Goal: Information Seeking & Learning: Learn about a topic

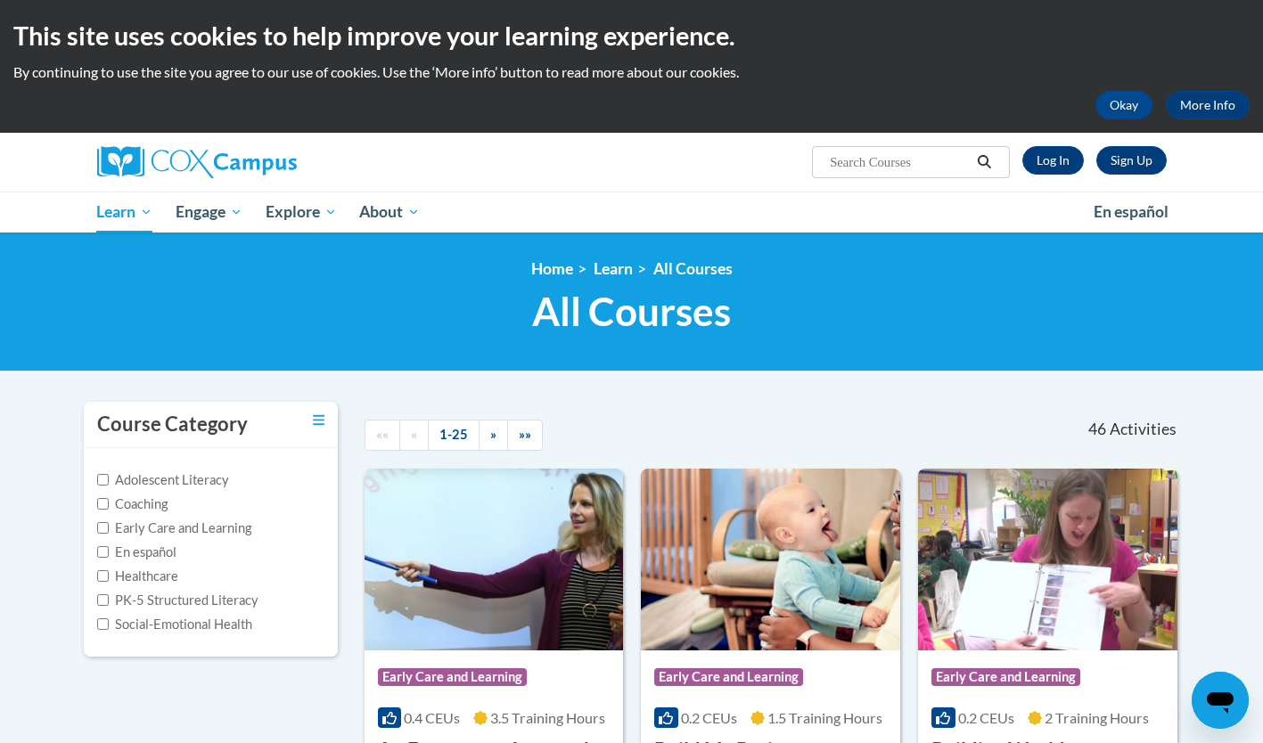
click at [836, 165] on input "Search..." at bounding box center [899, 162] width 143 height 21
type input "meaningful"
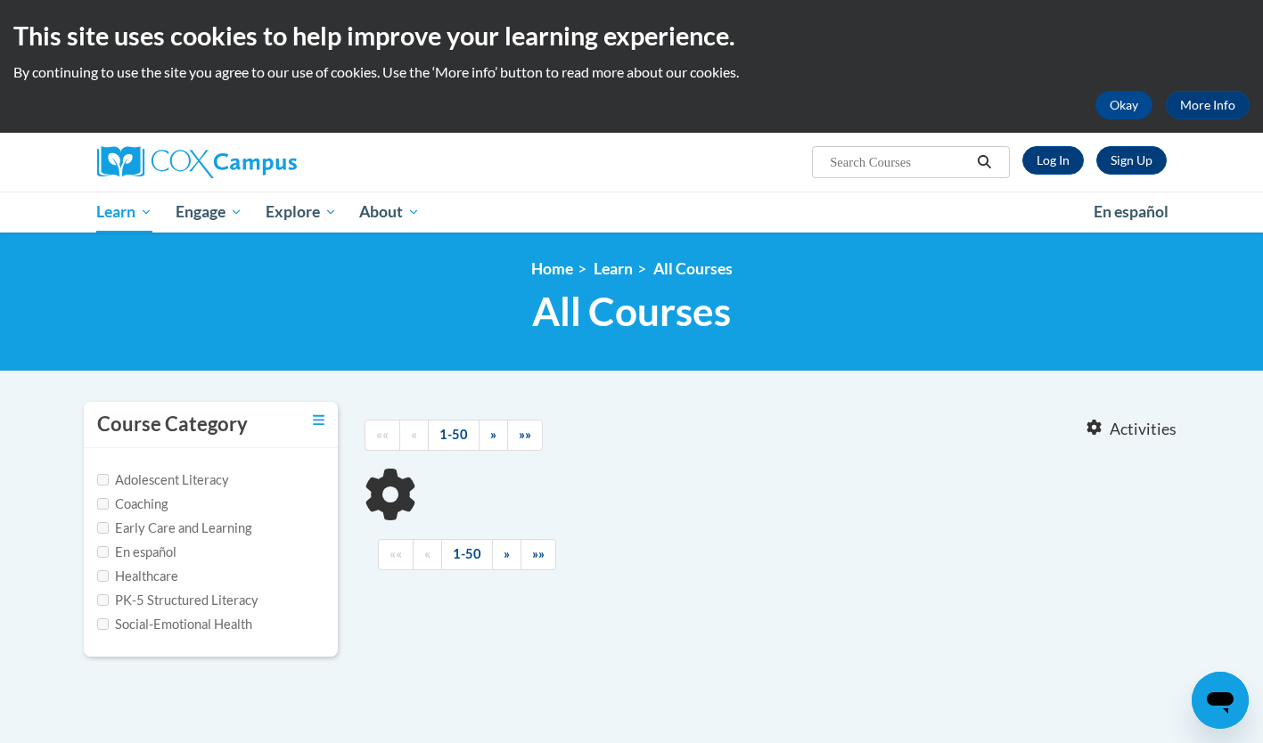
type input "meaningful"
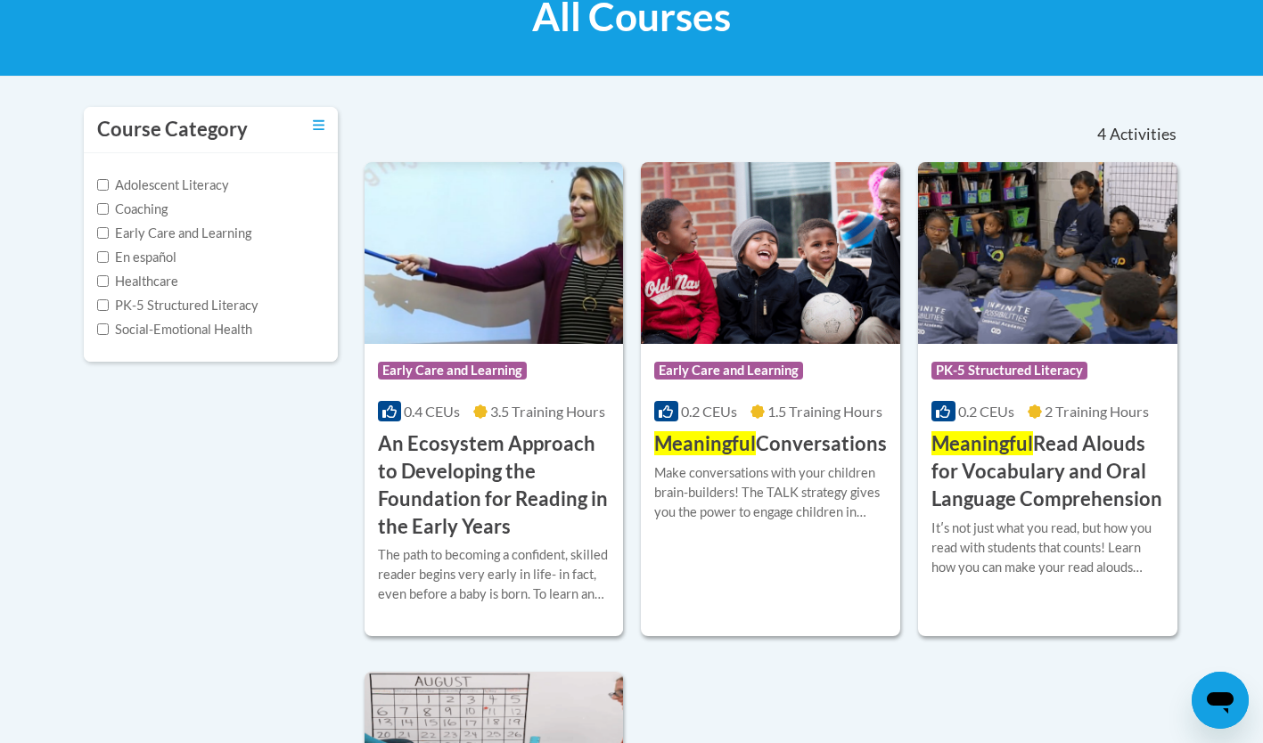
scroll to position [296, 0]
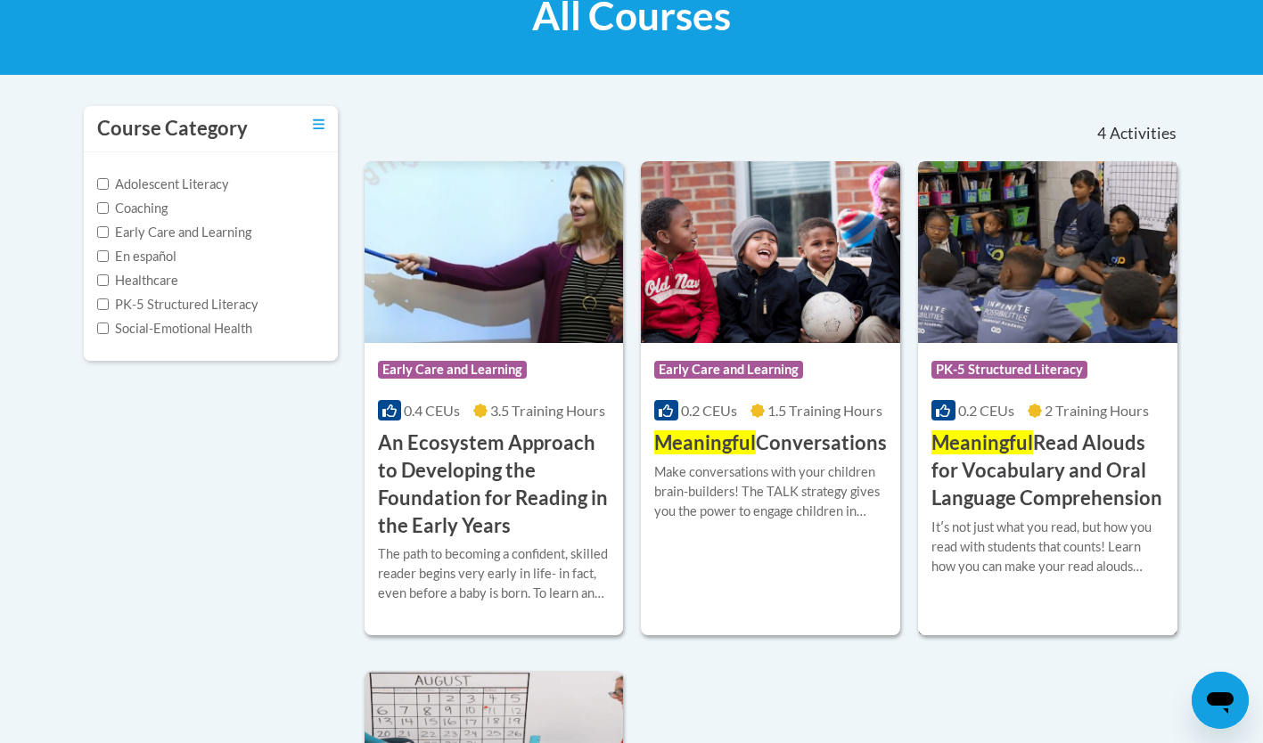
click at [997, 470] on h3 "Meaningful Read Alouds for Vocabulary and Oral Language Comprehension" at bounding box center [1047, 471] width 233 height 82
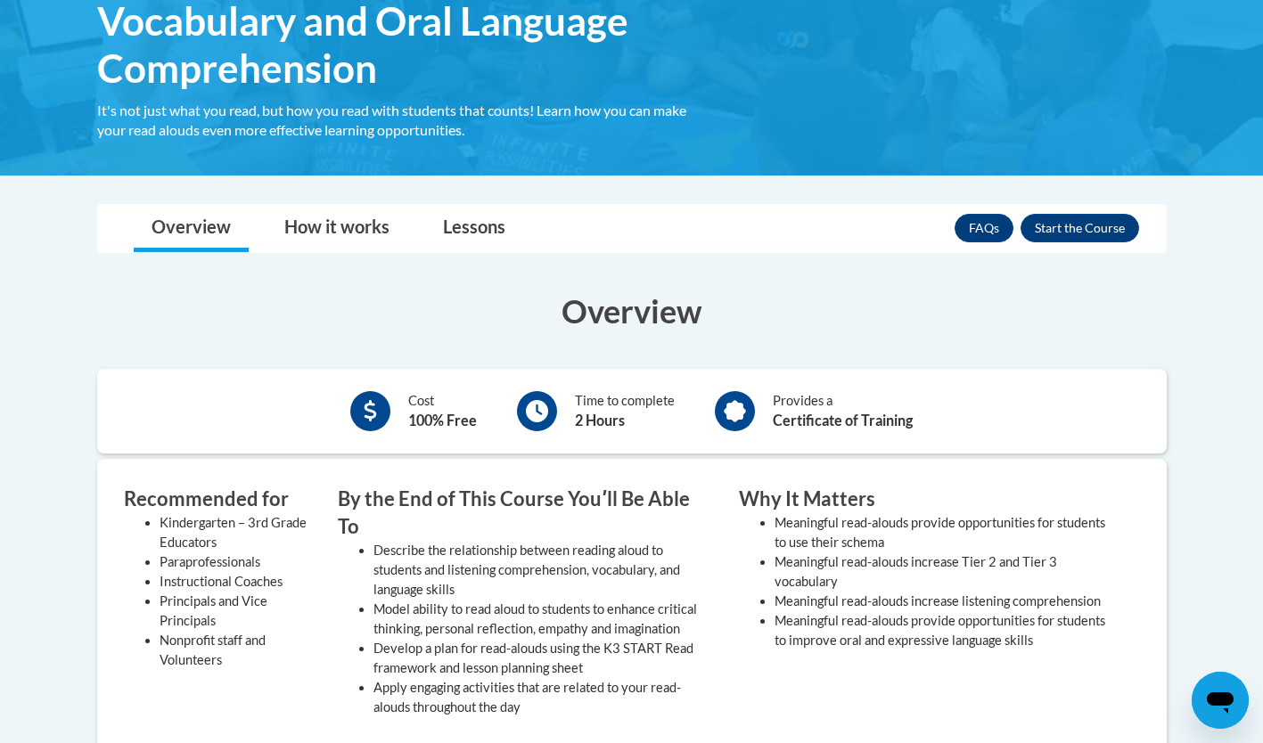
scroll to position [422, 0]
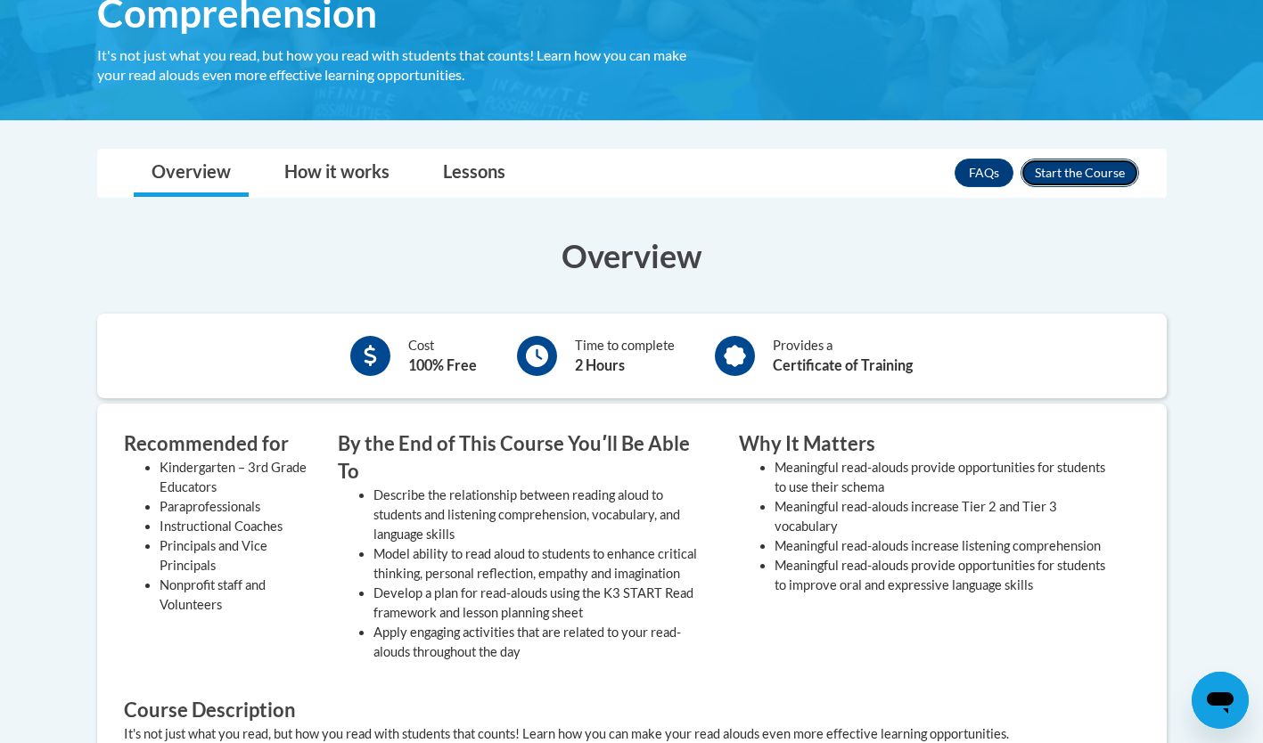
click at [1081, 168] on button "Enroll" at bounding box center [1080, 173] width 119 height 29
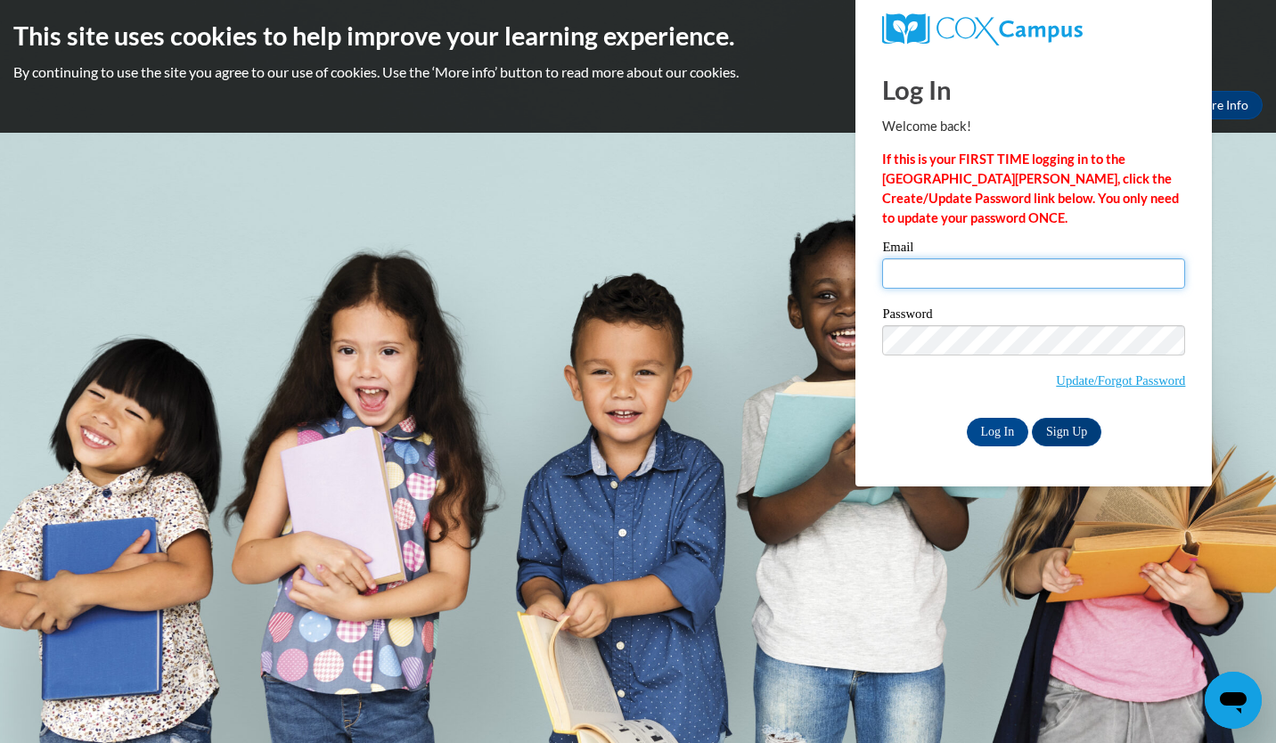
click at [936, 277] on input "Email" at bounding box center [1033, 273] width 303 height 30
click at [0, 133] on com-1password-button at bounding box center [0, 133] width 0 height 0
type input "Bdavis450@ivytech.edu"
click at [997, 433] on input "Log In" at bounding box center [998, 432] width 62 height 29
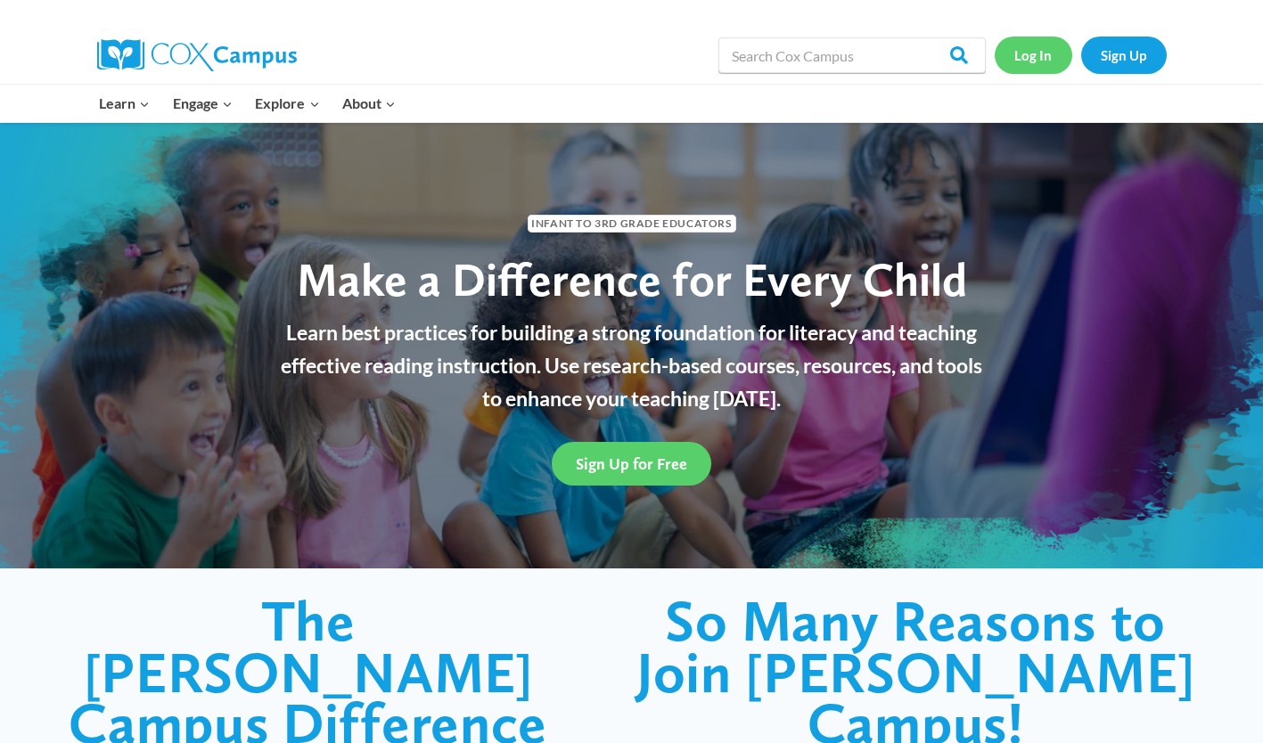
click at [1050, 53] on link "Log In" at bounding box center [1034, 55] width 78 height 37
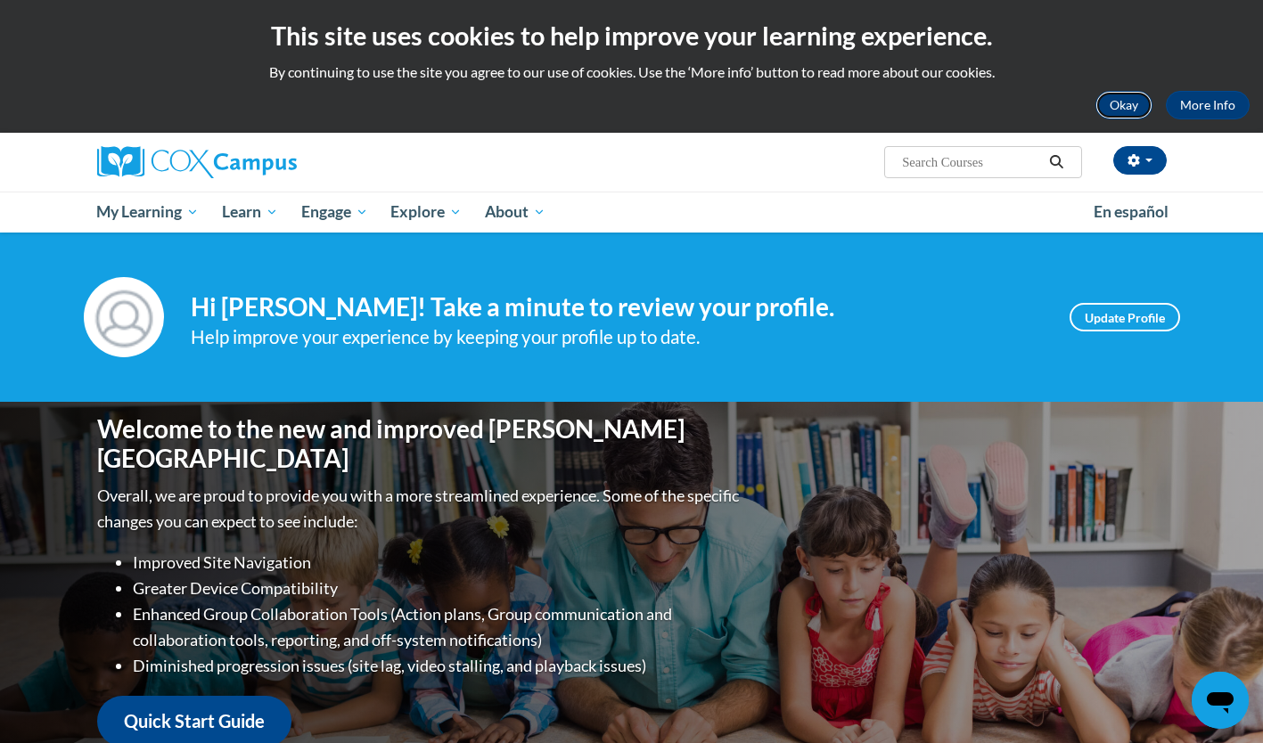
click at [1130, 100] on button "Okay" at bounding box center [1123, 105] width 57 height 29
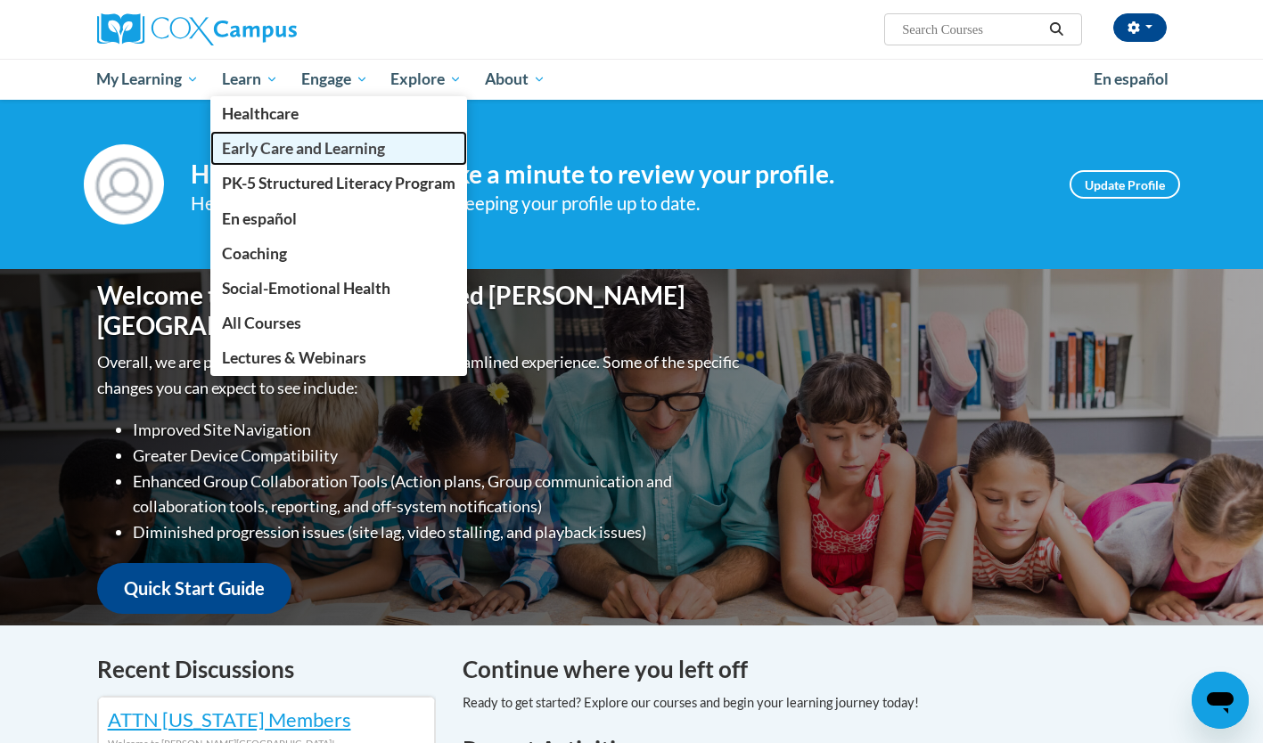
click at [283, 153] on span "Early Care and Learning" at bounding box center [303, 148] width 163 height 19
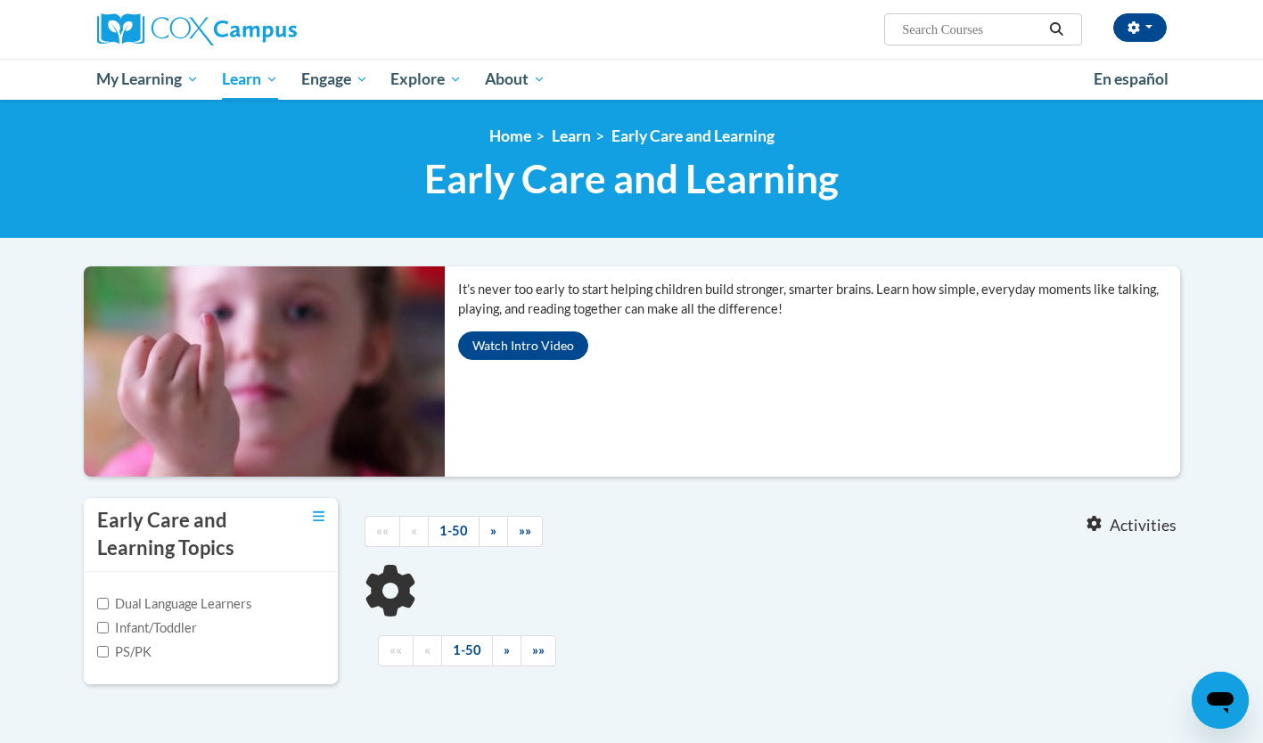
click at [926, 19] on input "Search..." at bounding box center [971, 29] width 143 height 21
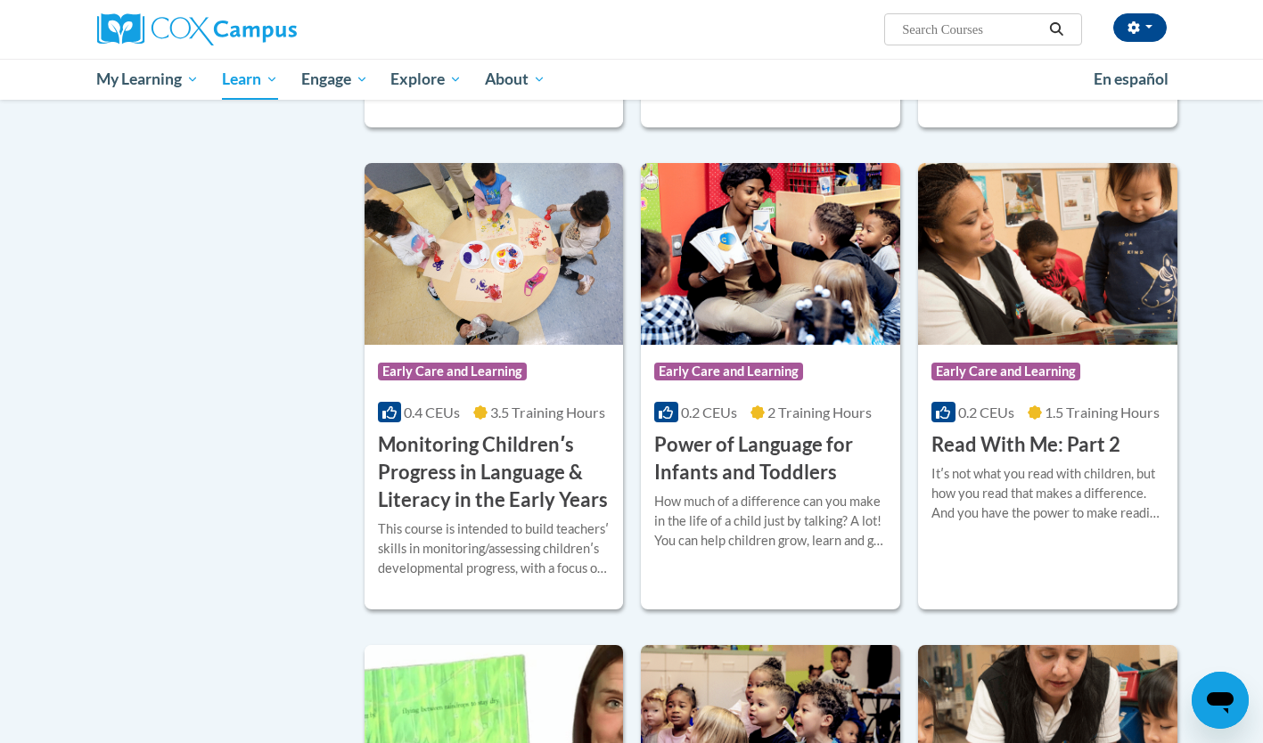
scroll to position [1154, 0]
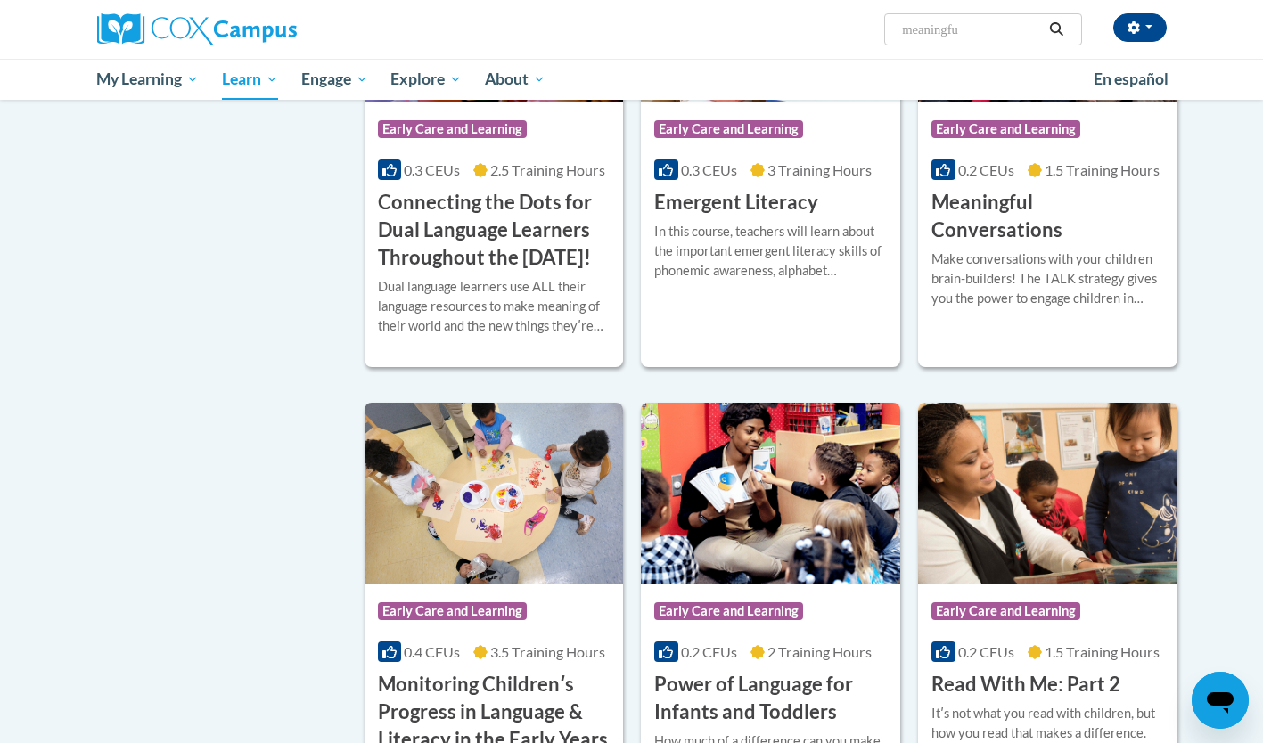
type input "meaningful"
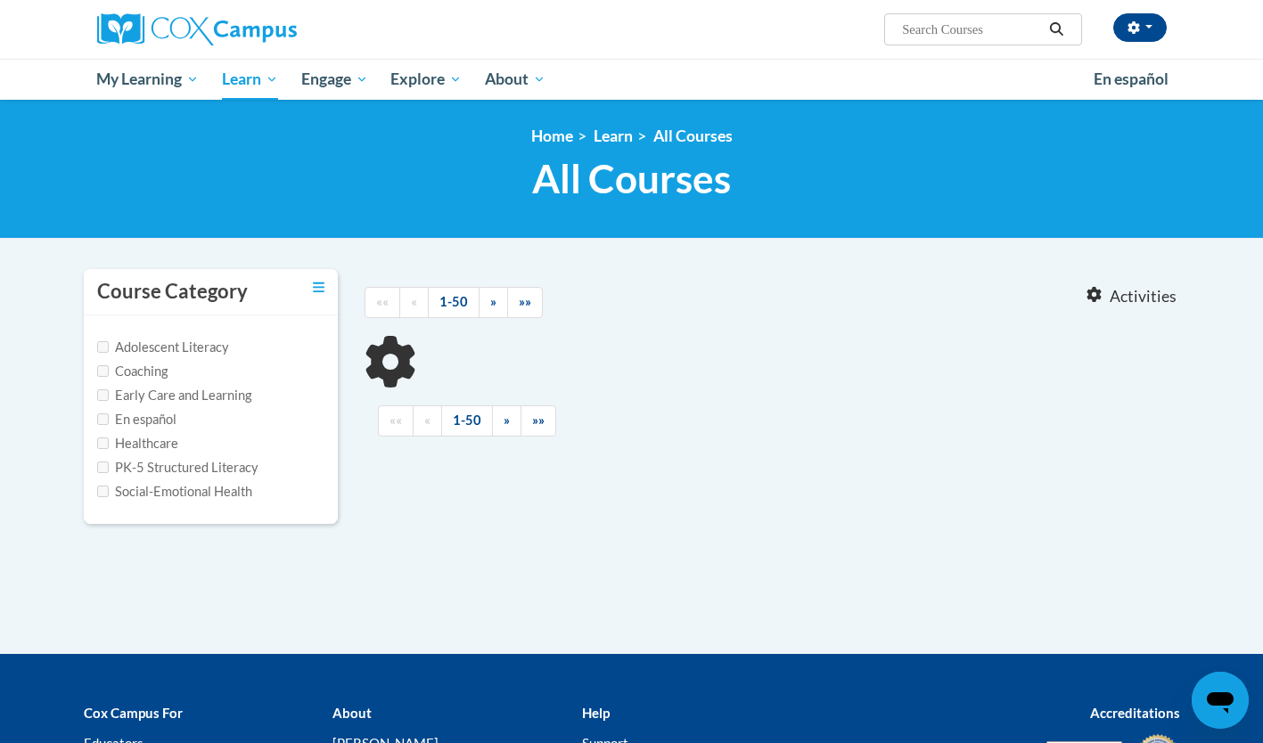
type input "meaningful"
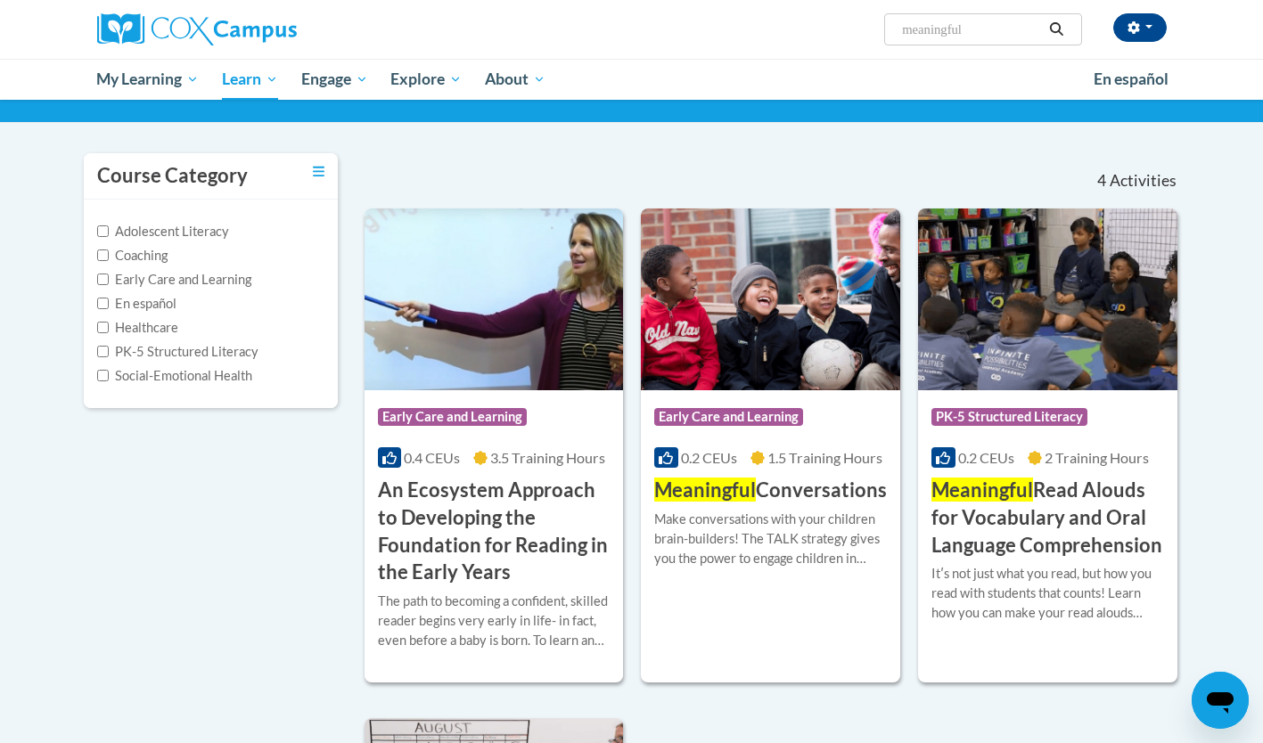
scroll to position [148, 0]
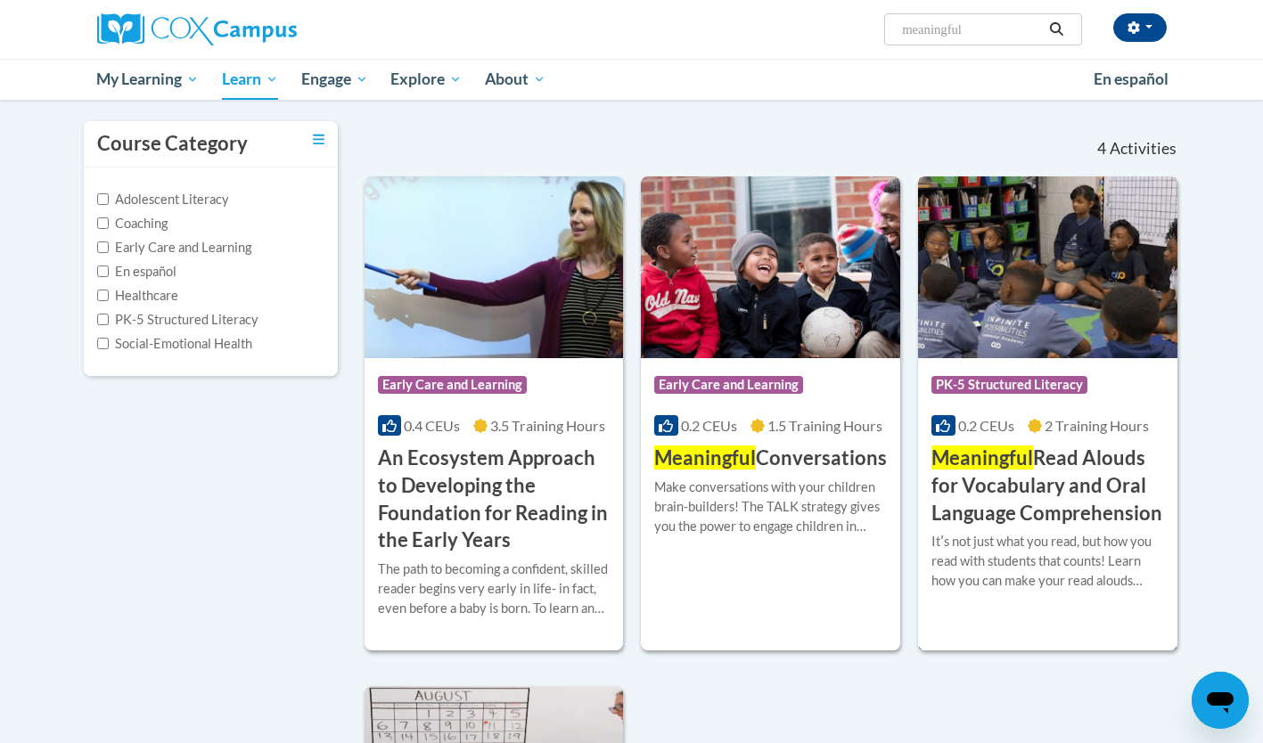
click at [1047, 469] on h3 "Meaningful Read Alouds for Vocabulary and Oral Language Comprehension" at bounding box center [1047, 486] width 233 height 82
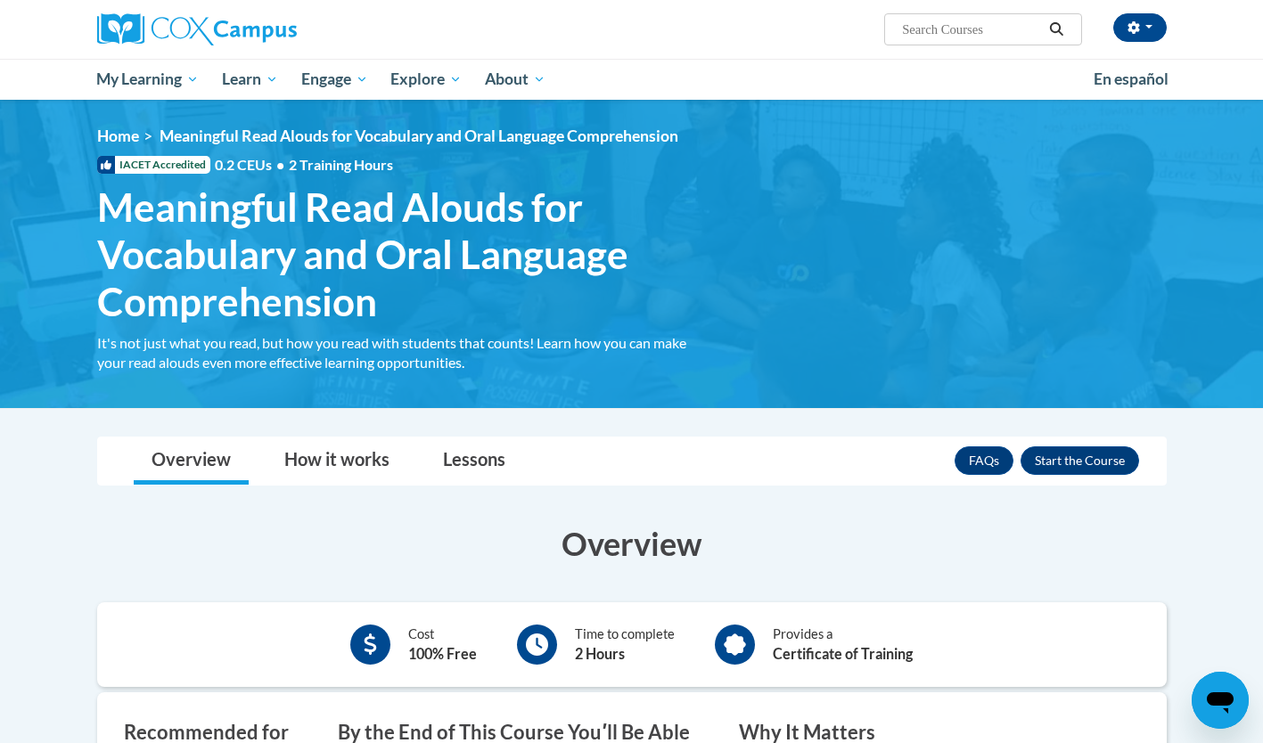
scroll to position [278, 0]
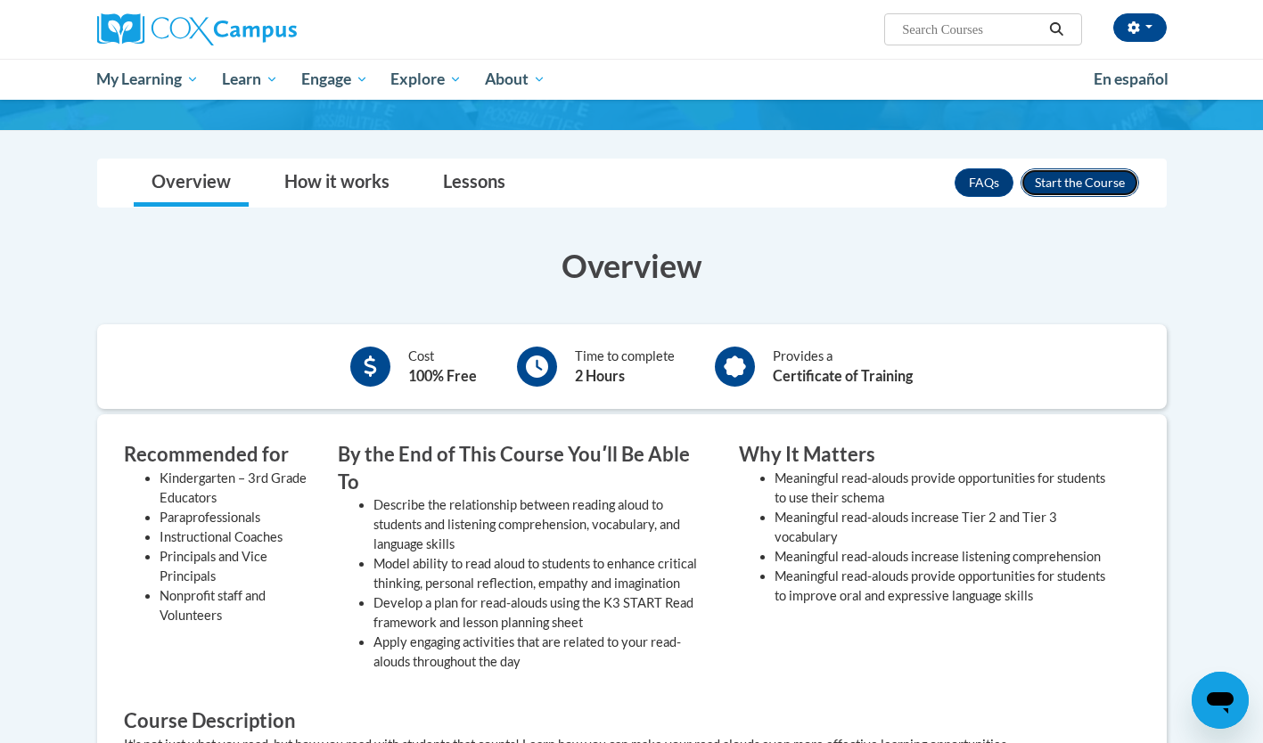
click at [1068, 193] on button "Enroll" at bounding box center [1080, 182] width 119 height 29
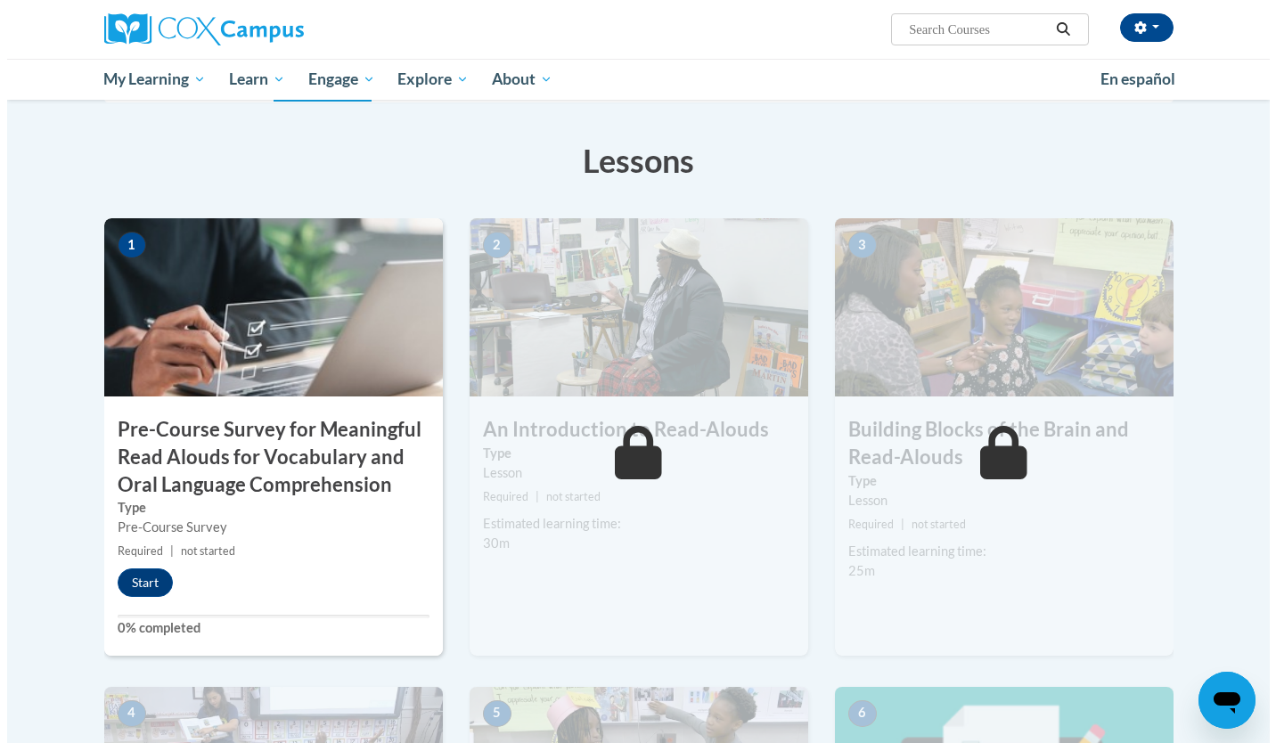
scroll to position [290, 0]
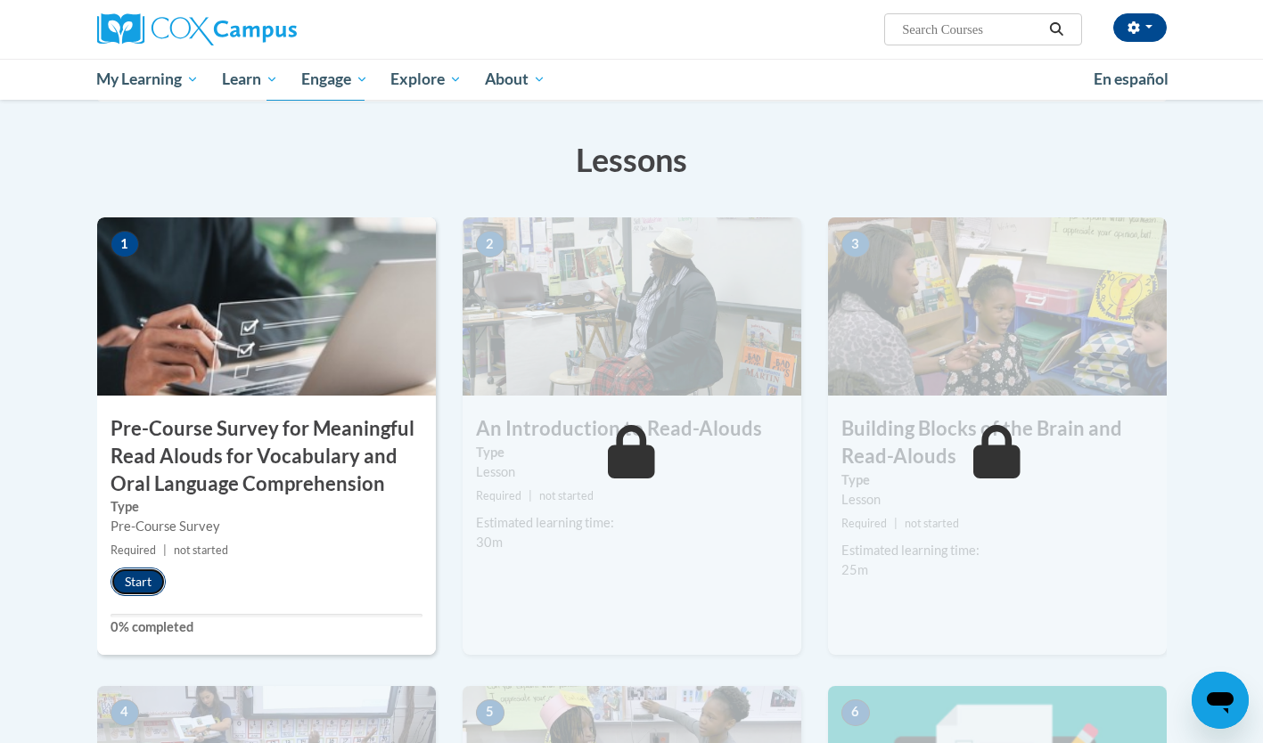
click at [144, 572] on button "Start" at bounding box center [138, 582] width 55 height 29
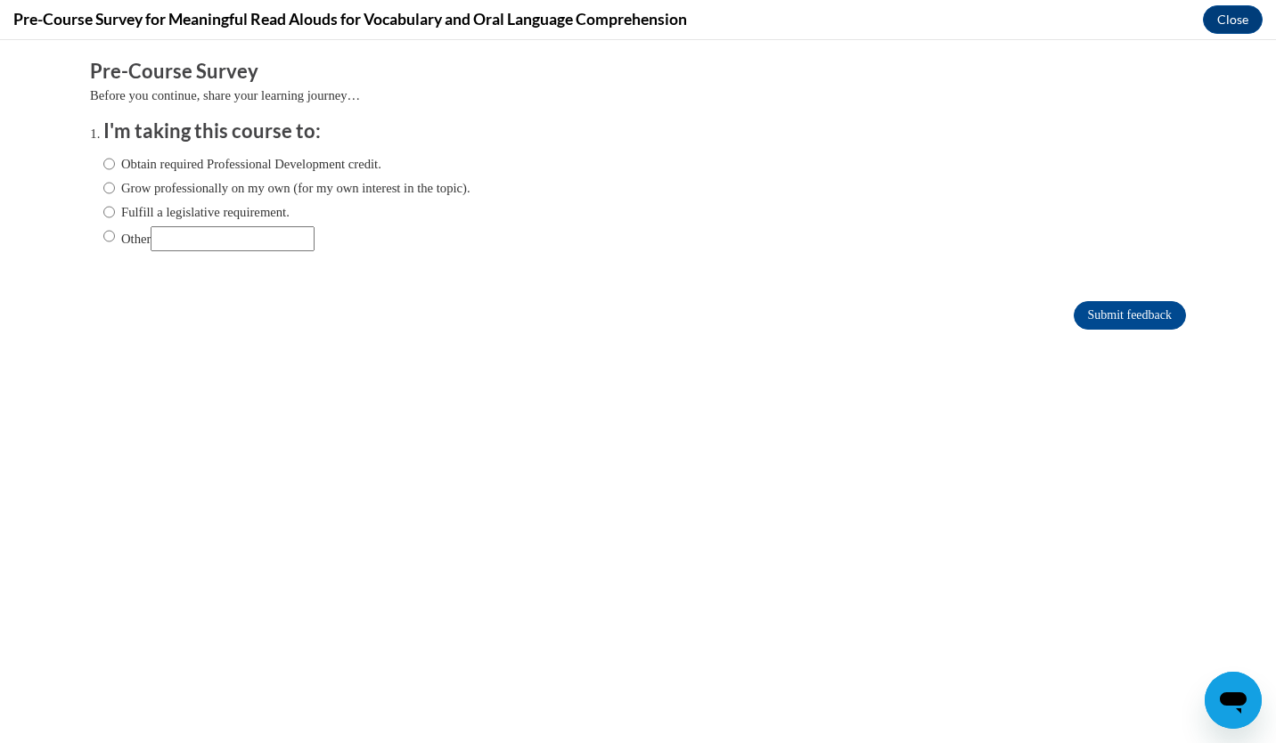
scroll to position [0, 0]
click at [90, 159] on ol "I'm taking this course to: Obtain required Professional Development credit. Gro…" at bounding box center [638, 198] width 1096 height 161
click at [103, 160] on label "Obtain required Professional Development credit." at bounding box center [242, 164] width 278 height 20
click at [103, 160] on input "Obtain required Professional Development credit." at bounding box center [109, 164] width 12 height 20
radio input "true"
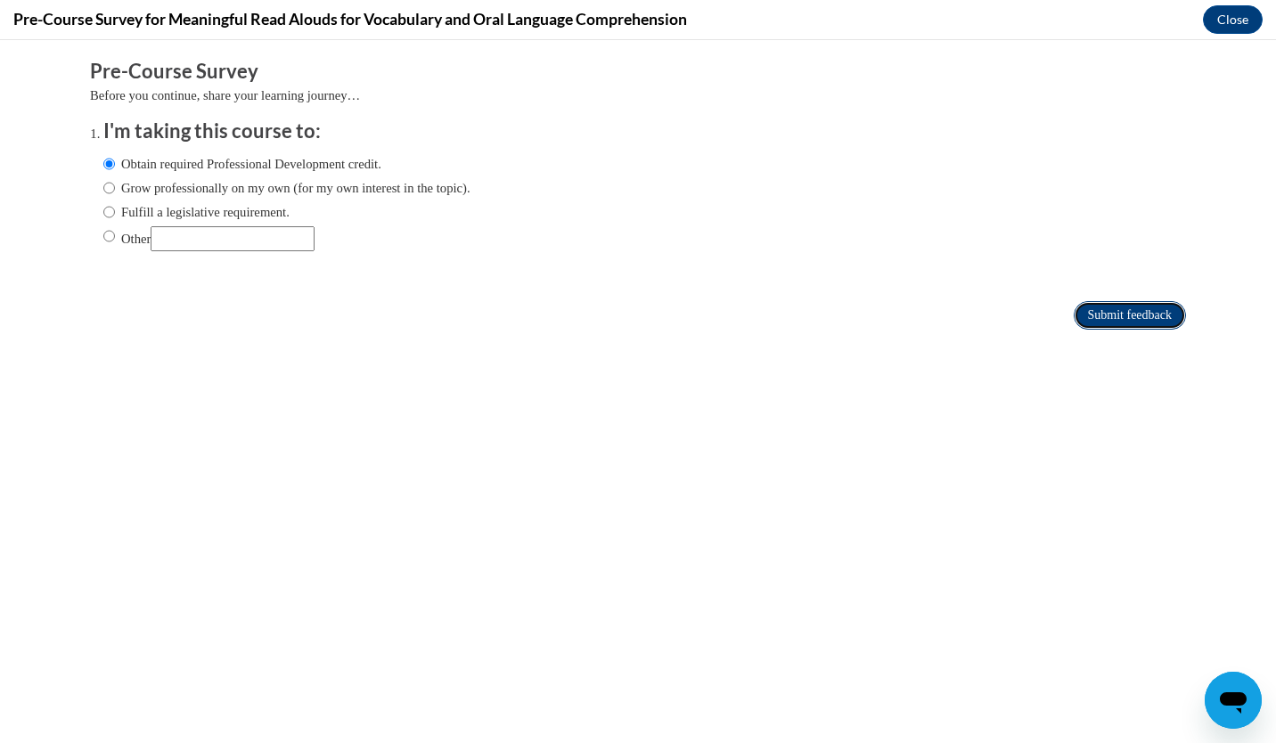
click at [1074, 309] on input "Submit feedback" at bounding box center [1130, 315] width 112 height 29
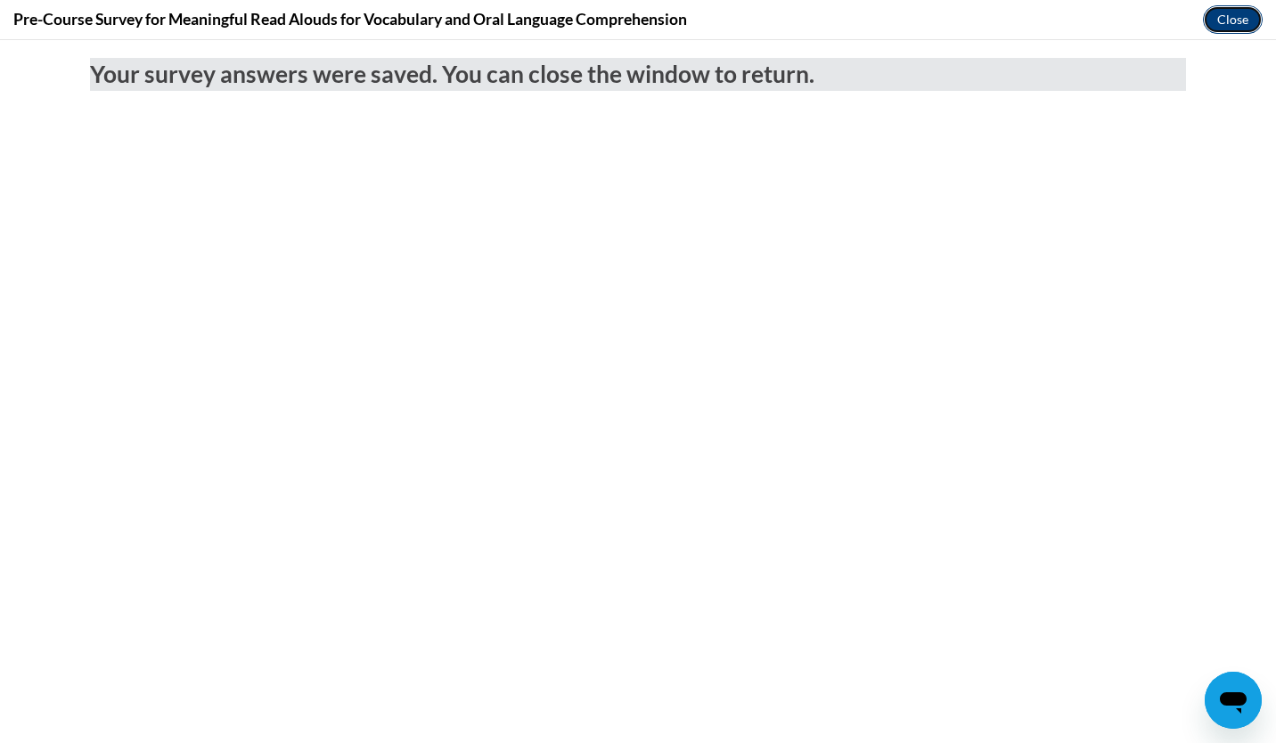
click at [1246, 16] on button "Close" at bounding box center [1233, 19] width 60 height 29
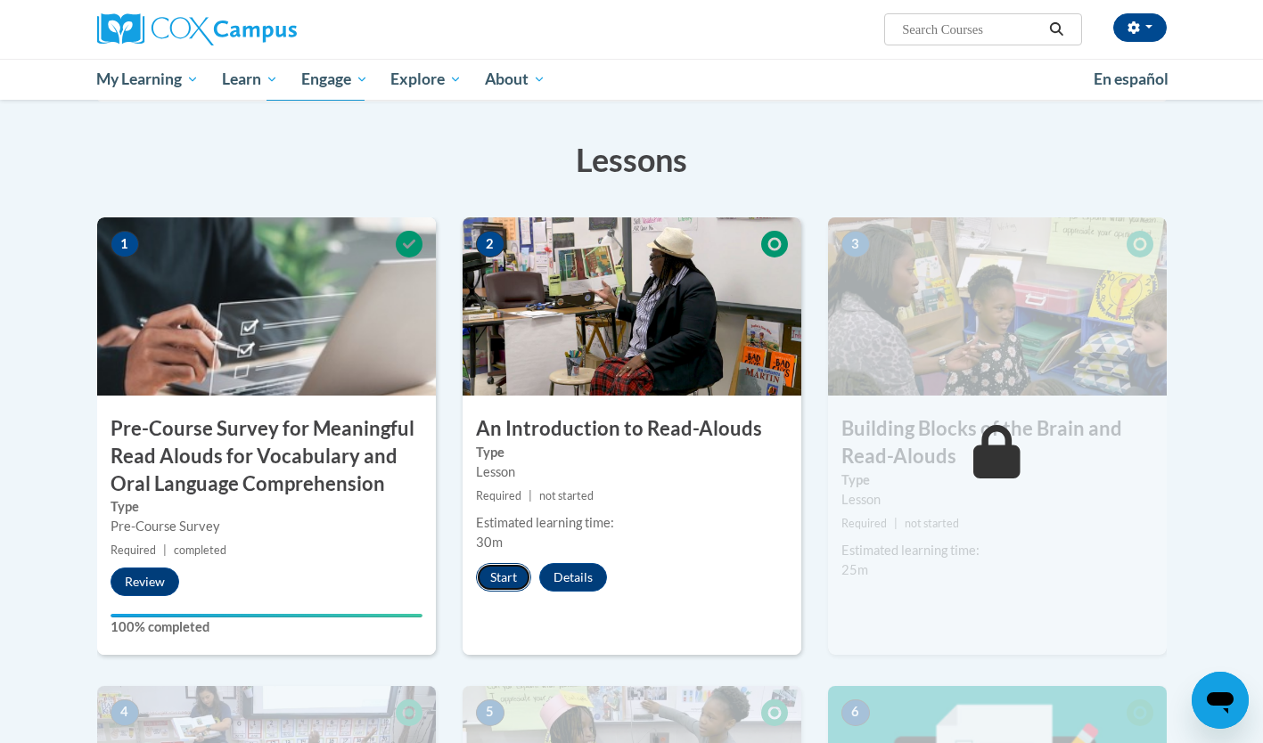
click at [506, 578] on button "Start" at bounding box center [503, 577] width 55 height 29
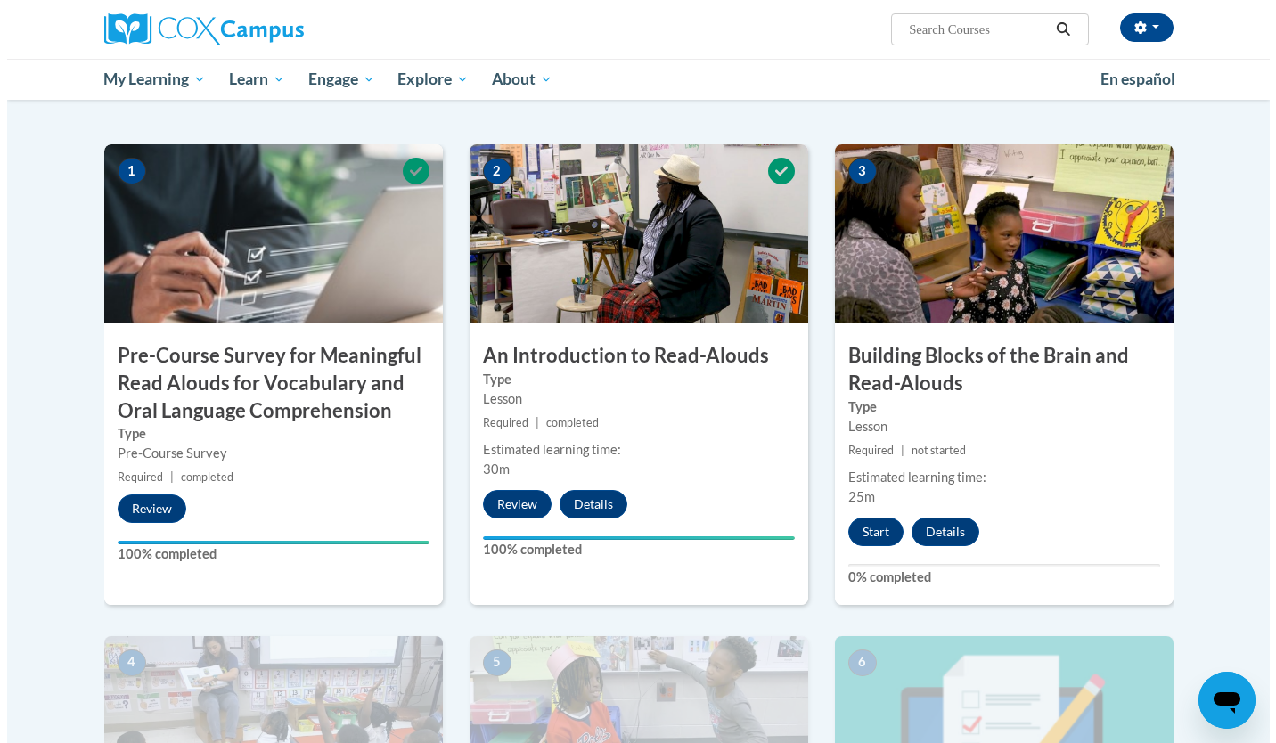
scroll to position [365, 0]
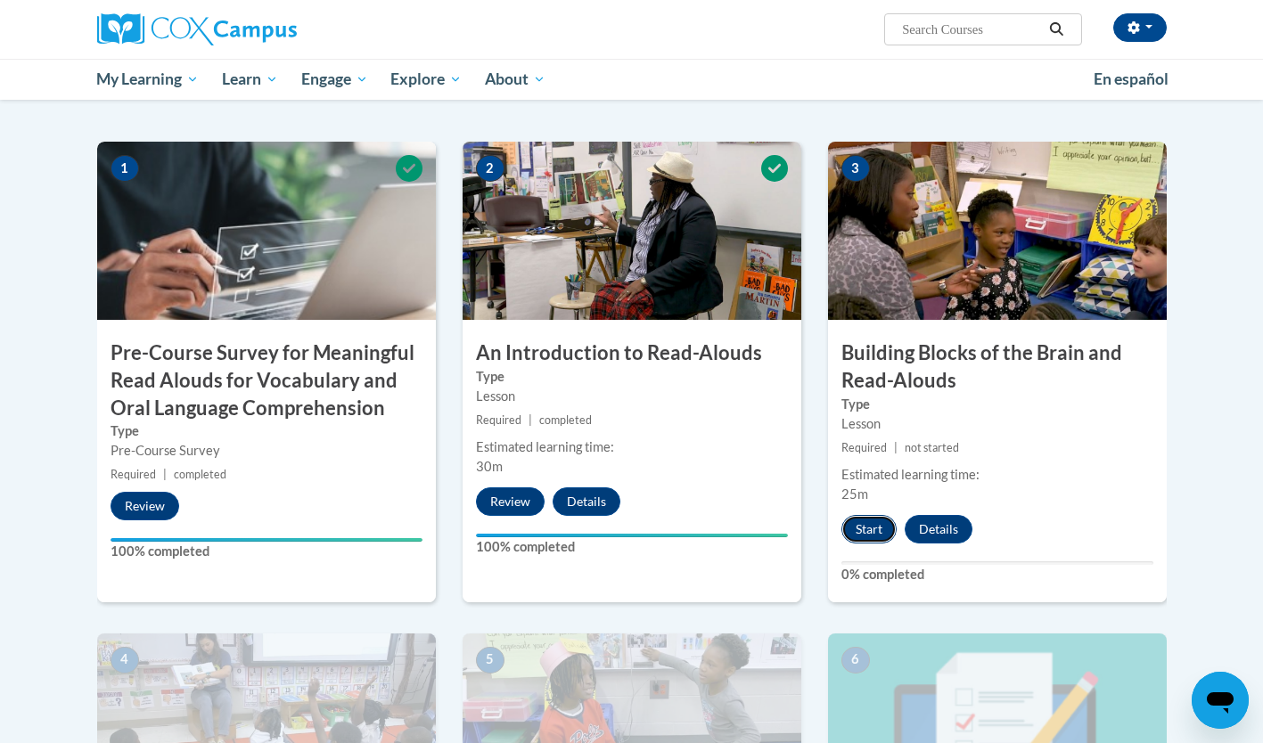
click at [882, 533] on button "Start" at bounding box center [868, 529] width 55 height 29
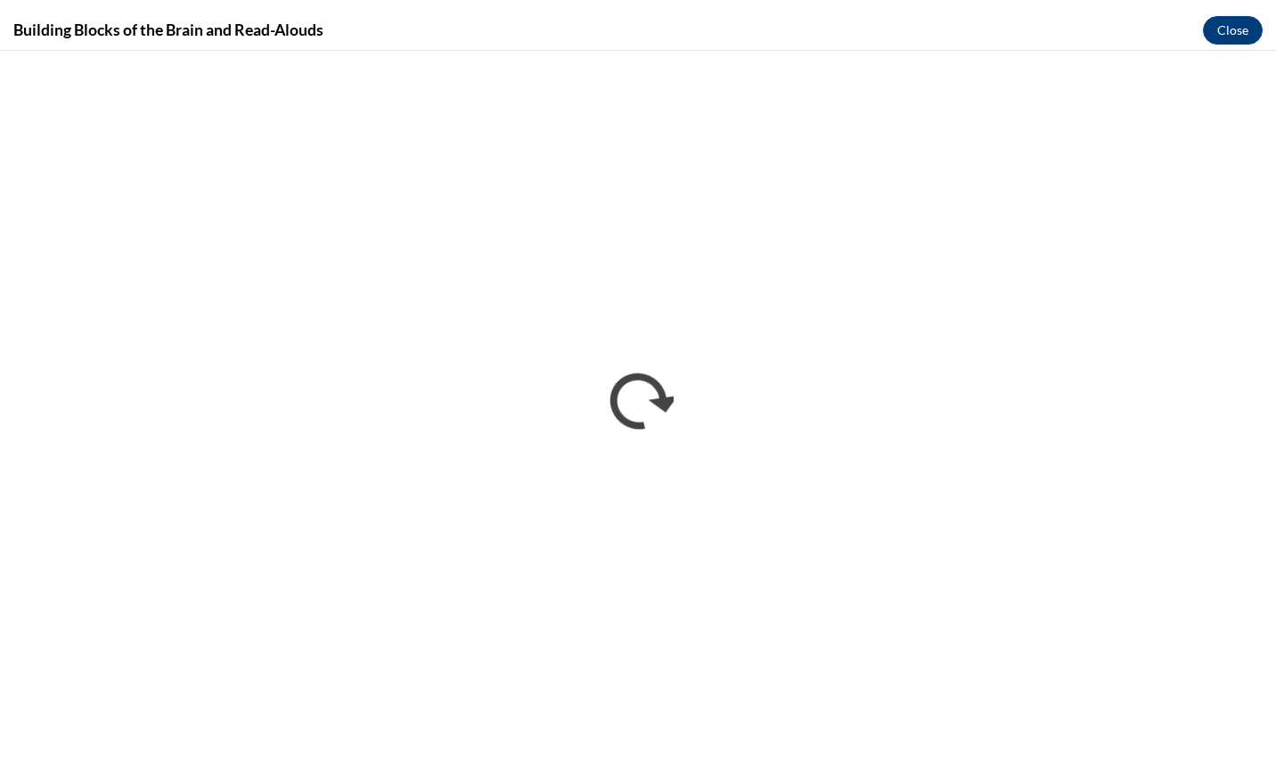
scroll to position [0, 0]
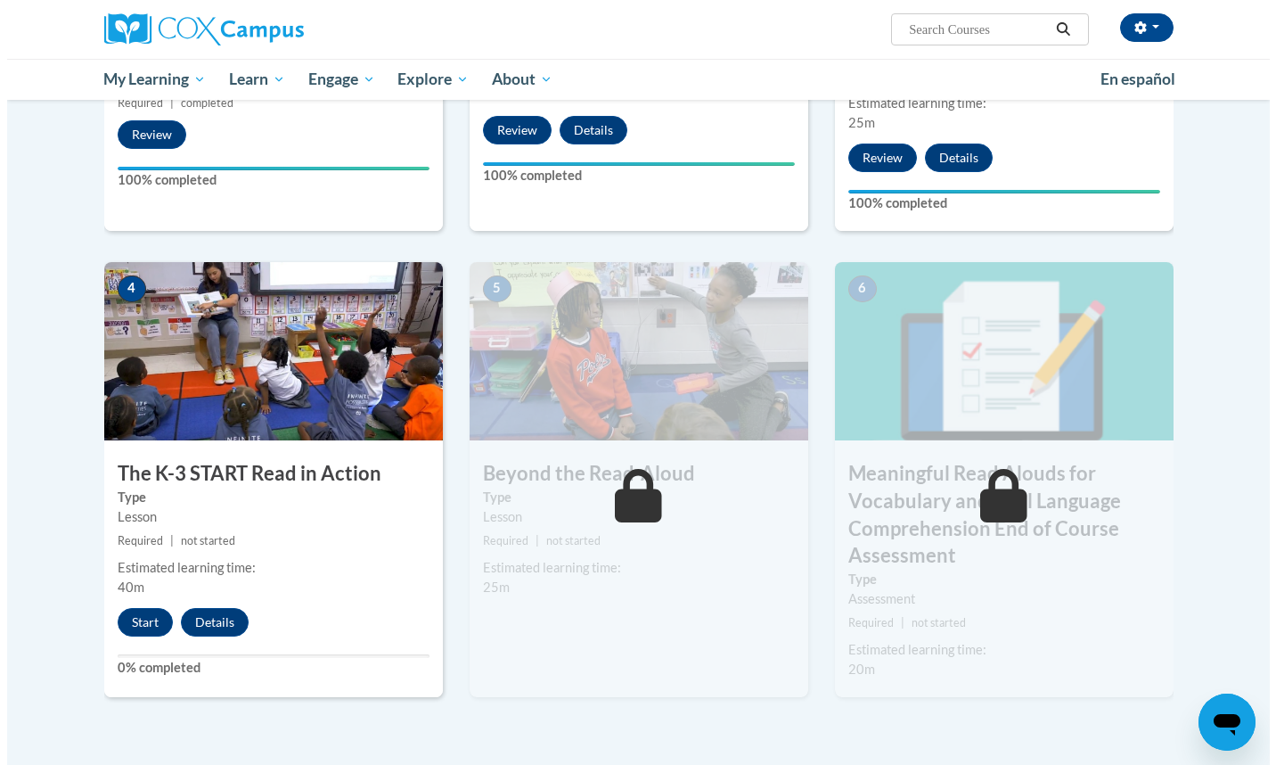
scroll to position [747, 0]
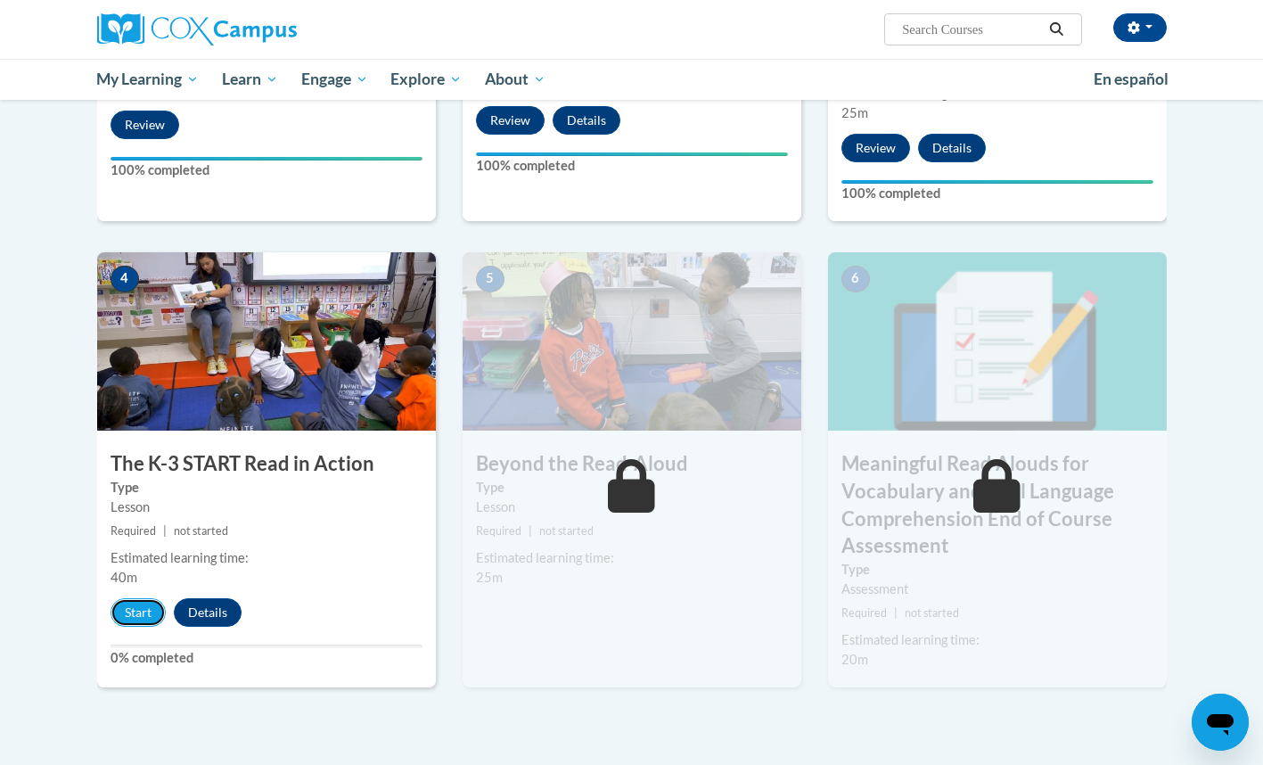
click at [146, 616] on button "Start" at bounding box center [138, 612] width 55 height 29
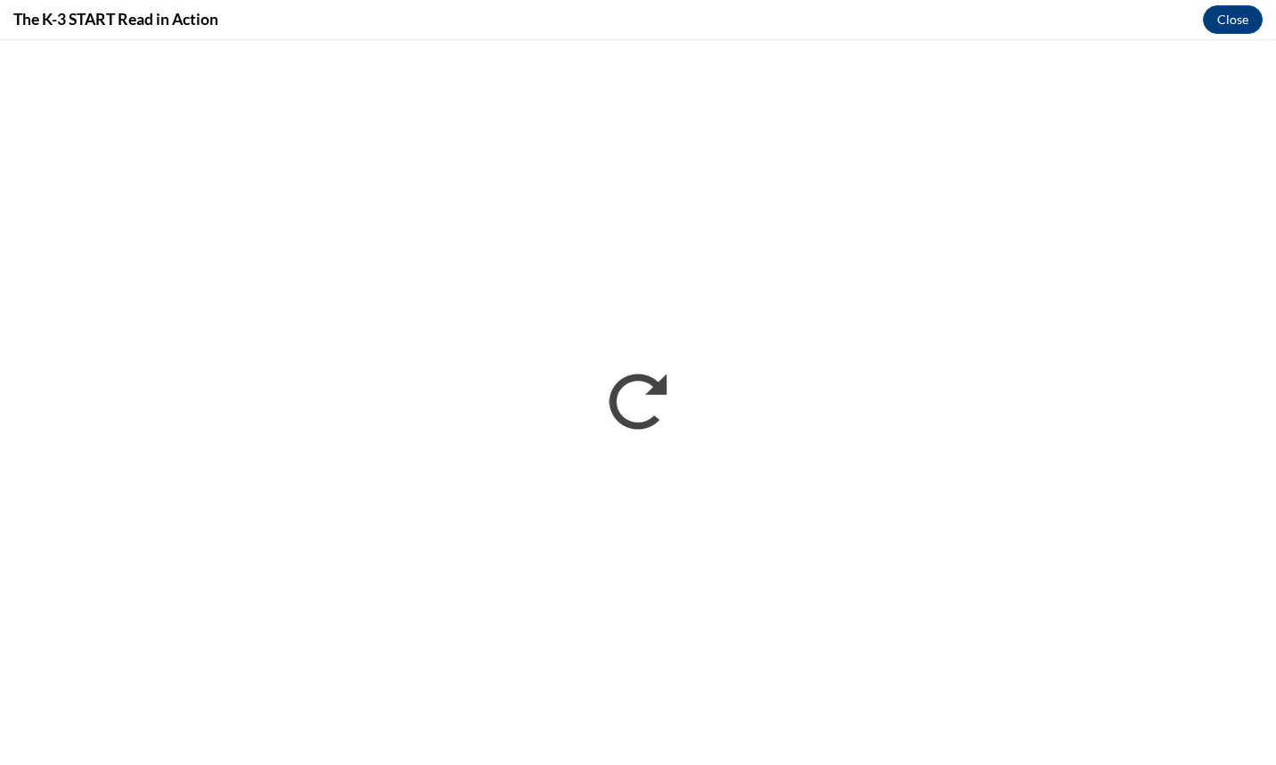
scroll to position [0, 0]
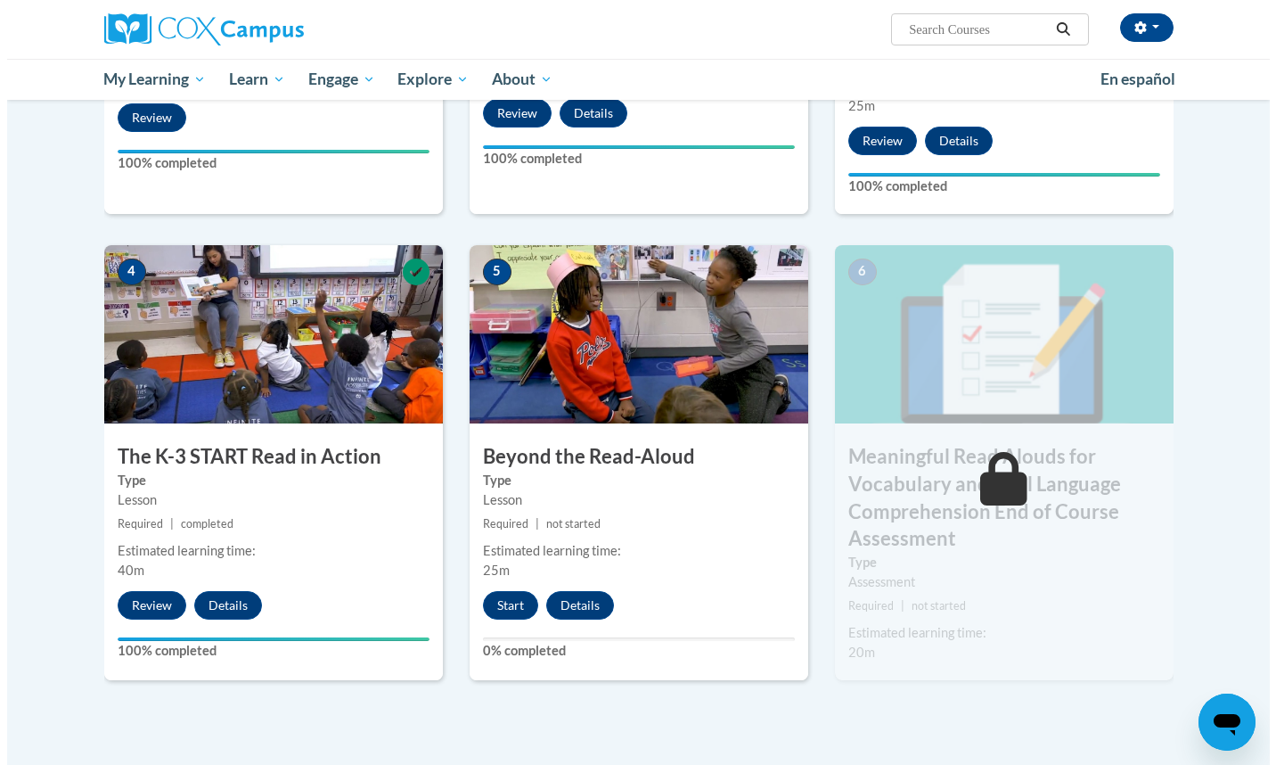
scroll to position [782, 0]
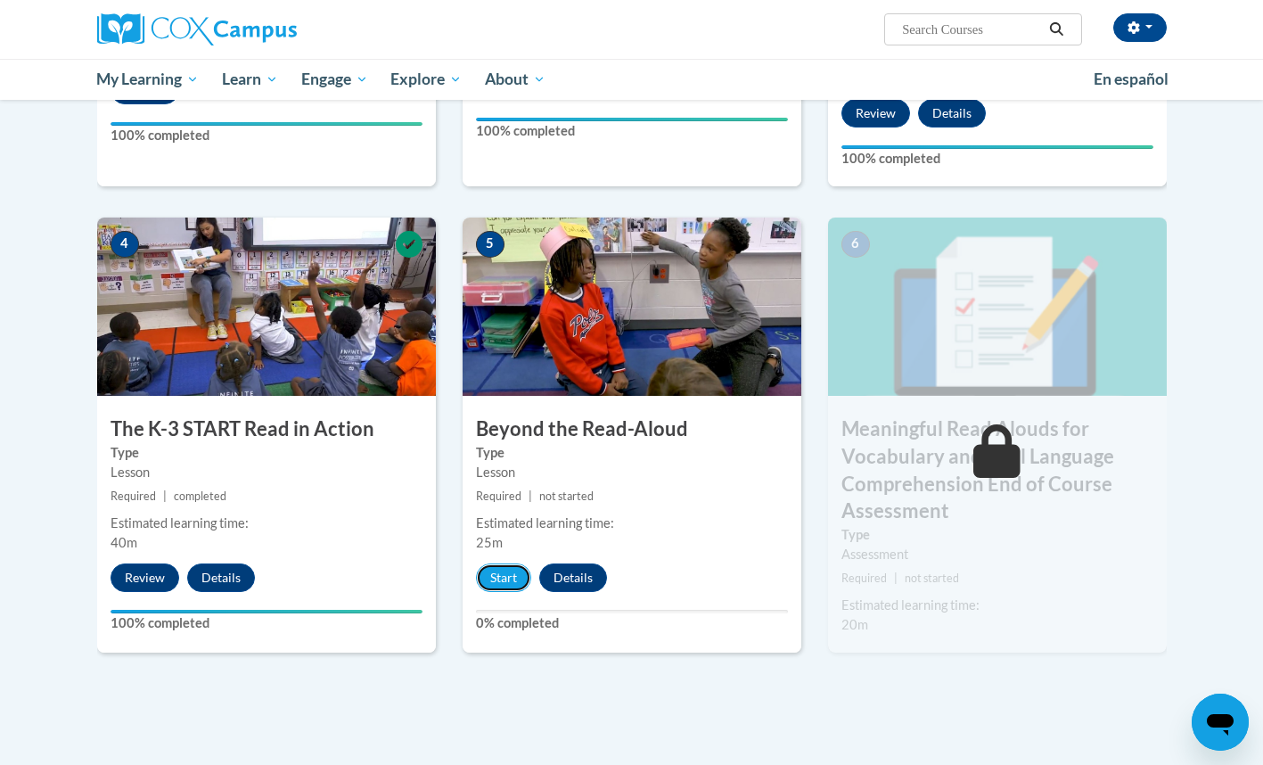
click at [499, 585] on button "Start" at bounding box center [503, 577] width 55 height 29
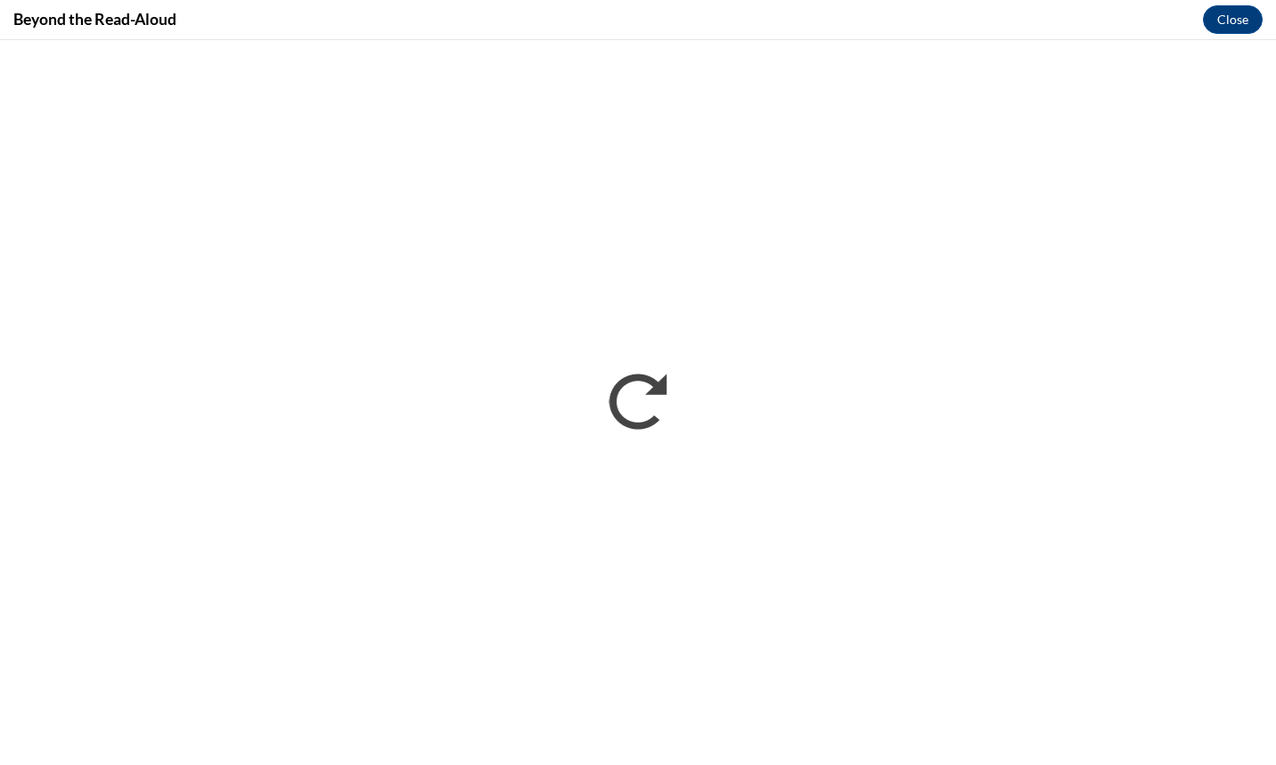
scroll to position [0, 0]
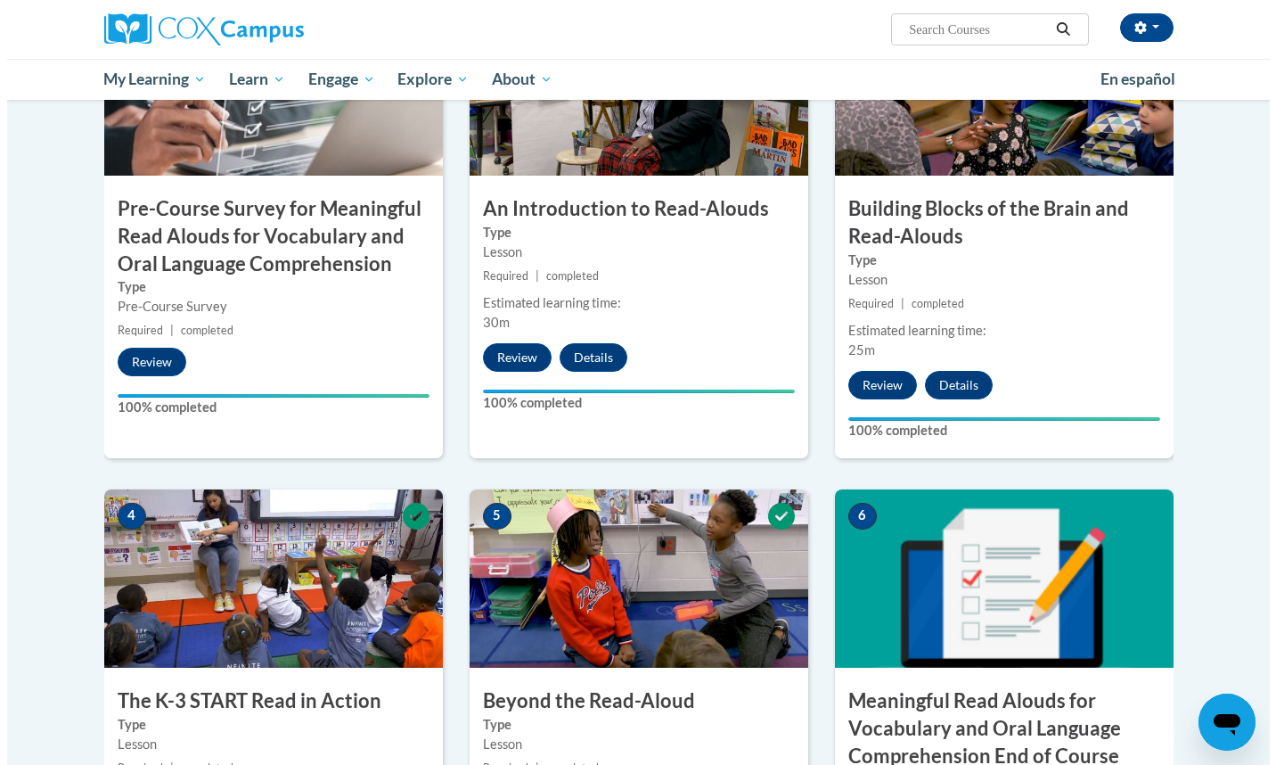
scroll to position [820, 0]
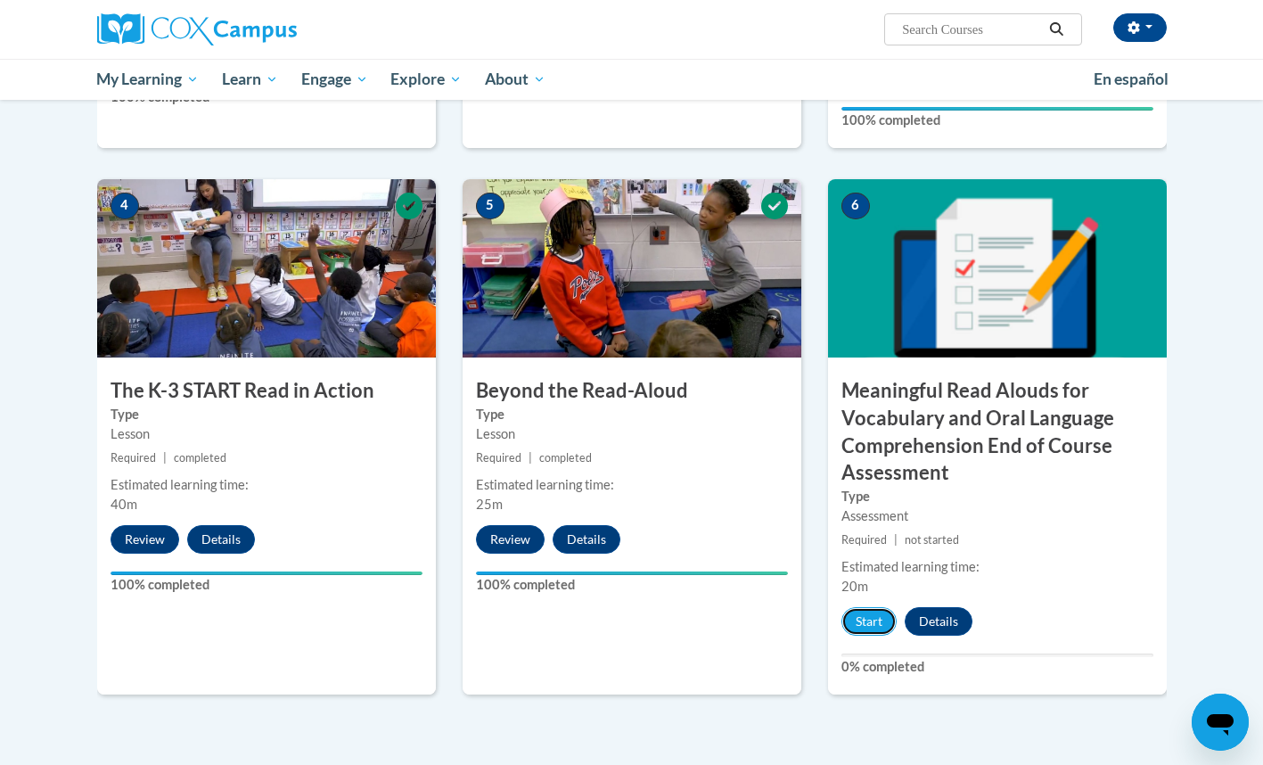
click at [874, 618] on button "Start" at bounding box center [868, 621] width 55 height 29
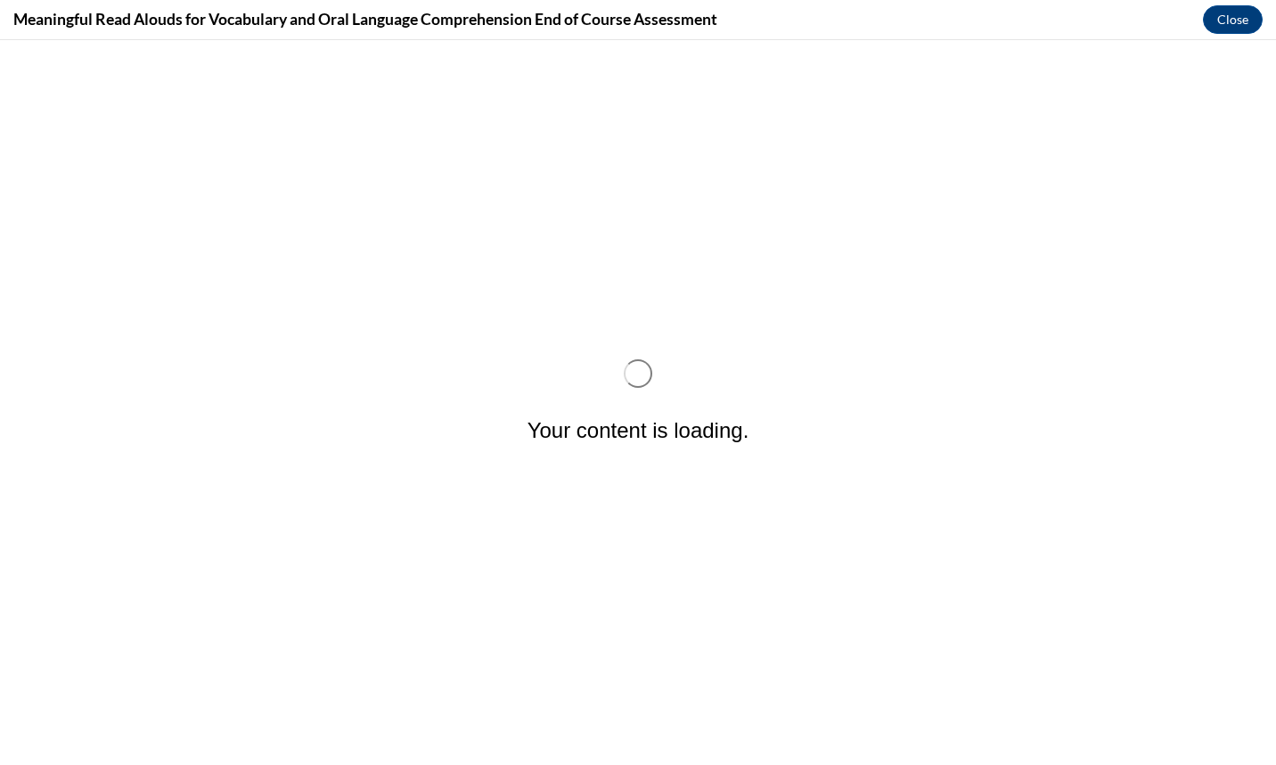
scroll to position [0, 0]
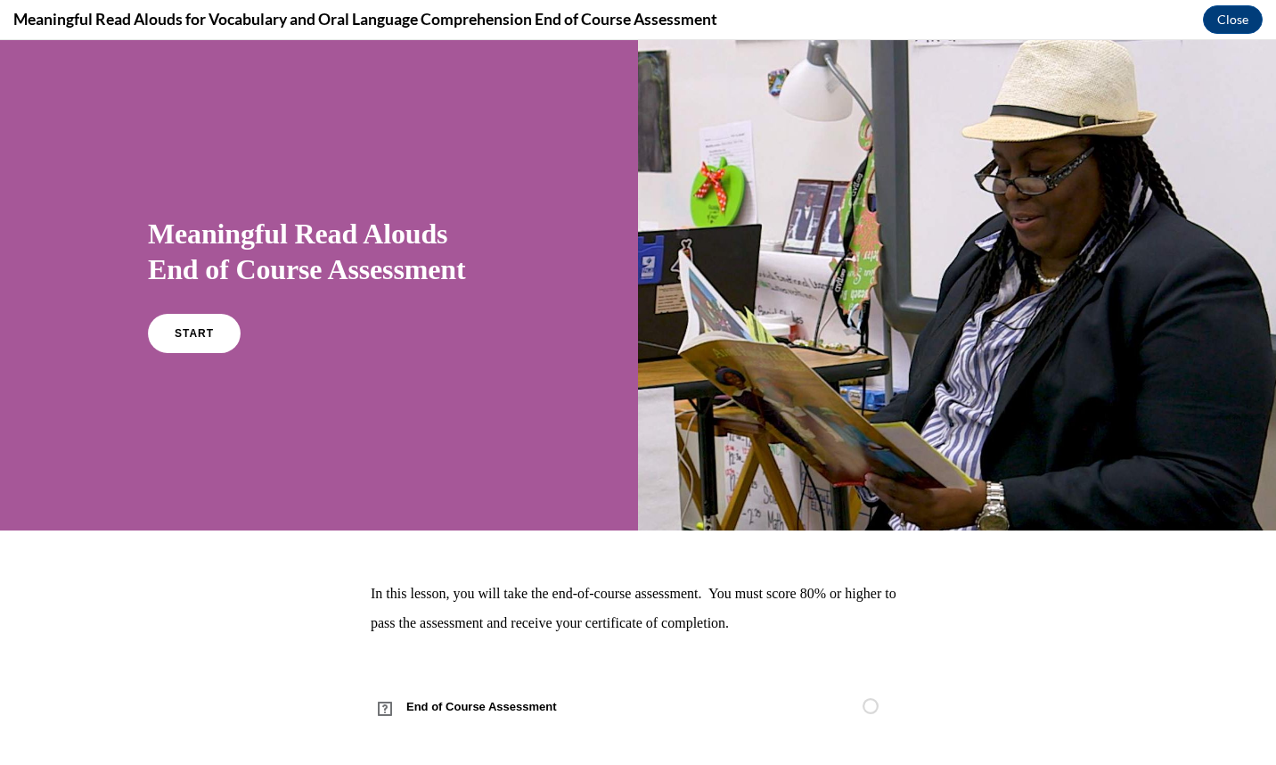
click at [212, 332] on link "START" at bounding box center [194, 333] width 93 height 39
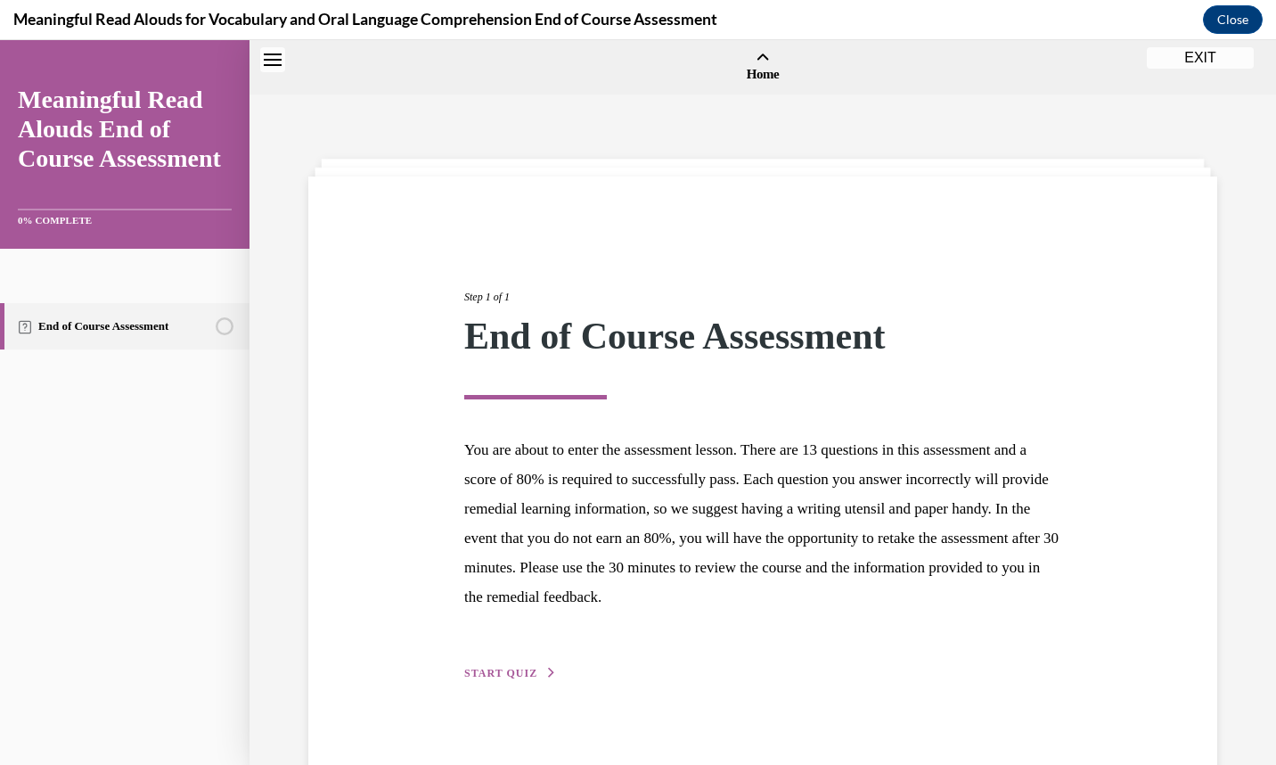
scroll to position [55, 0]
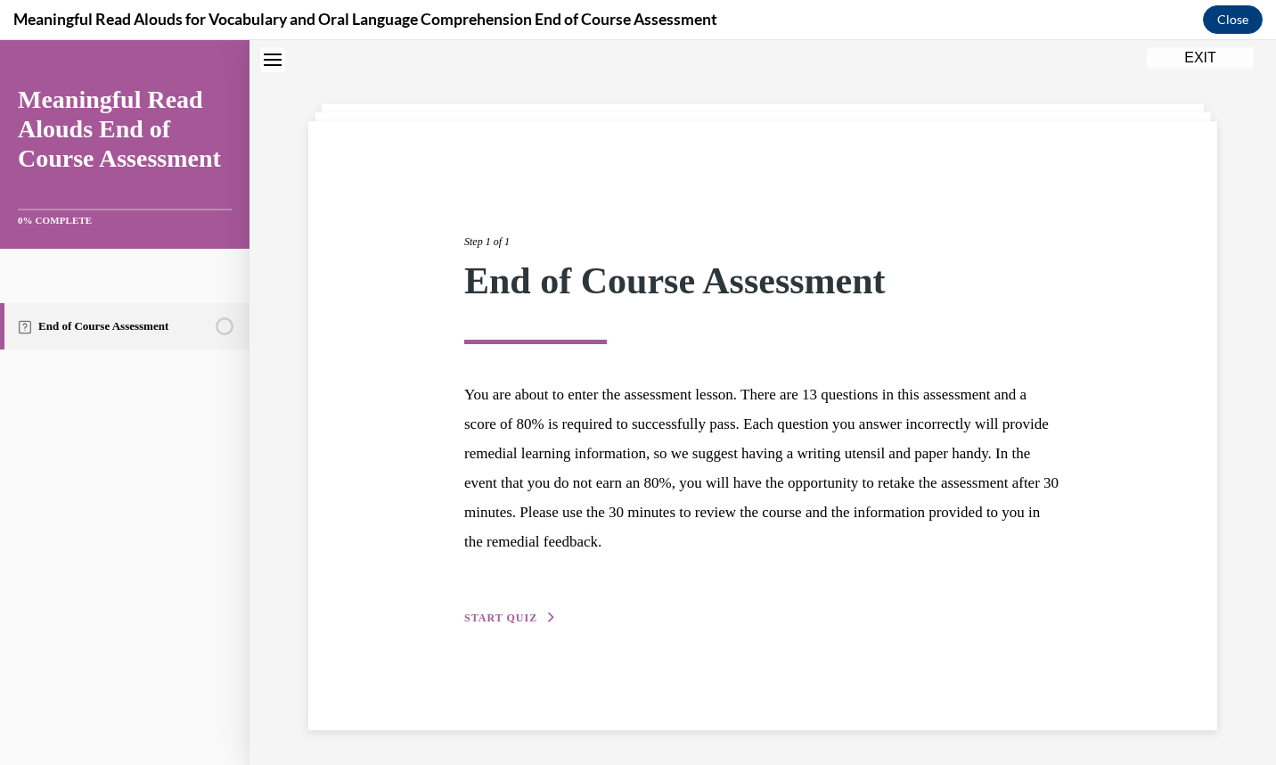
click at [493, 617] on span "START QUIZ" at bounding box center [500, 617] width 73 height 12
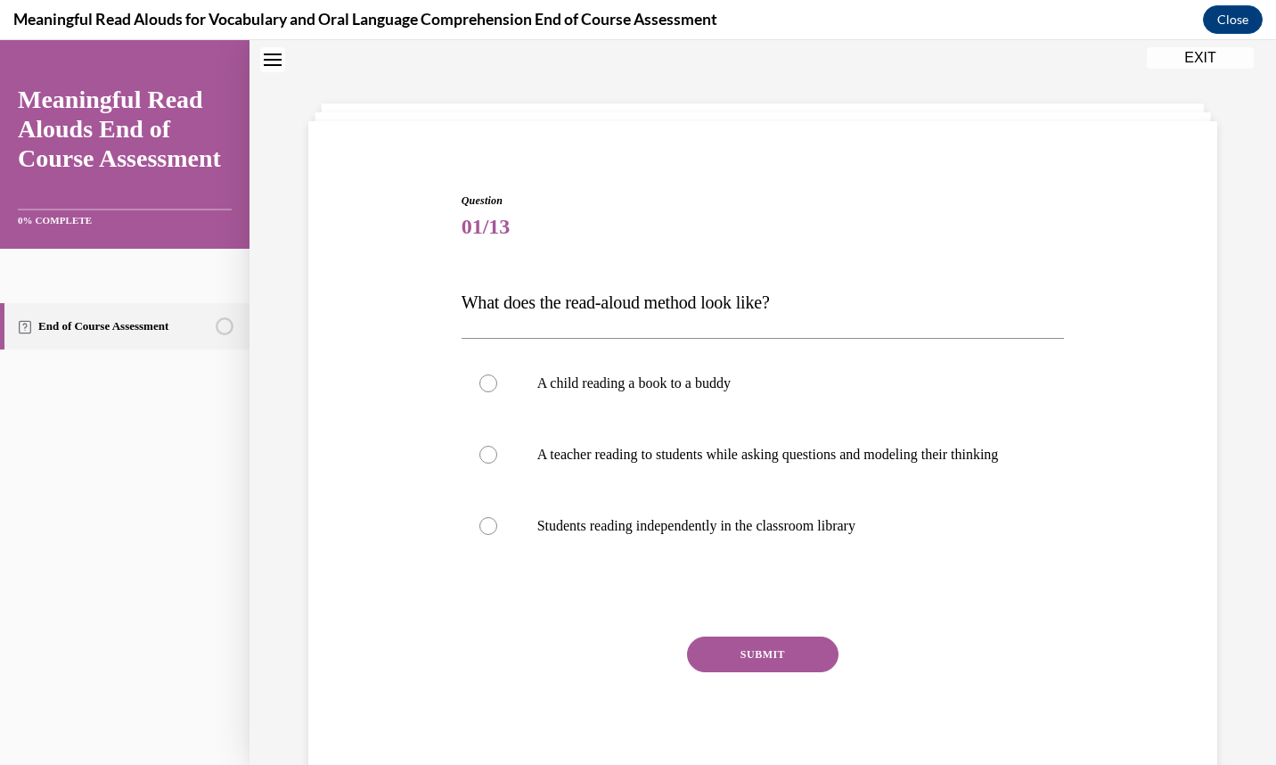
click at [589, 438] on label "A teacher reading to students while asking questions and modeling their thinking" at bounding box center [763, 454] width 603 height 71
click at [497, 446] on input "A teacher reading to students while asking questions and modeling their thinking" at bounding box center [489, 455] width 18 height 18
radio input "true"
click at [742, 663] on button "SUBMIT" at bounding box center [763, 654] width 152 height 36
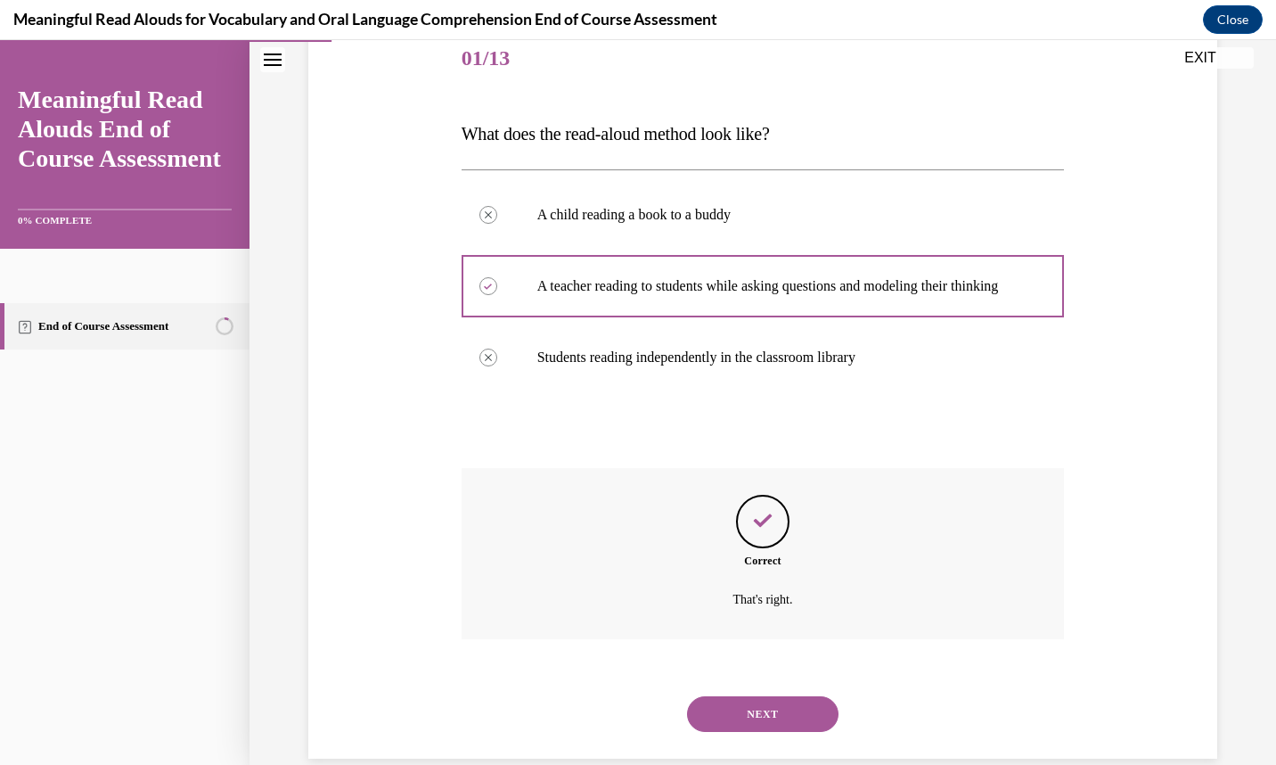
scroll to position [271, 0]
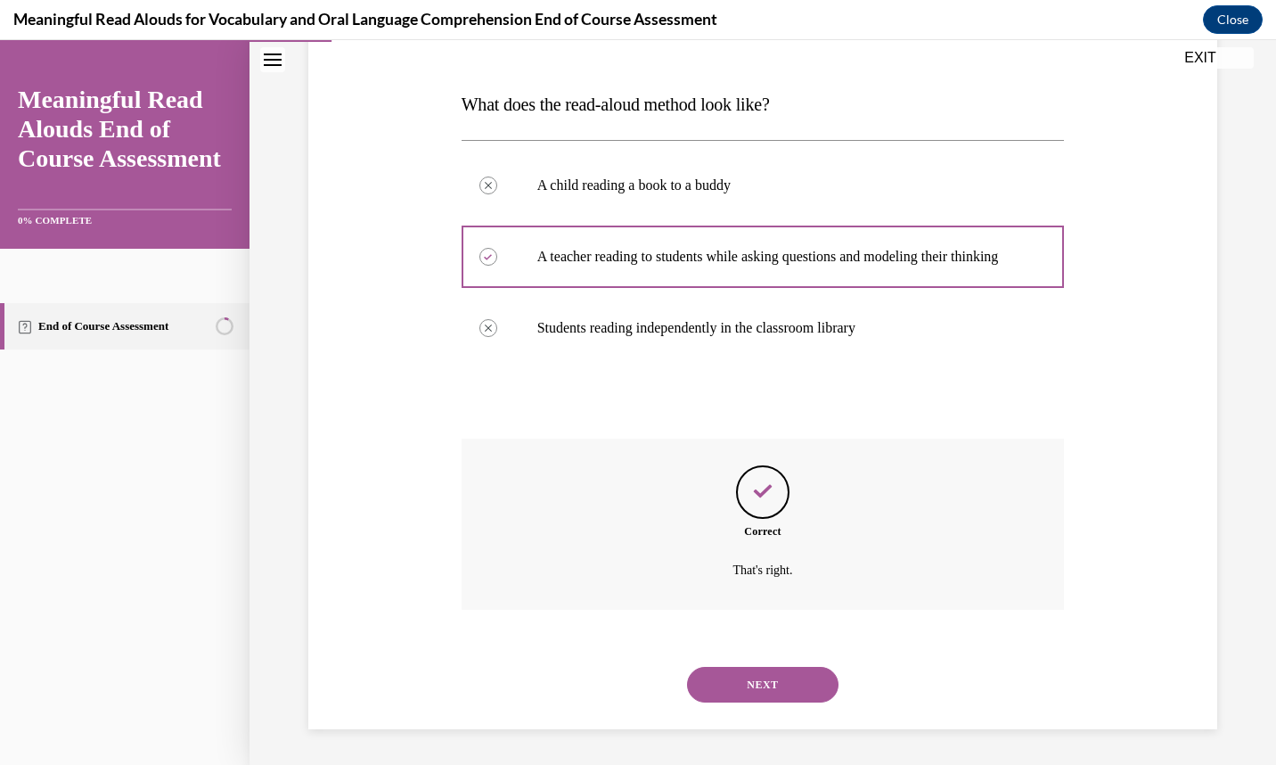
click at [748, 681] on button "NEXT" at bounding box center [763, 685] width 152 height 36
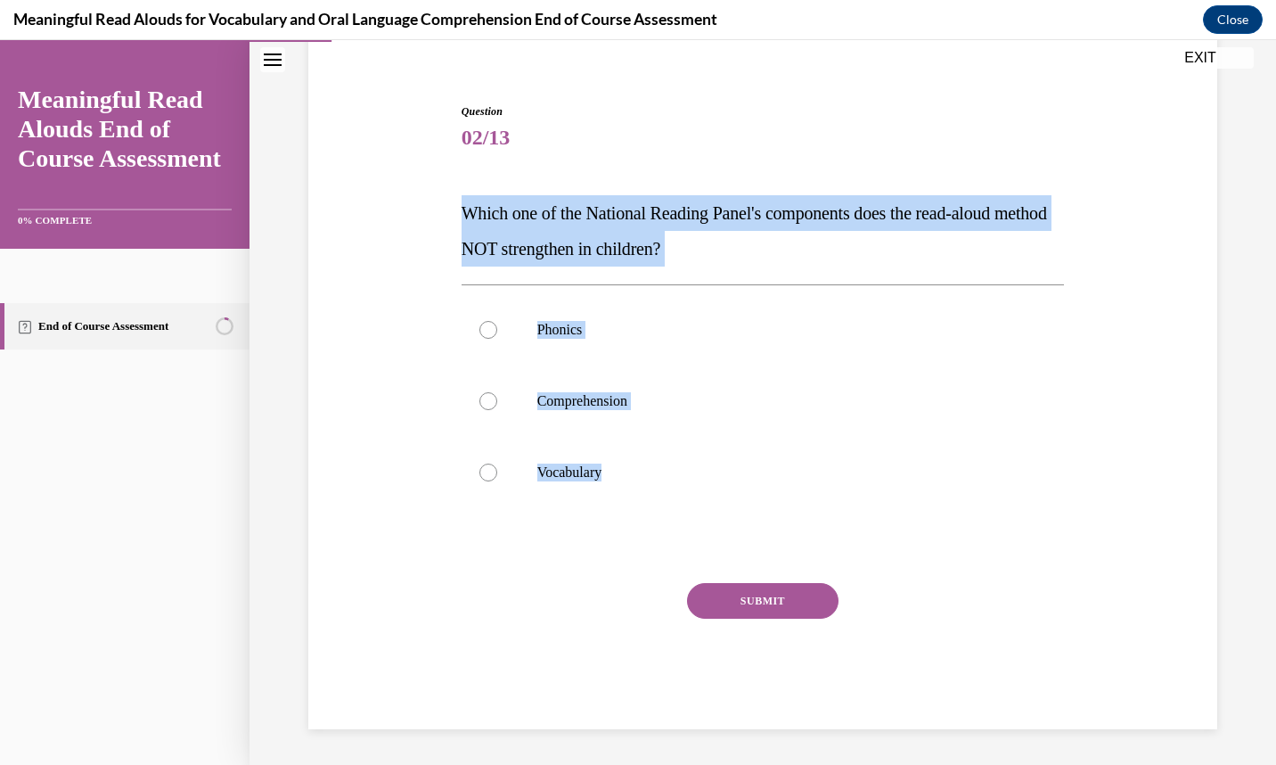
drag, startPoint x: 647, startPoint y: 472, endPoint x: 447, endPoint y: 211, distance: 328.0
click at [447, 211] on div "Question 02/13 Which one of the National Reading Panel's components does the re…" at bounding box center [763, 389] width 918 height 679
copy div "Which one of the National Reading Panel's components does the read-aloud method…"
click at [492, 324] on label "Phonics" at bounding box center [763, 329] width 603 height 71
click at [492, 324] on input "Phonics" at bounding box center [489, 330] width 18 height 18
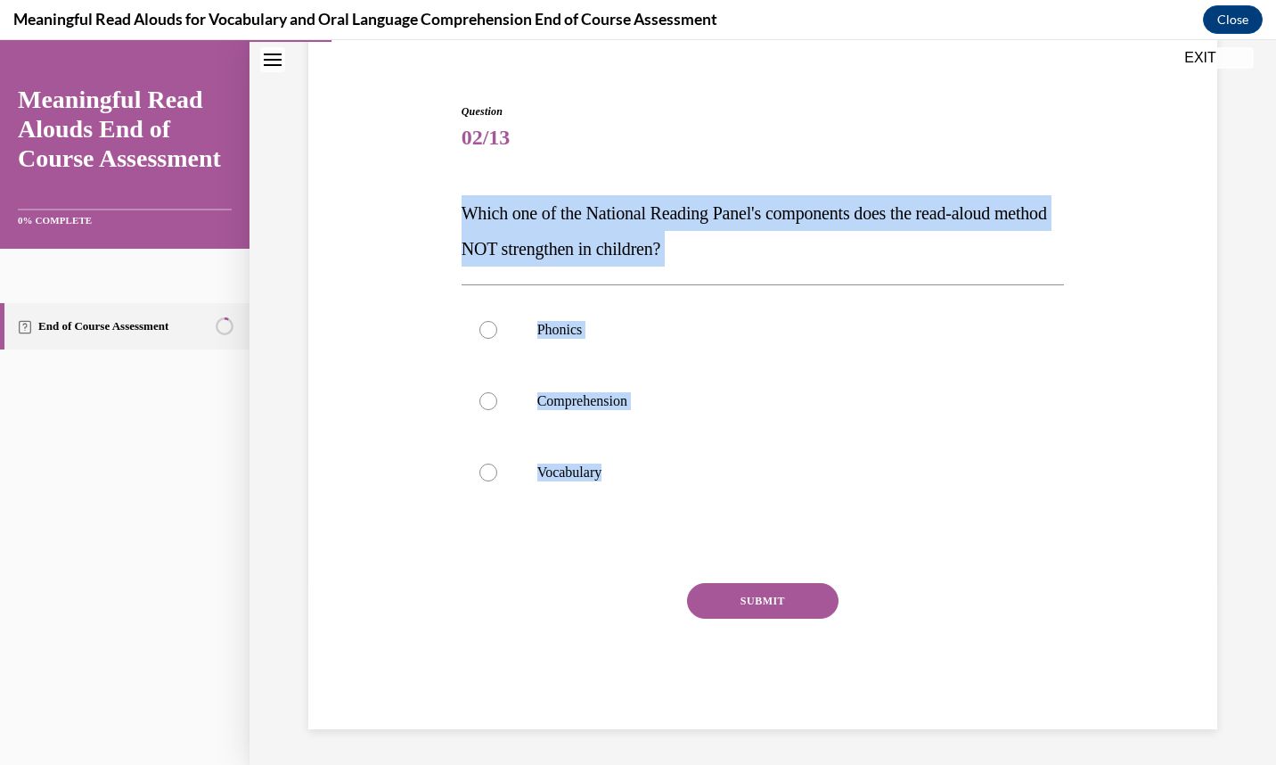
radio input "true"
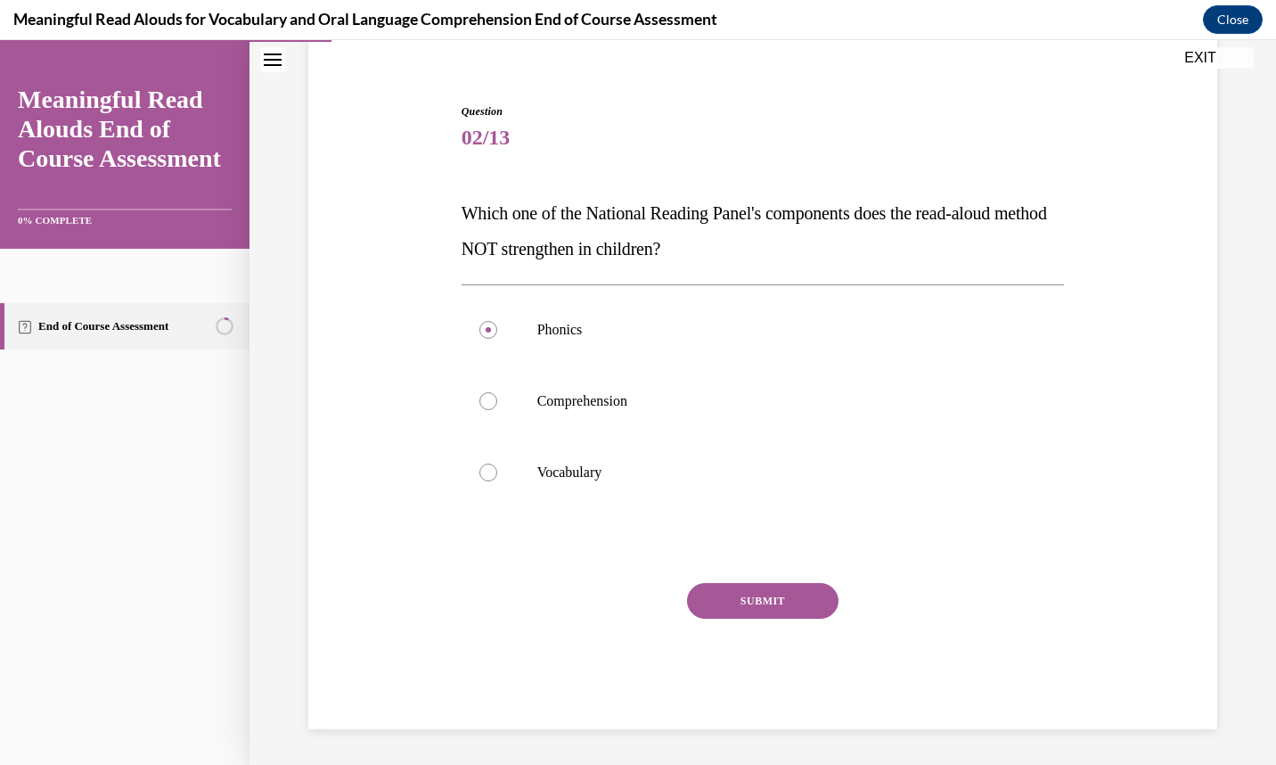
click at [767, 608] on button "SUBMIT" at bounding box center [763, 601] width 152 height 36
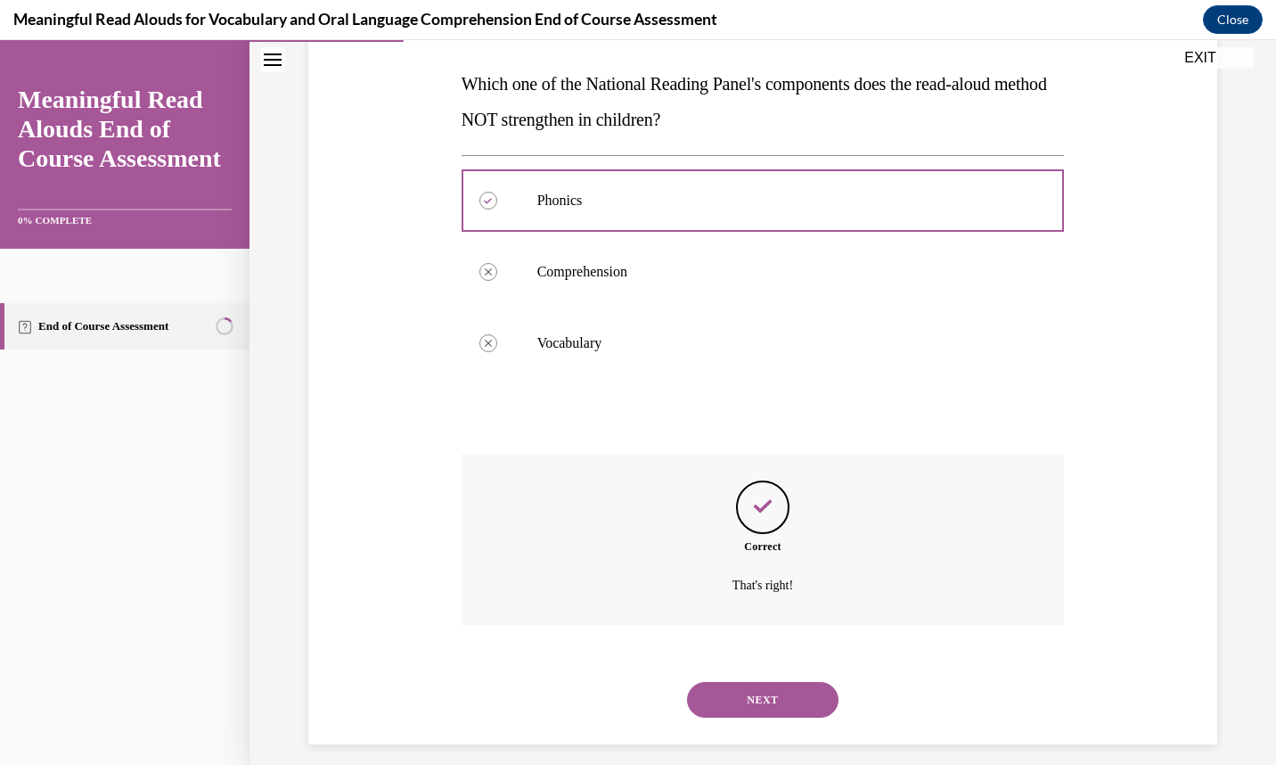
scroll to position [289, 0]
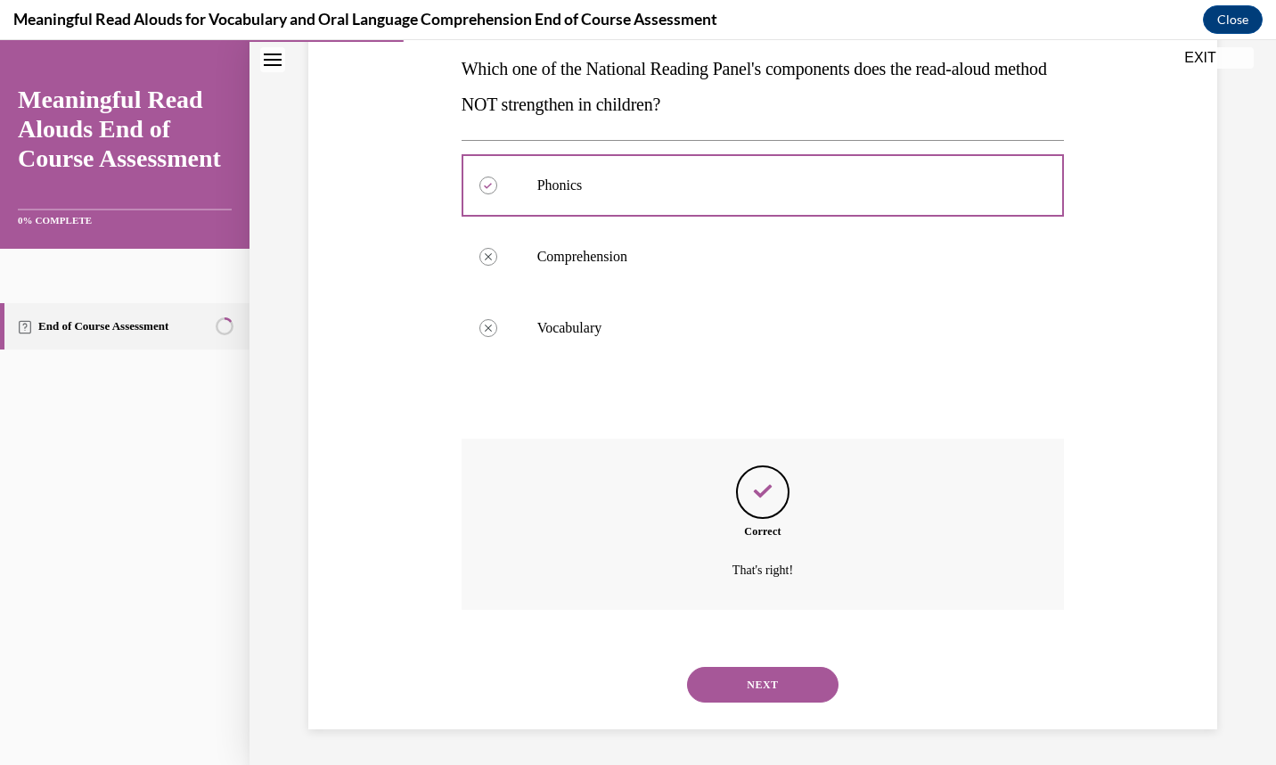
click at [764, 683] on button "NEXT" at bounding box center [763, 685] width 152 height 36
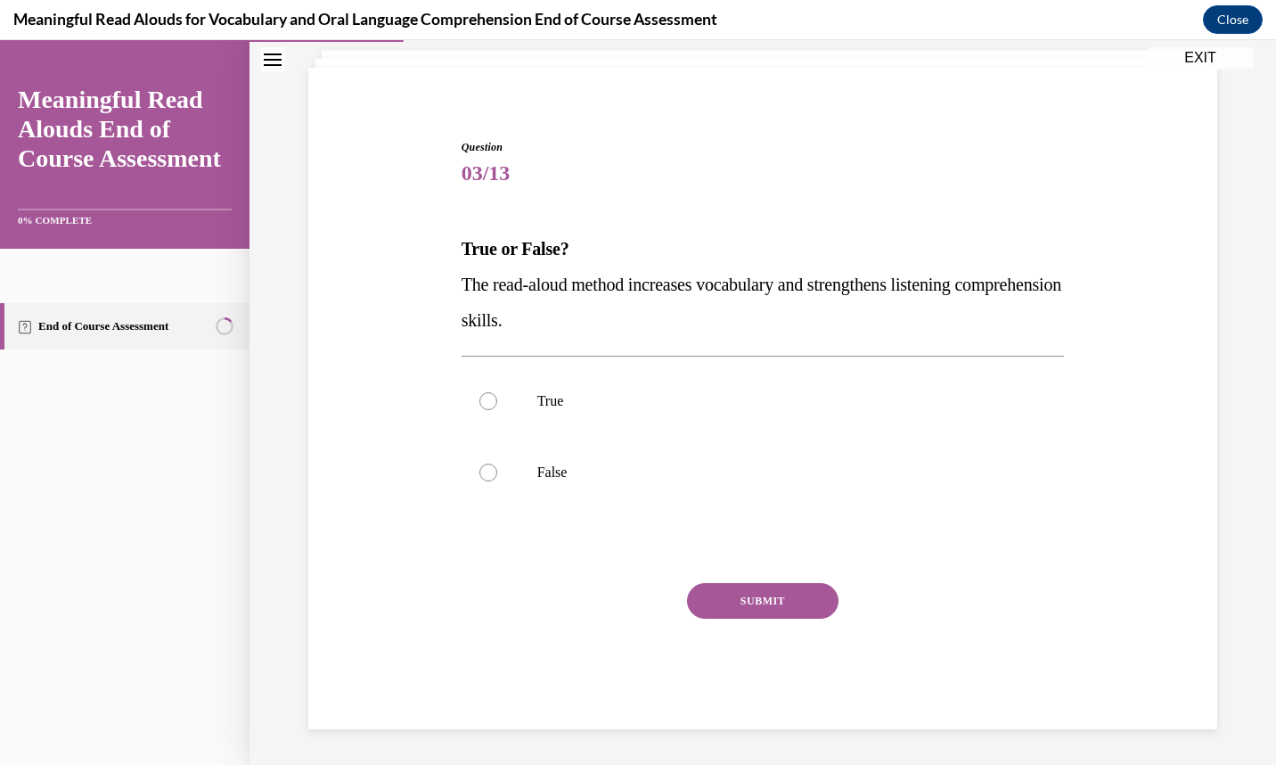
scroll to position [109, 0]
click at [731, 382] on label "True" at bounding box center [763, 400] width 603 height 71
click at [497, 392] on input "True" at bounding box center [489, 401] width 18 height 18
radio input "true"
click at [731, 382] on label "True" at bounding box center [763, 400] width 603 height 71
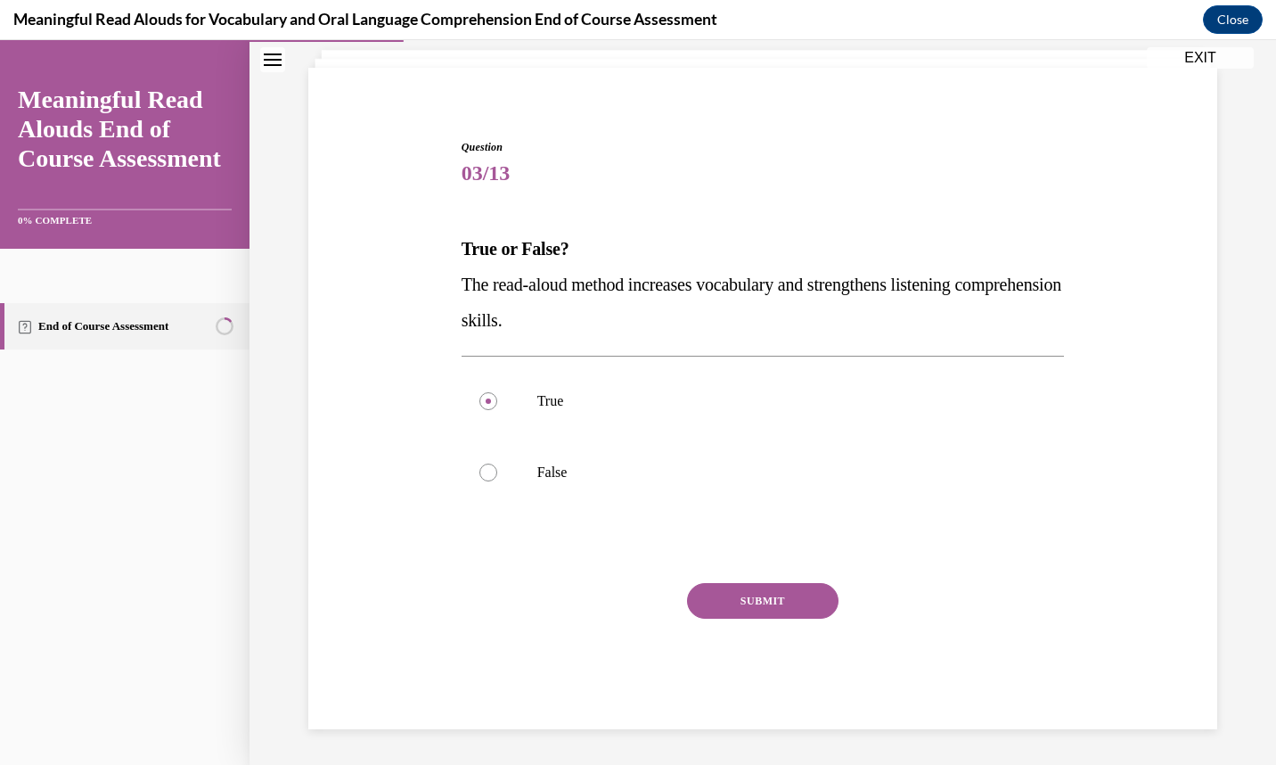
click at [497, 392] on input "True" at bounding box center [489, 401] width 18 height 18
click at [721, 592] on button "SUBMIT" at bounding box center [763, 601] width 152 height 36
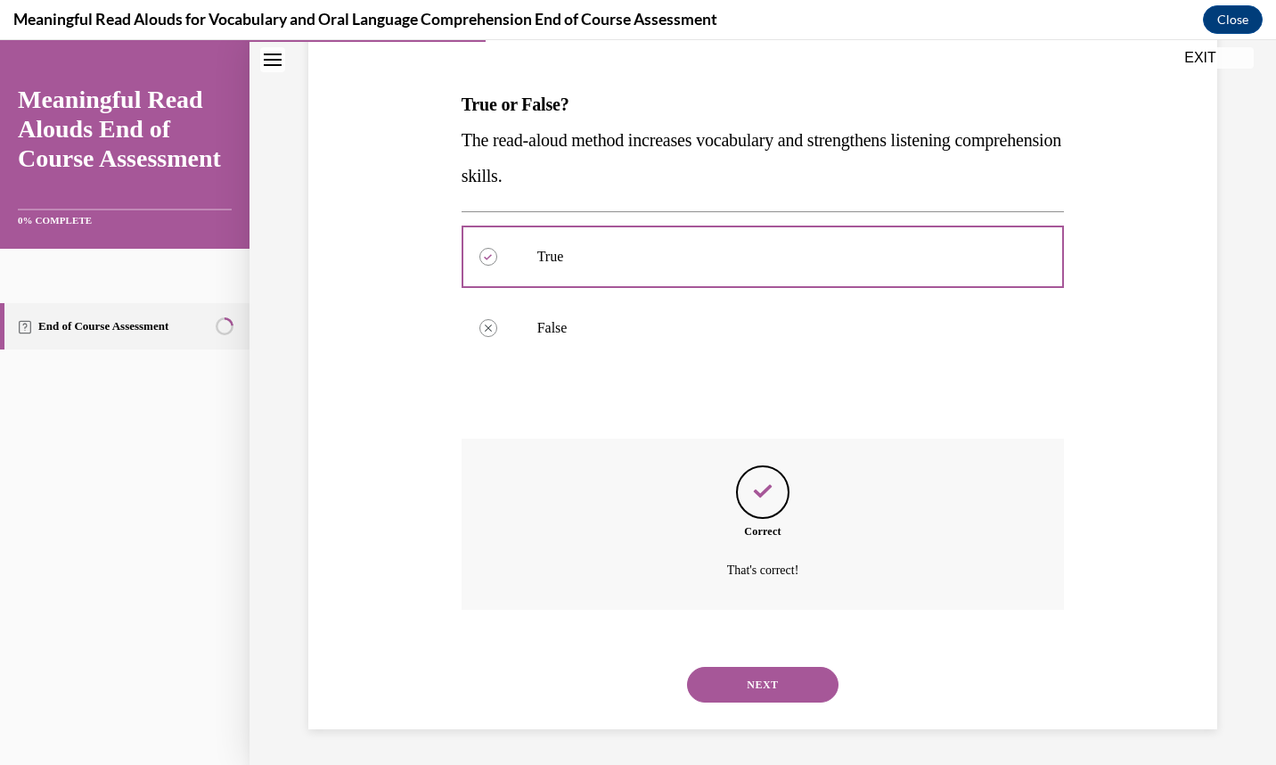
click at [742, 675] on button "NEXT" at bounding box center [763, 685] width 152 height 36
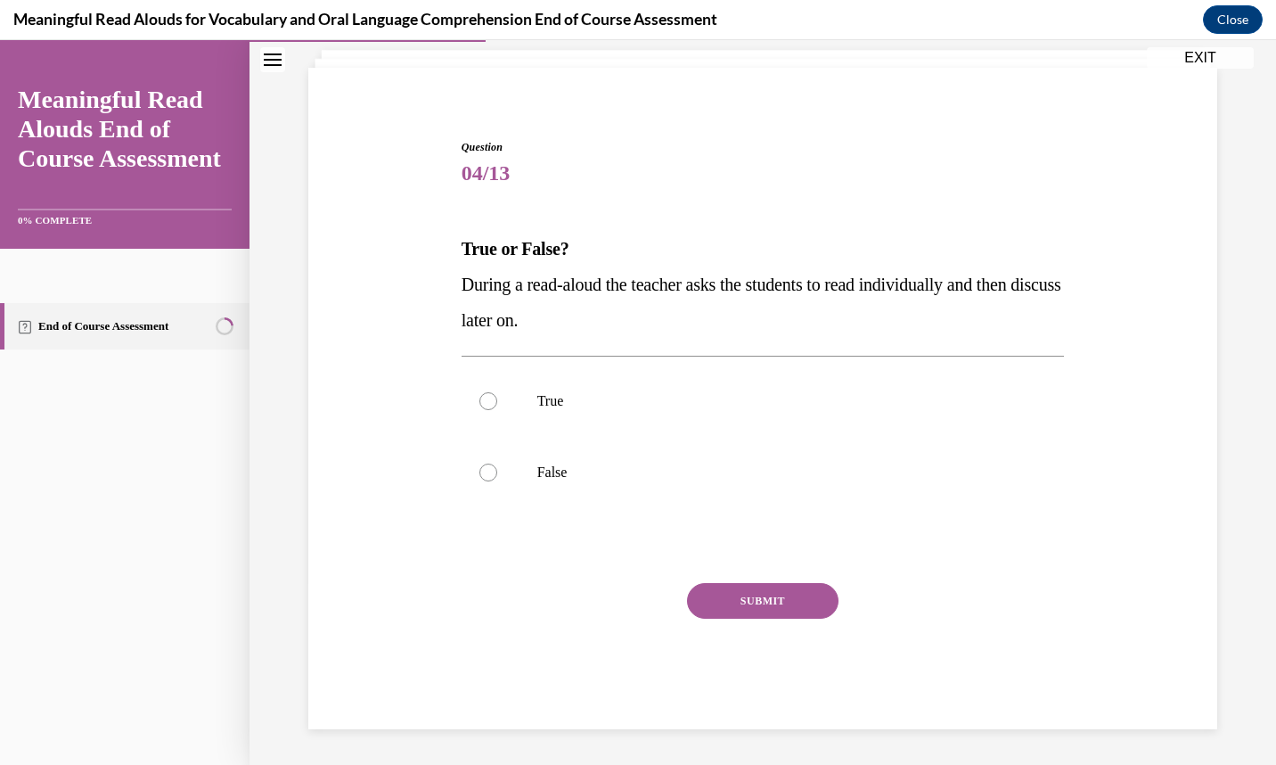
click at [574, 460] on label "False" at bounding box center [763, 472] width 603 height 71
click at [497, 464] on input "False" at bounding box center [489, 473] width 18 height 18
radio input "true"
click at [708, 607] on button "SUBMIT" at bounding box center [763, 601] width 152 height 36
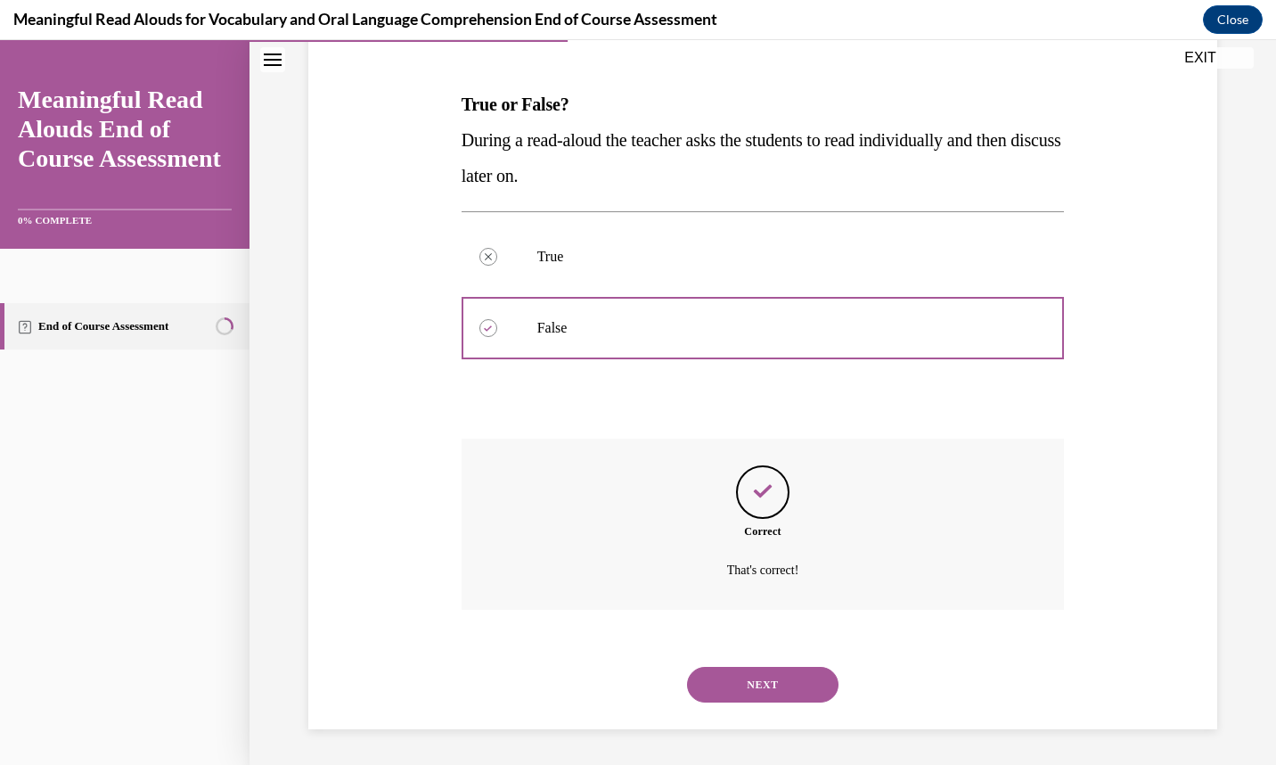
click at [720, 672] on button "NEXT" at bounding box center [763, 685] width 152 height 36
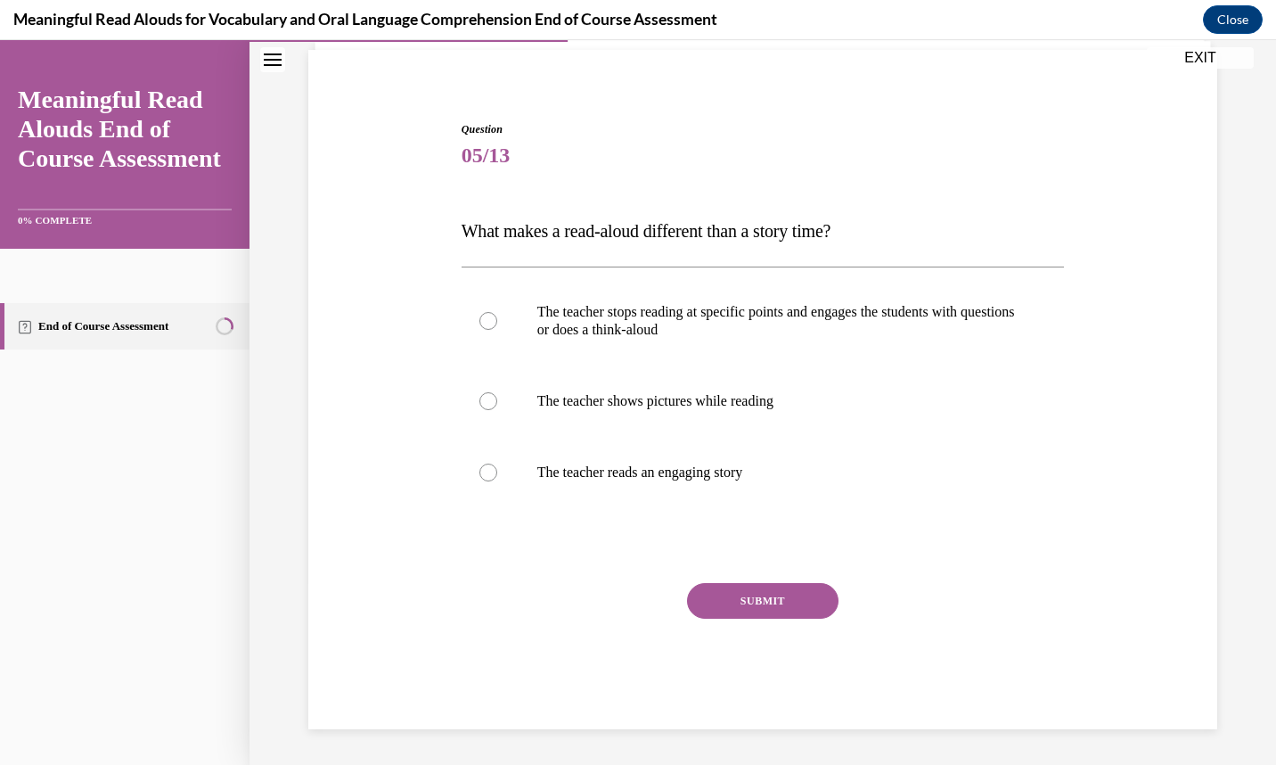
click at [755, 330] on p "The teacher stops reading at specific points and engages the students with ques…" at bounding box center [778, 321] width 483 height 36
click at [497, 330] on input "The teacher stops reading at specific points and engages the students with ques…" at bounding box center [489, 321] width 18 height 18
radio input "true"
click at [767, 580] on div "Question 05/13 What makes a read-aloud different than a story time? The teacher…" at bounding box center [763, 425] width 603 height 608
click at [751, 609] on button "SUBMIT" at bounding box center [763, 601] width 152 height 36
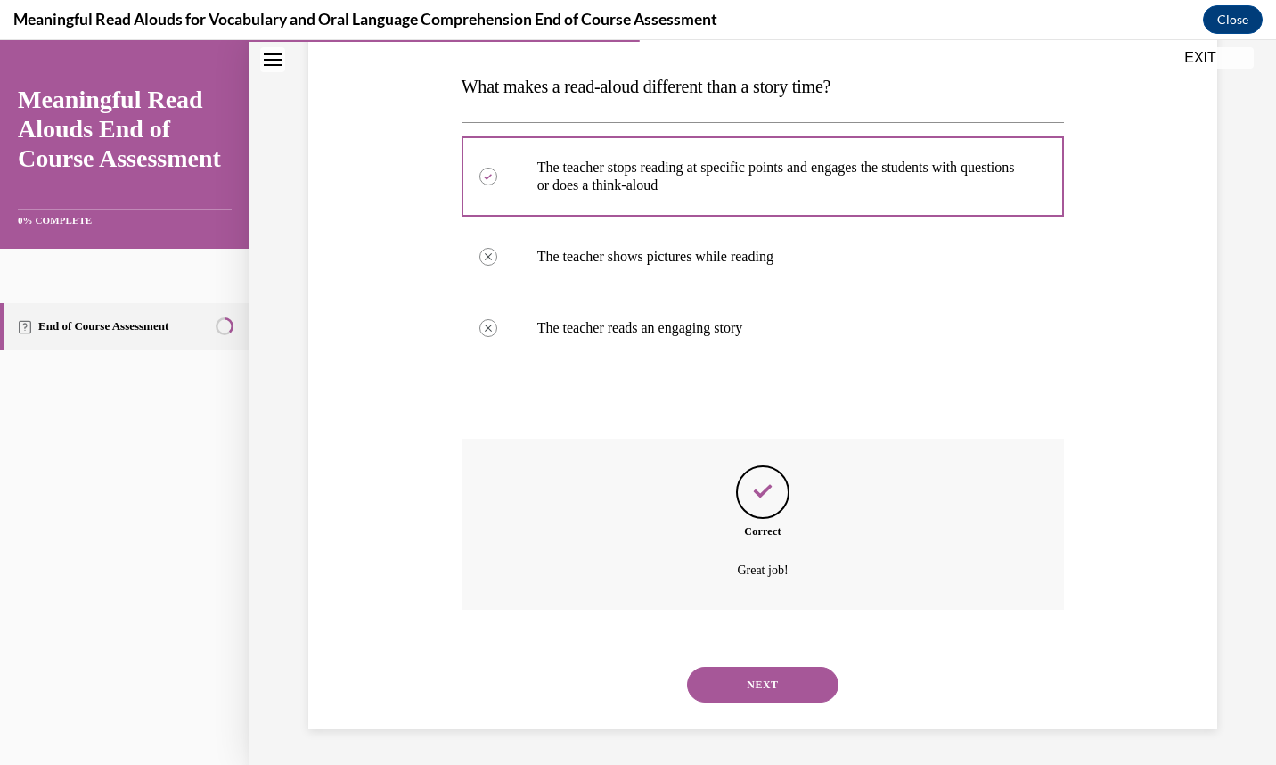
click at [754, 691] on button "NEXT" at bounding box center [763, 685] width 152 height 36
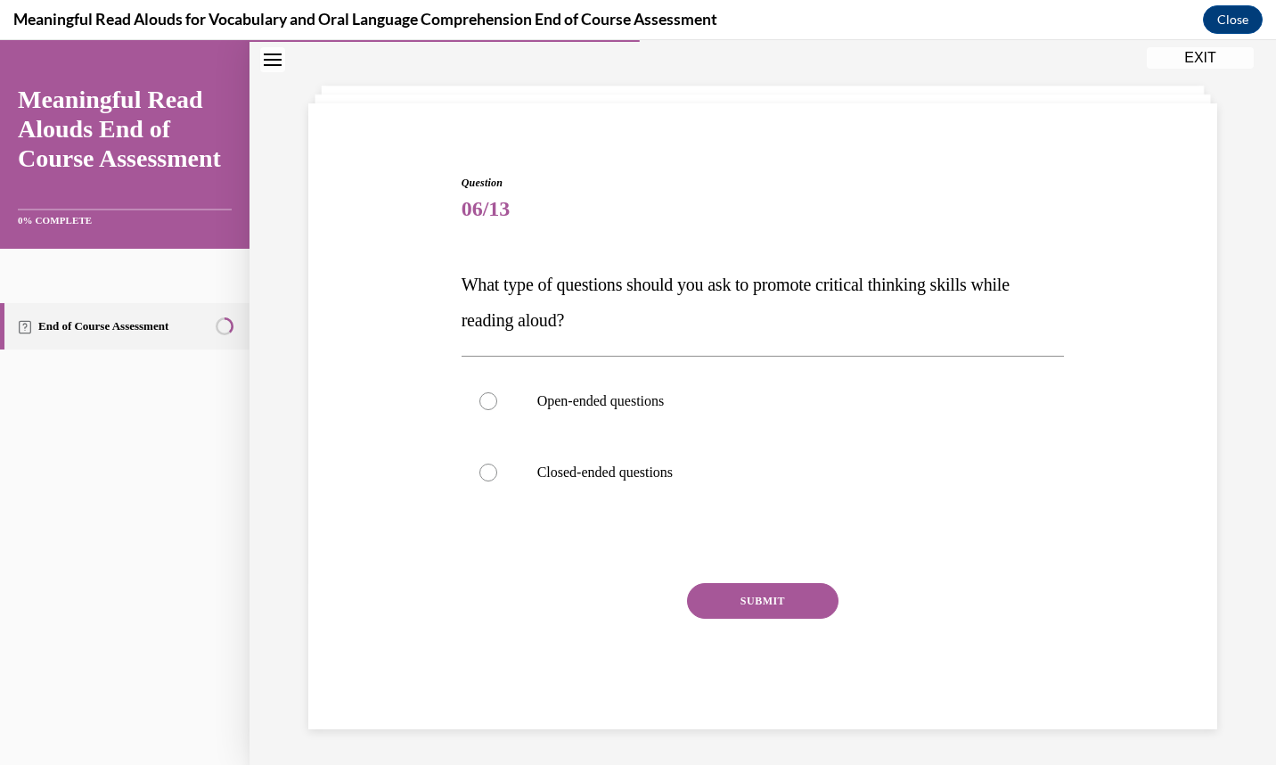
click at [651, 417] on label "Open-ended questions" at bounding box center [763, 400] width 603 height 71
click at [497, 410] on input "Open-ended questions" at bounding box center [489, 401] width 18 height 18
radio input "true"
click at [721, 606] on button "SUBMIT" at bounding box center [763, 601] width 152 height 36
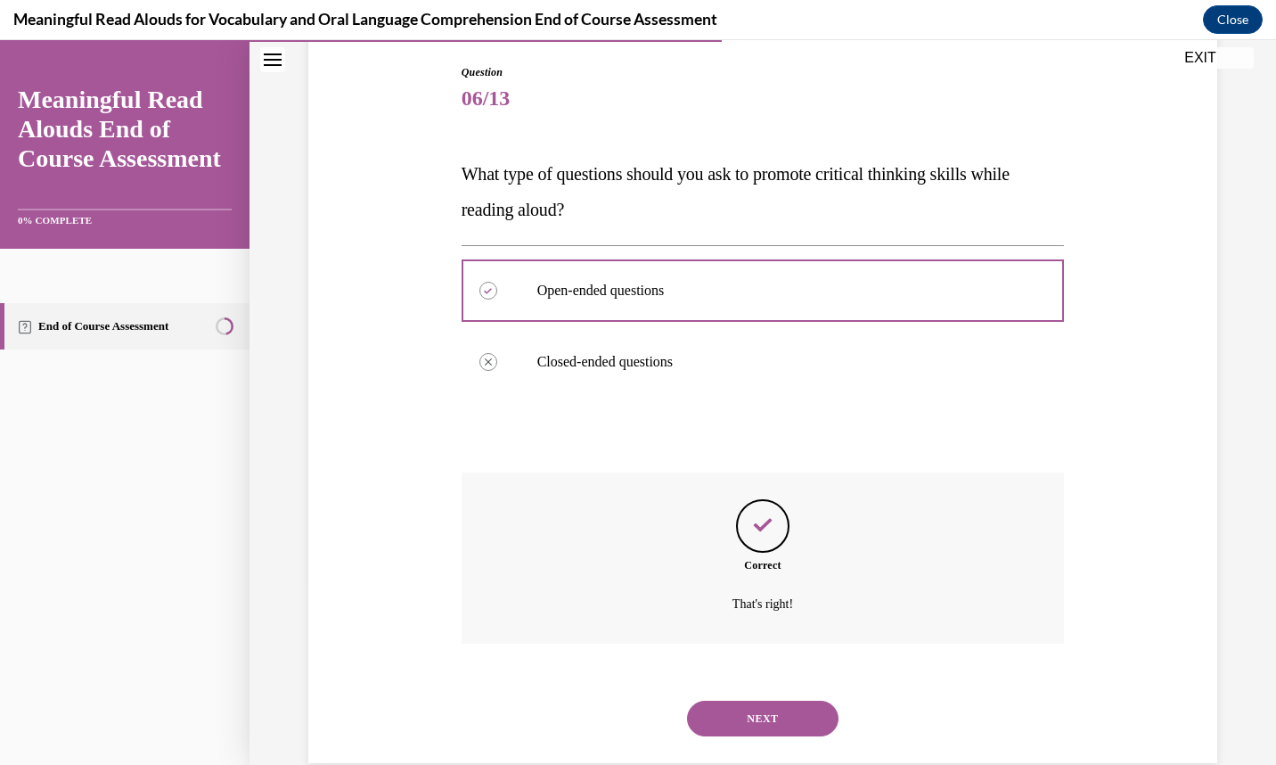
scroll to position [217, 0]
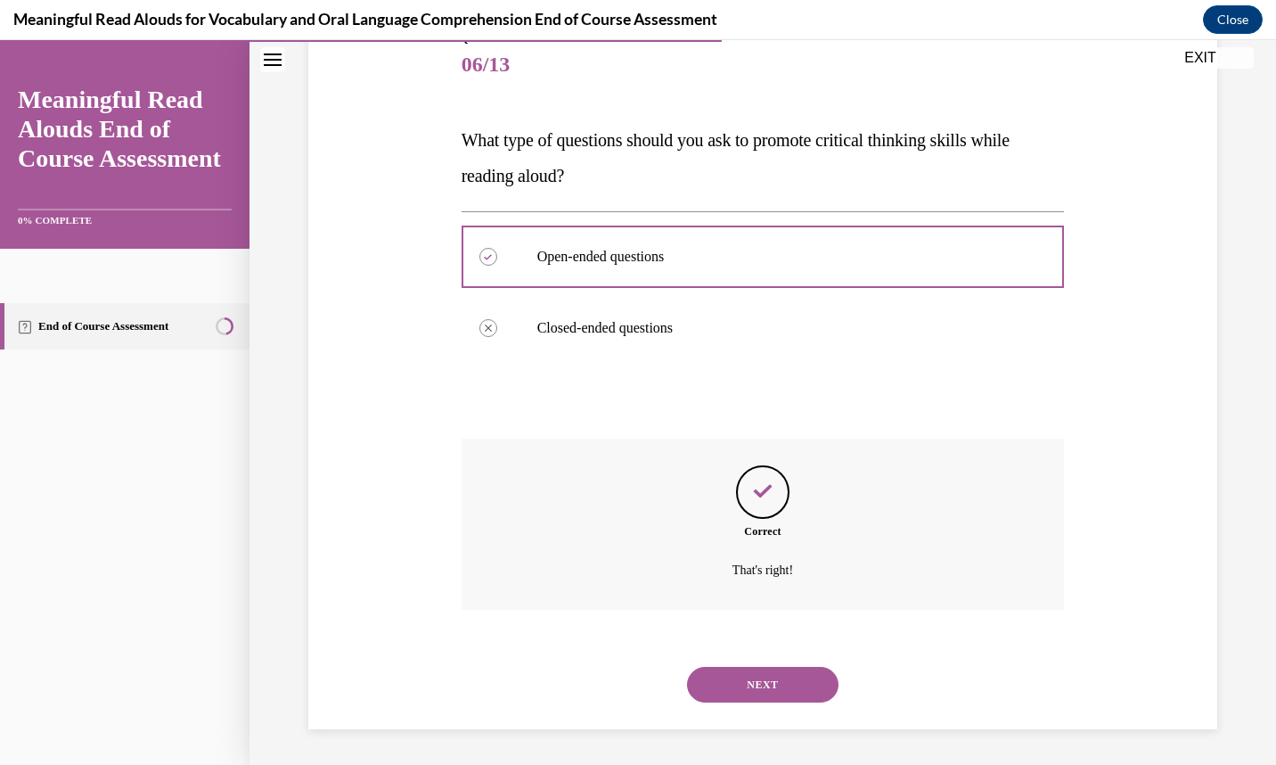
click at [748, 684] on button "NEXT" at bounding box center [763, 685] width 152 height 36
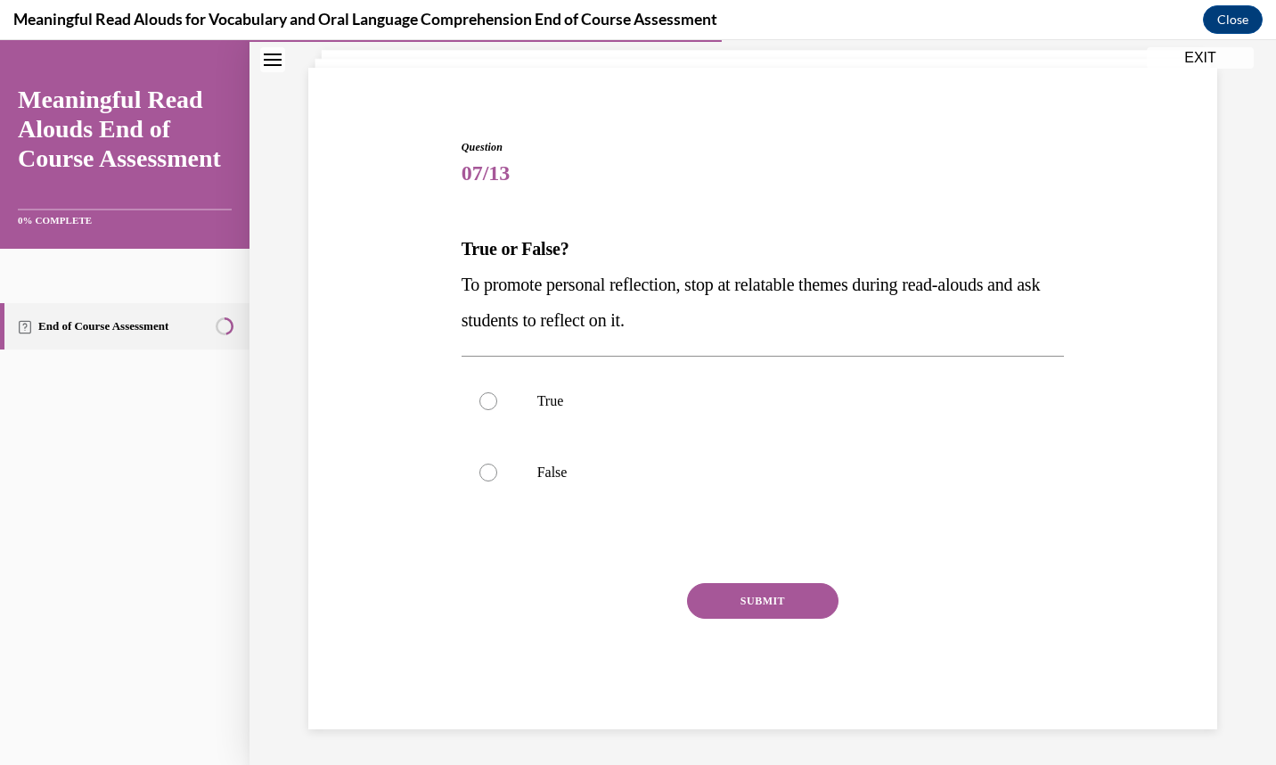
scroll to position [109, 0]
click at [653, 405] on p "True" at bounding box center [778, 401] width 483 height 18
click at [497, 405] on input "True" at bounding box center [489, 401] width 18 height 18
radio input "true"
click at [742, 604] on button "SUBMIT" at bounding box center [763, 601] width 152 height 36
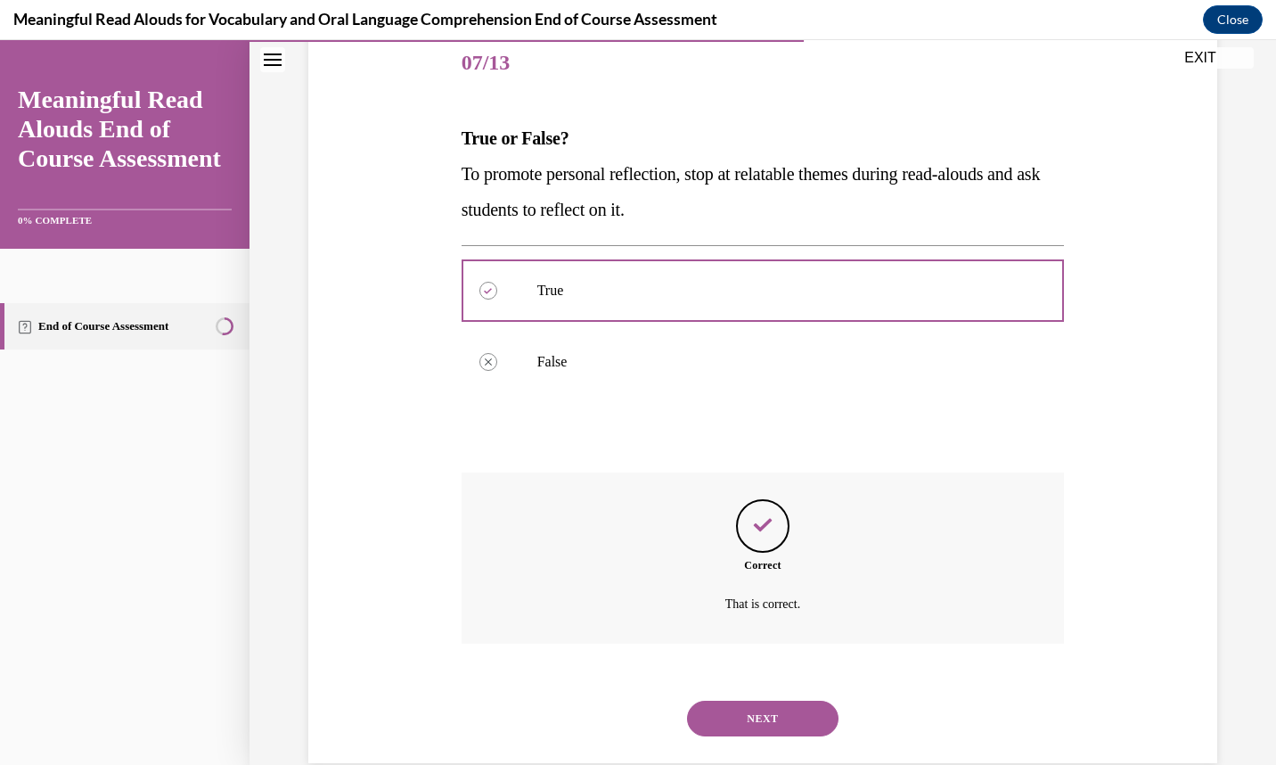
scroll to position [253, 0]
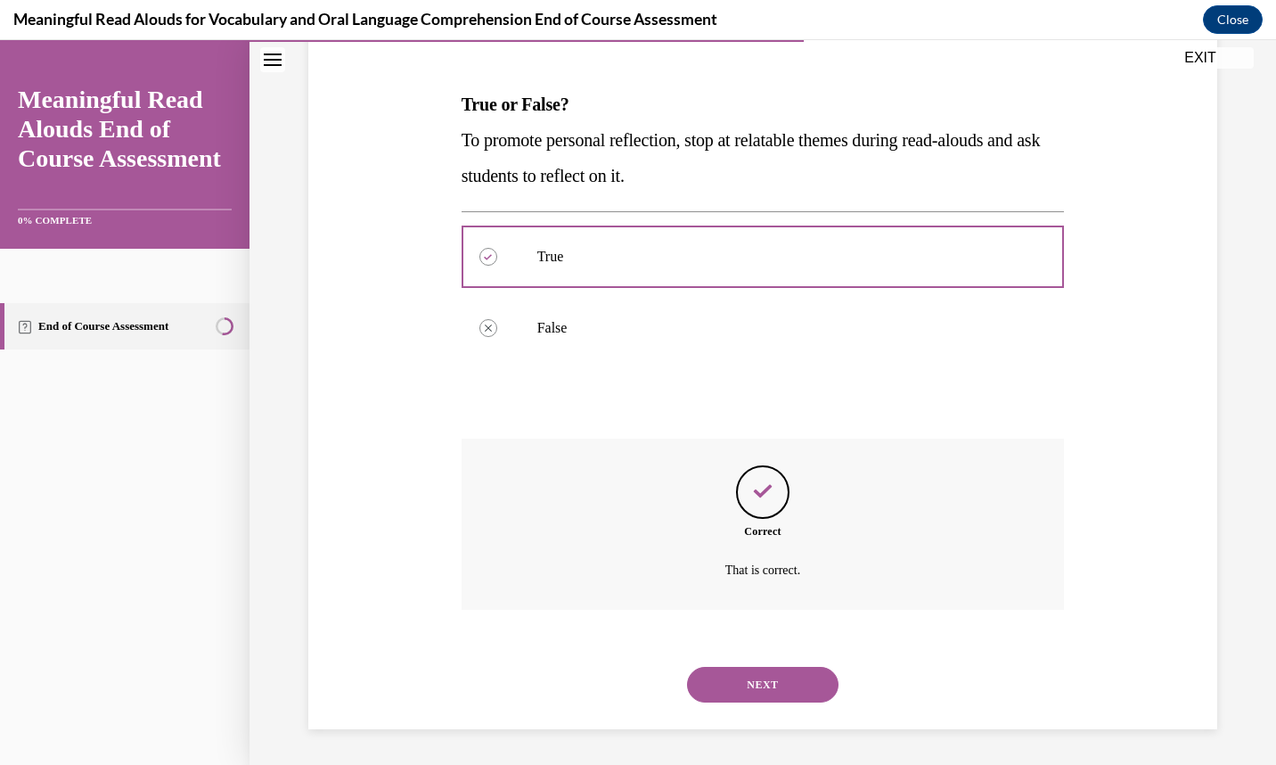
click at [735, 669] on button "NEXT" at bounding box center [763, 685] width 152 height 36
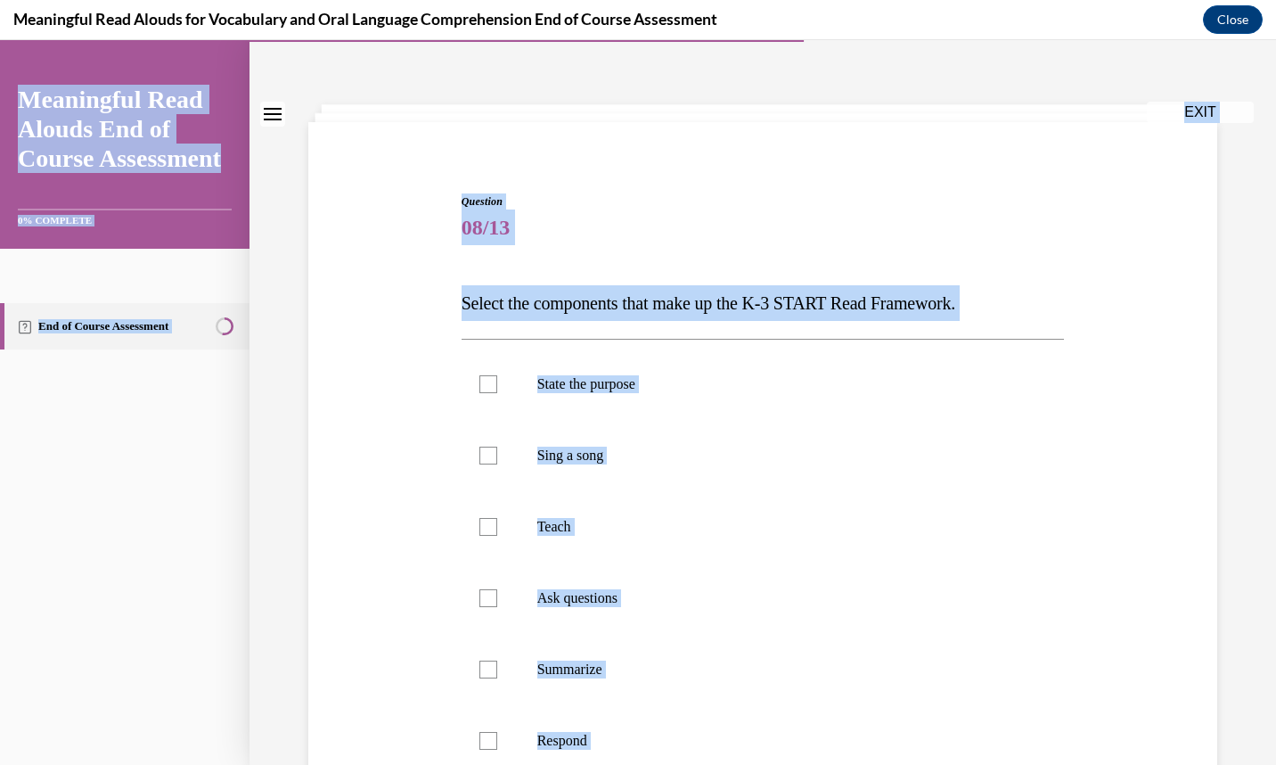
scroll to position [0, 0]
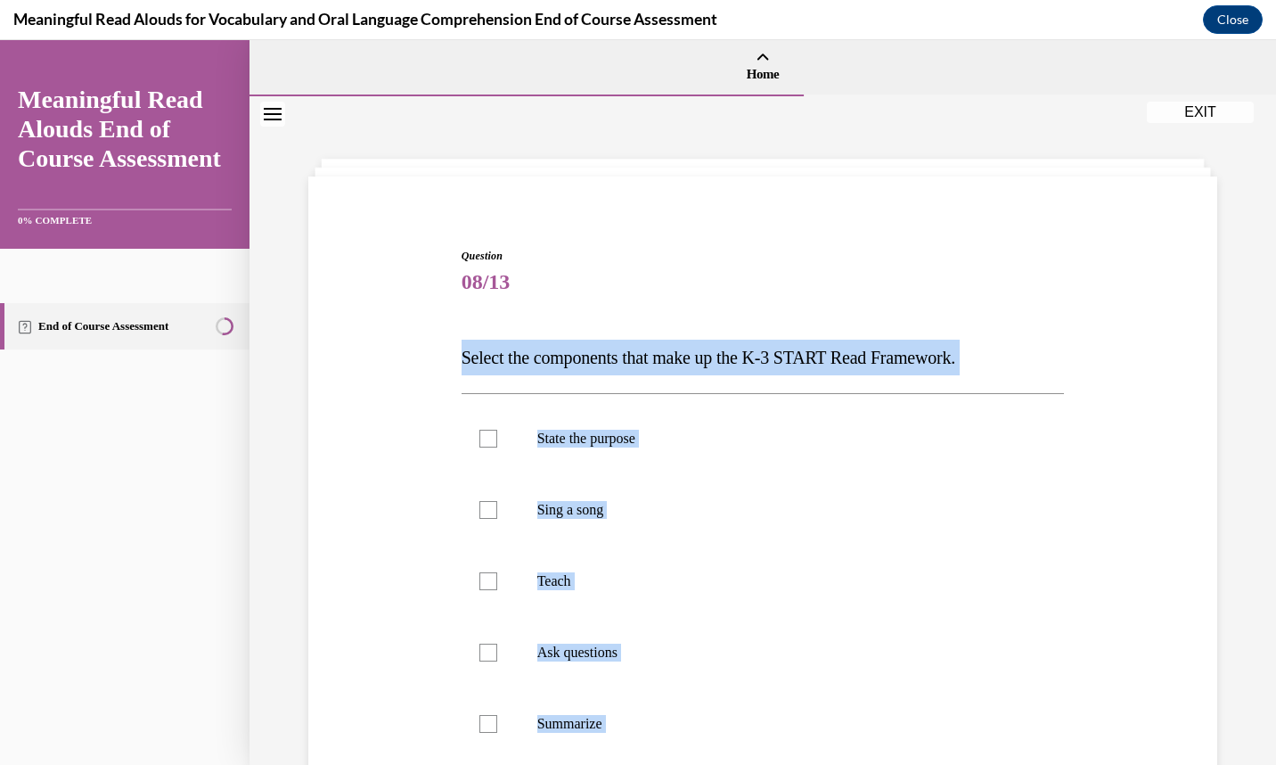
drag, startPoint x: 616, startPoint y: 495, endPoint x: 460, endPoint y: 345, distance: 216.2
click at [462, 345] on div "Question 08/13 Select the components that make up the K-3 START Read Framework.…" at bounding box center [763, 685] width 603 height 875
copy div "Select the components that make up the K-3 START Read Framework. State the purp…"
click at [544, 424] on label "State the purpose" at bounding box center [763, 438] width 603 height 71
click at [497, 430] on input "State the purpose" at bounding box center [489, 439] width 18 height 18
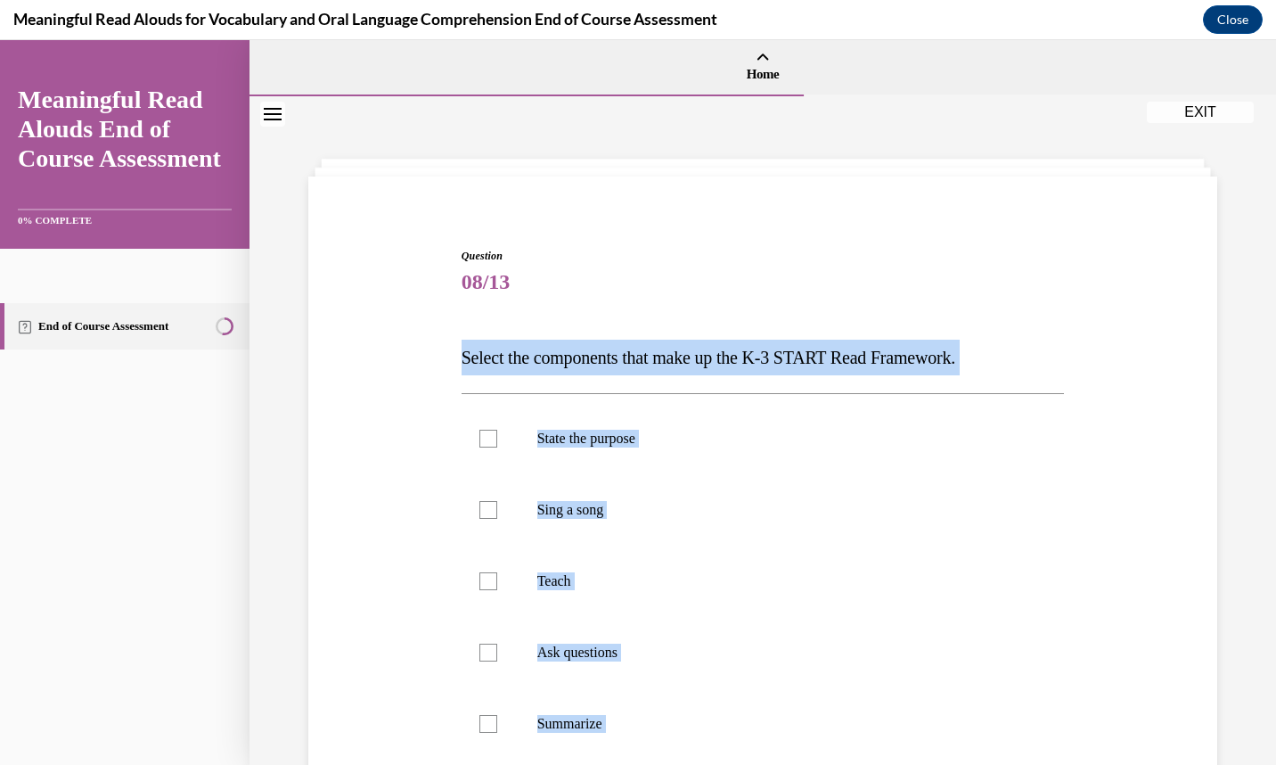
checkbox input "true"
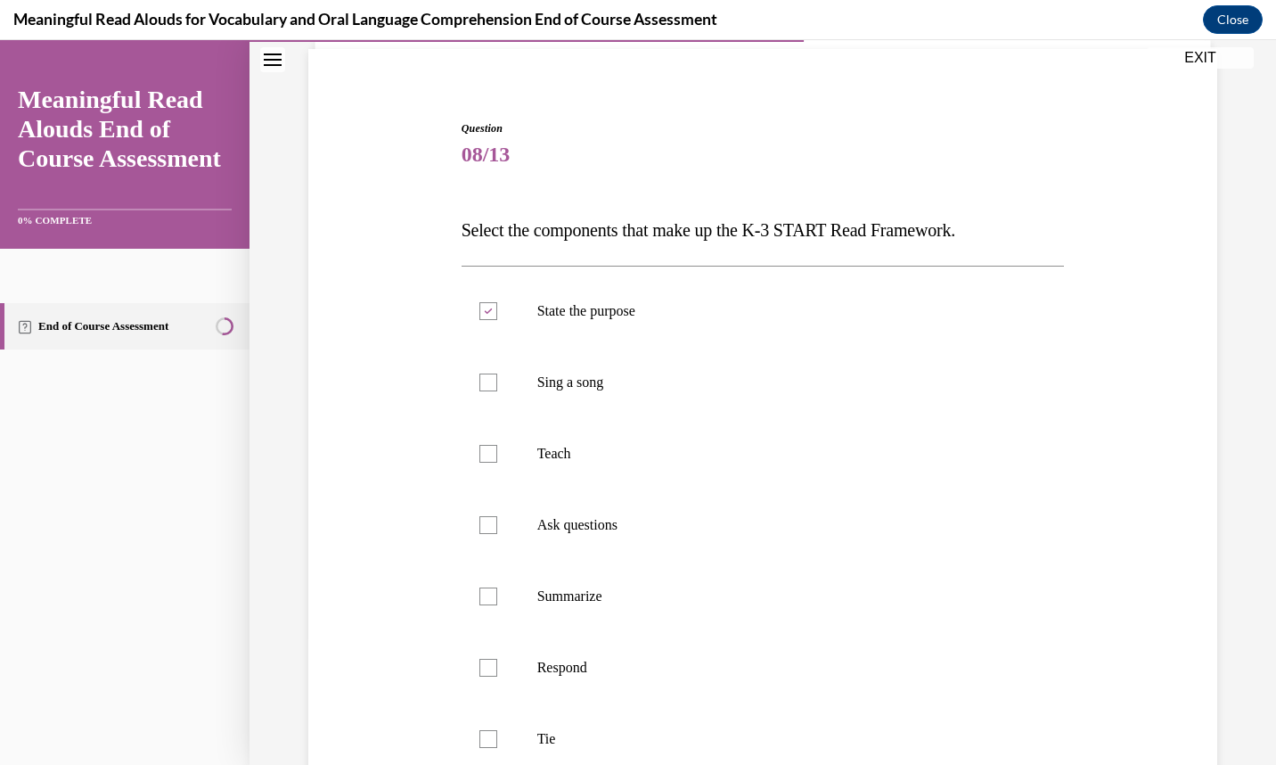
scroll to position [136, 0]
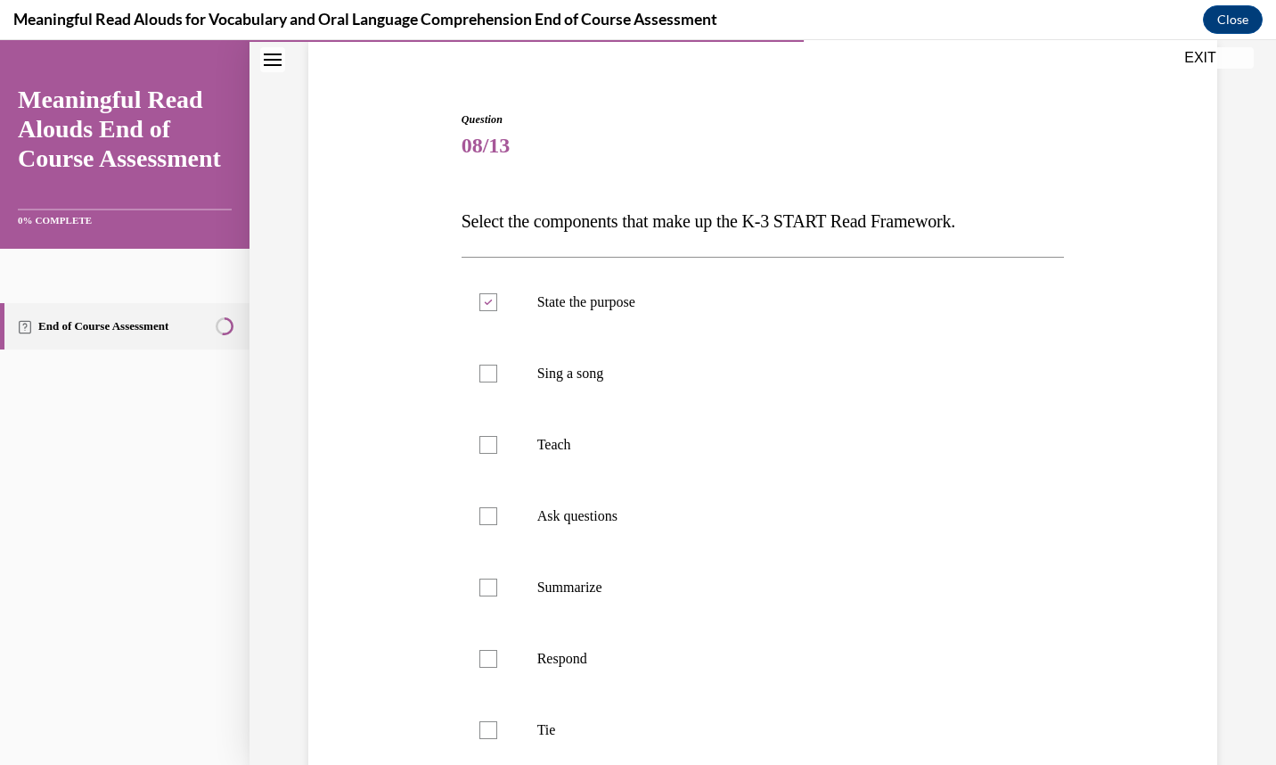
click at [543, 447] on p "Teach" at bounding box center [778, 445] width 483 height 18
click at [497, 447] on input "Teach" at bounding box center [489, 445] width 18 height 18
checkbox input "true"
click at [544, 526] on label "Ask questions" at bounding box center [763, 515] width 603 height 71
click at [497, 525] on input "Ask questions" at bounding box center [489, 516] width 18 height 18
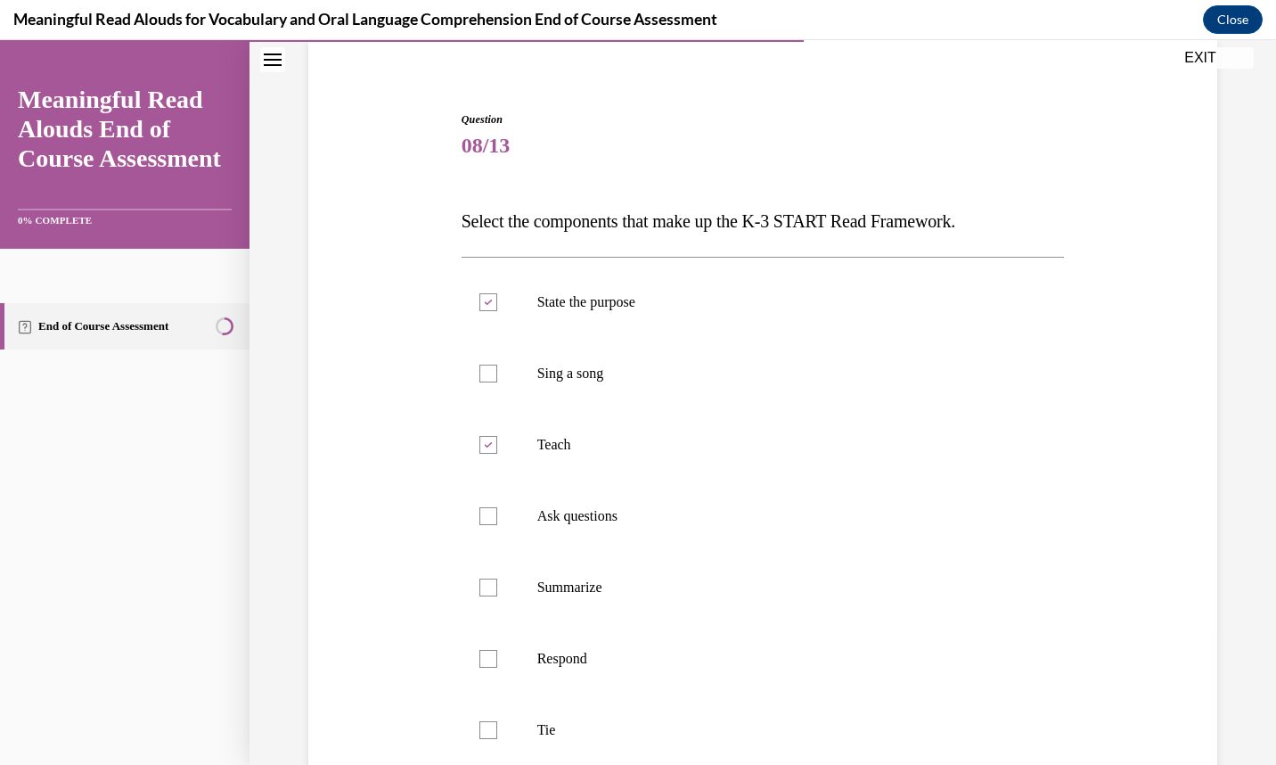
checkbox input "true"
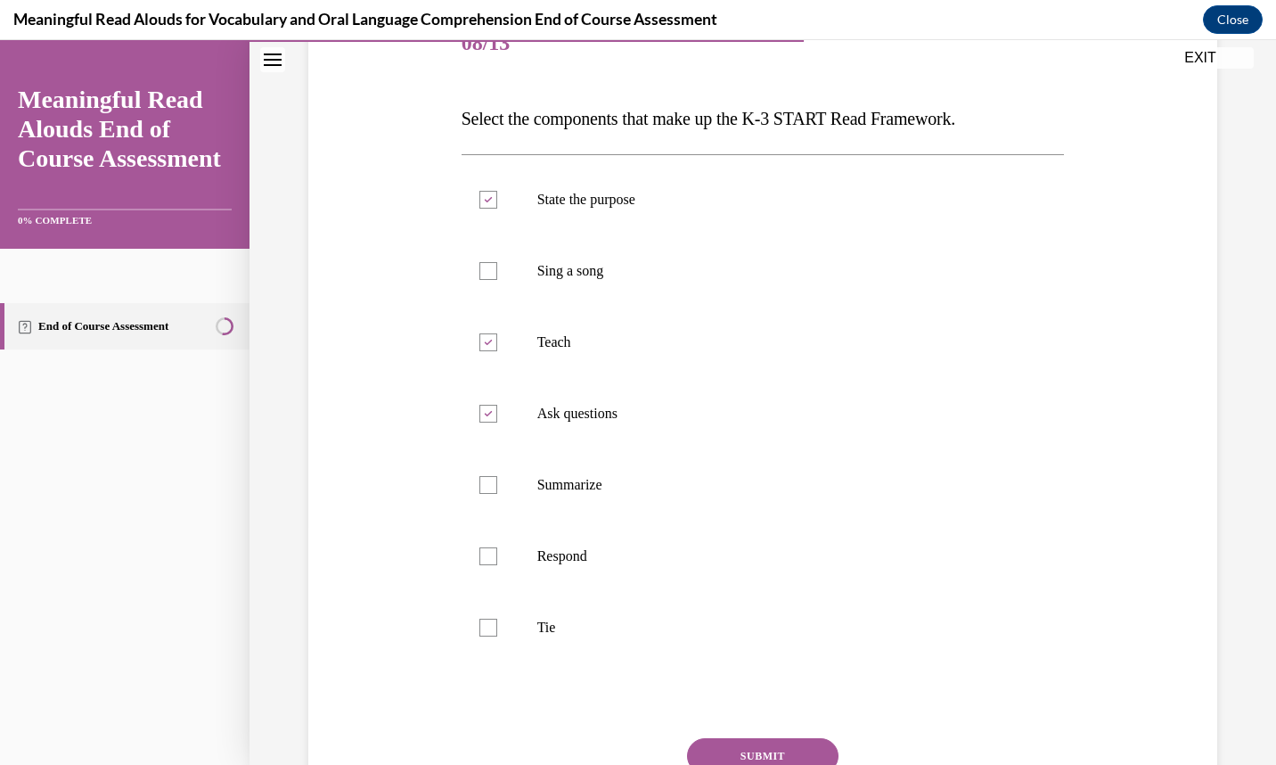
scroll to position [240, 0]
click at [544, 573] on label "Respond" at bounding box center [763, 555] width 603 height 71
click at [497, 564] on input "Respond" at bounding box center [489, 555] width 18 height 18
checkbox input "true"
click at [538, 632] on p "Tie" at bounding box center [778, 627] width 483 height 18
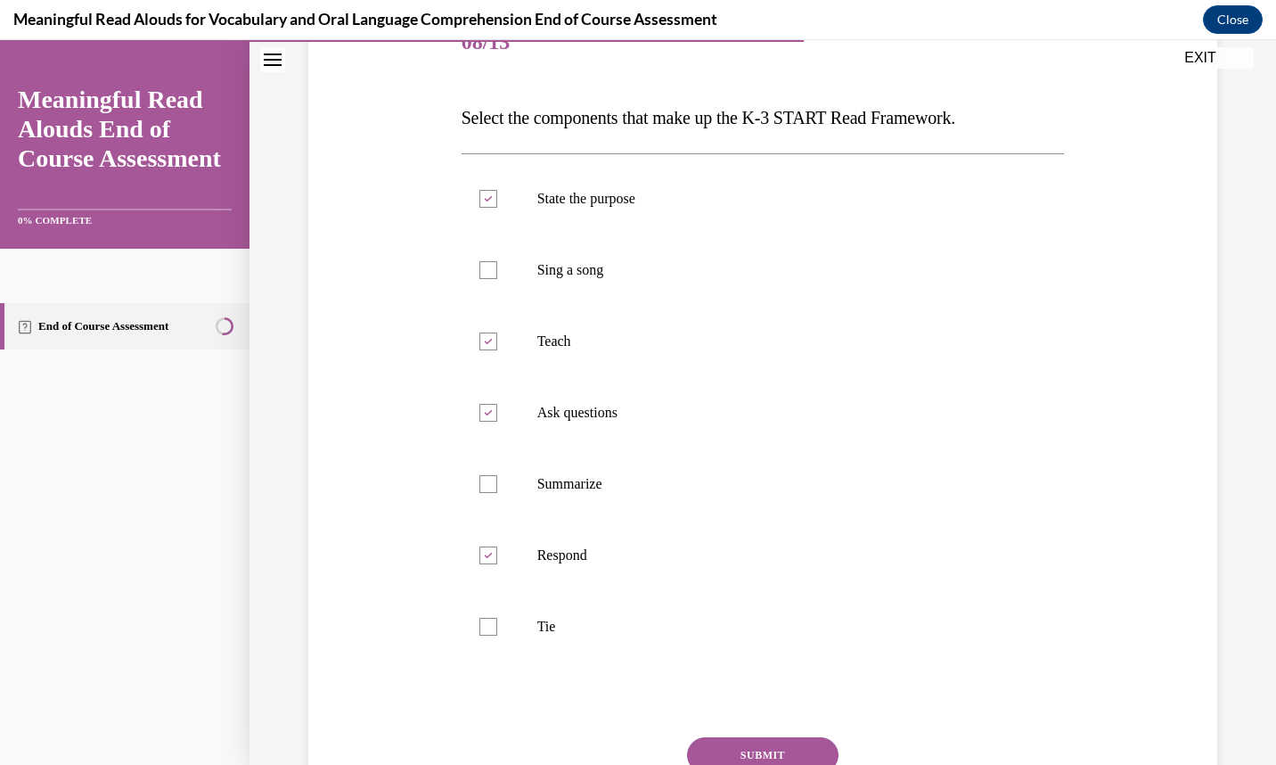
click at [497, 632] on input "Tie" at bounding box center [489, 627] width 18 height 18
checkbox input "true"
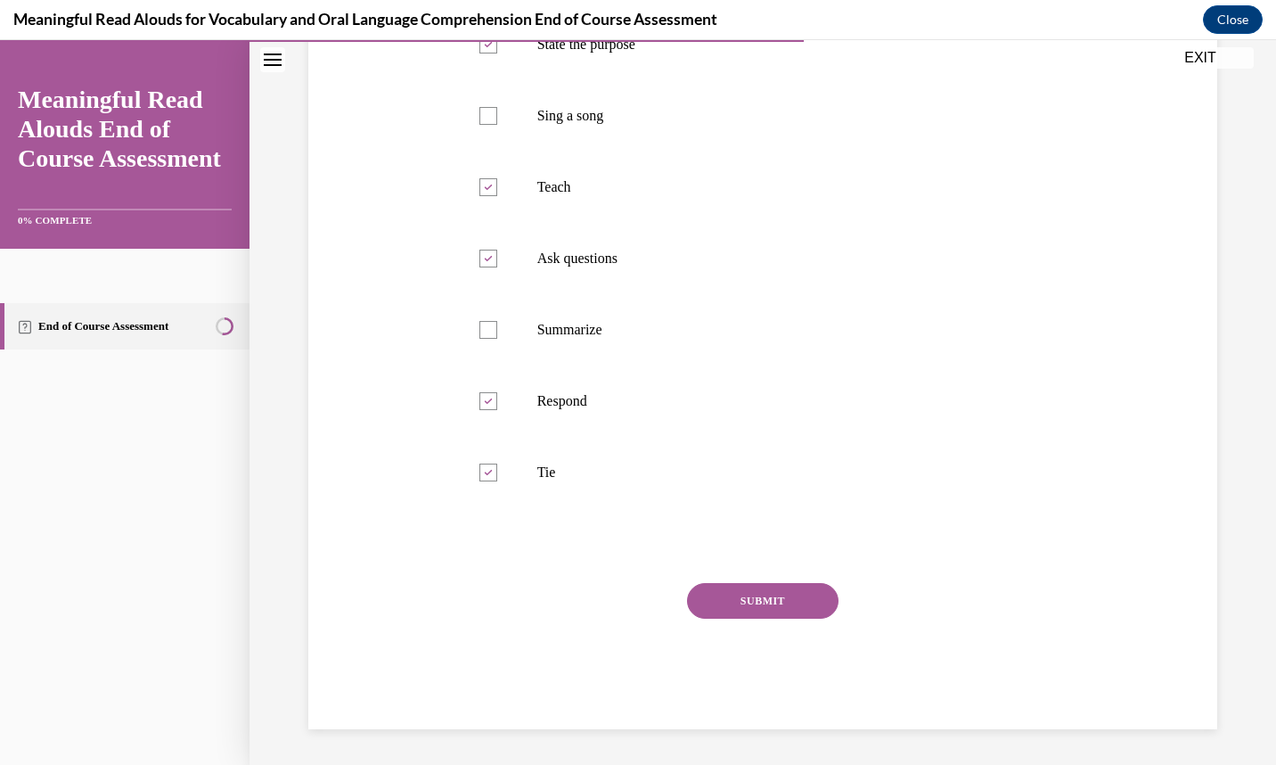
click at [704, 619] on div "SUBMIT" at bounding box center [763, 627] width 603 height 89
click at [704, 607] on button "SUBMIT" at bounding box center [763, 601] width 152 height 36
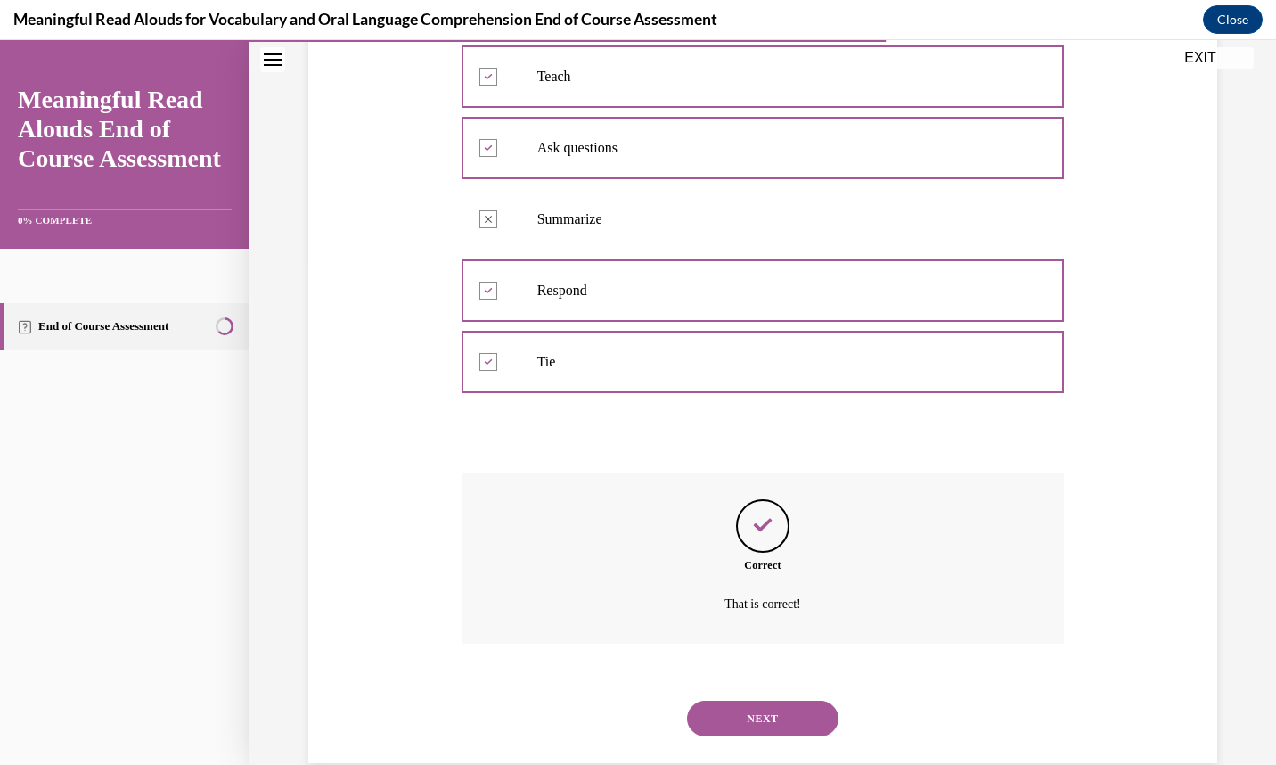
scroll to position [538, 0]
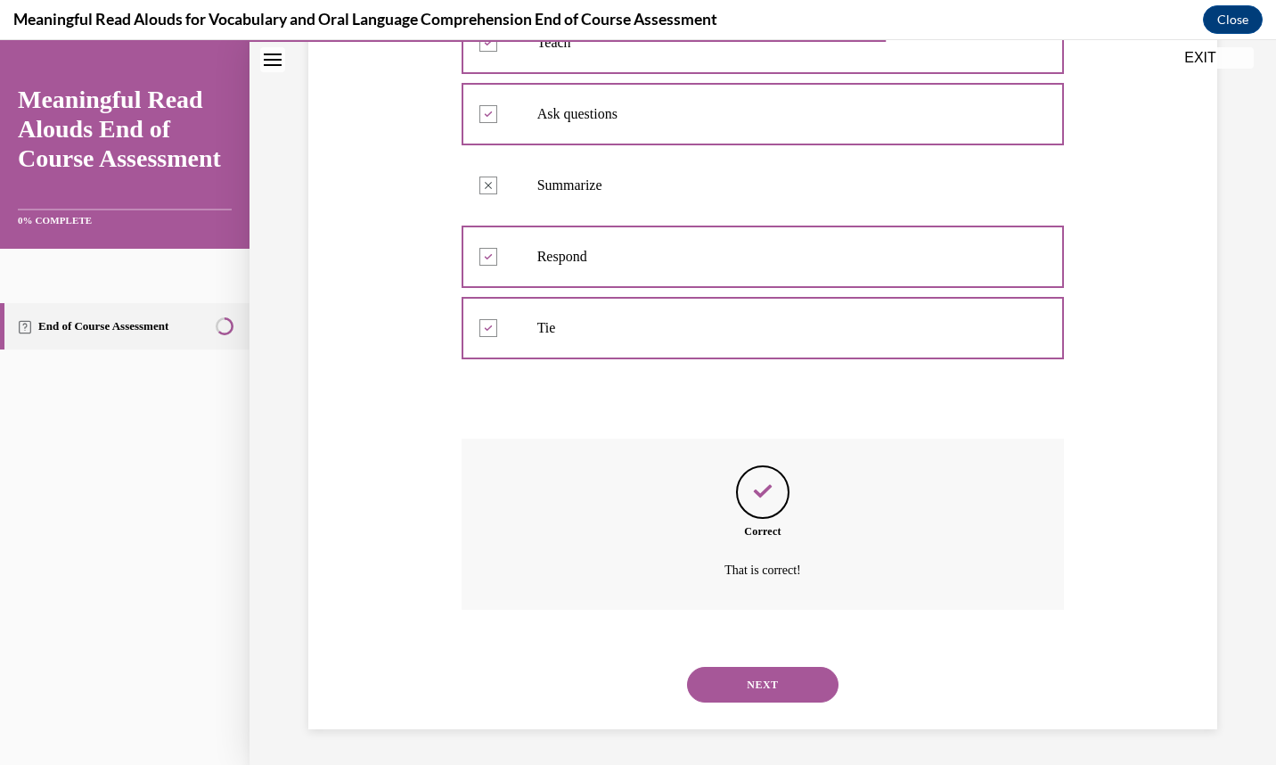
click at [730, 671] on button "NEXT" at bounding box center [763, 685] width 152 height 36
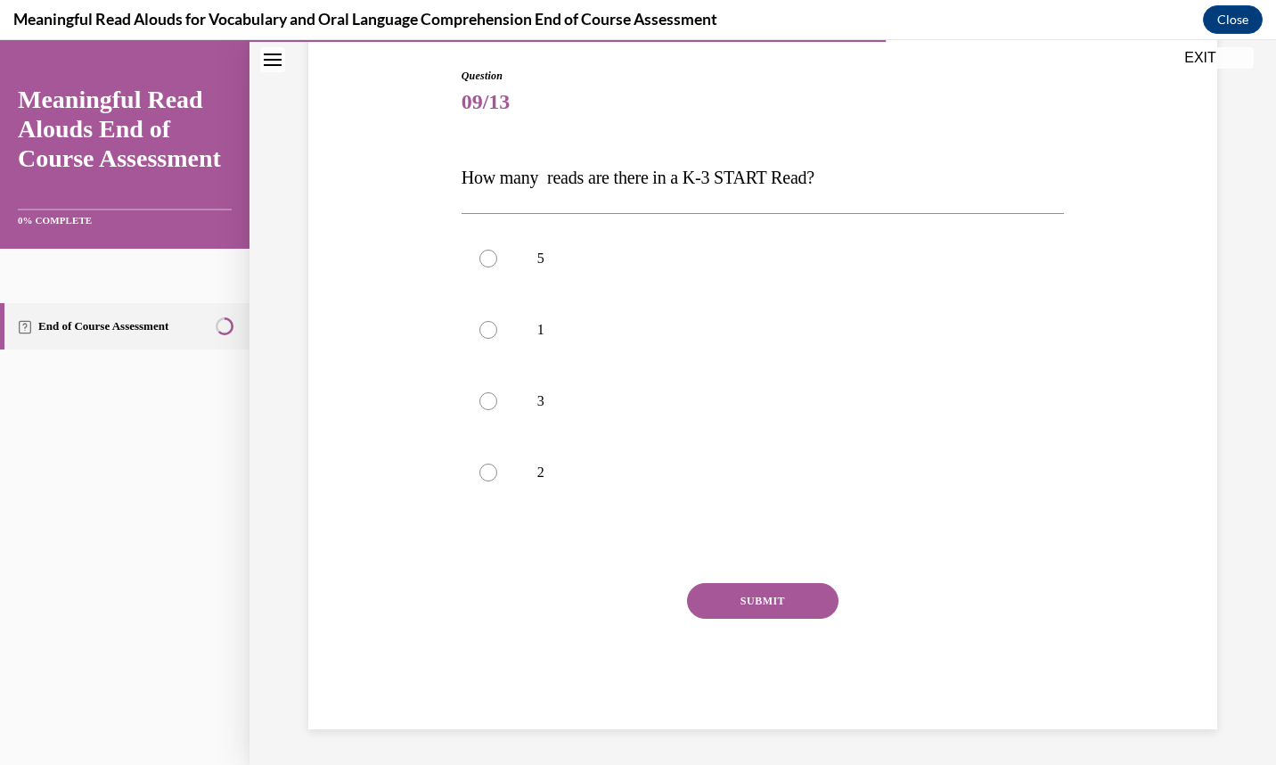
scroll to position [180, 0]
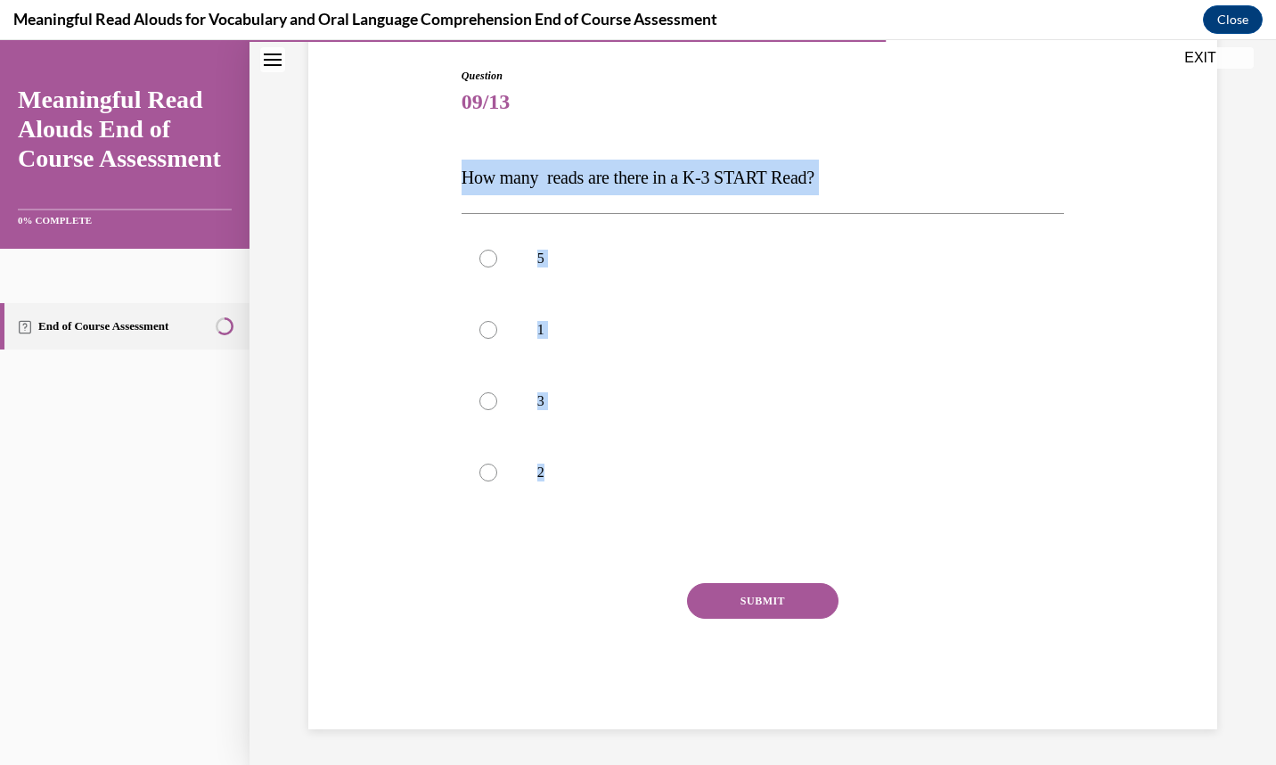
drag, startPoint x: 577, startPoint y: 475, endPoint x: 438, endPoint y: 188, distance: 318.9
click at [438, 188] on div "Question 09/13 How many reads are there in a K-3 START Read? 5 1 3 2 Incorrect …" at bounding box center [763, 371] width 918 height 715
copy div "How many reads are there in a K-3 START Read? 5 1 3 2"
click at [537, 393] on p "3" at bounding box center [778, 401] width 483 height 18
click at [497, 393] on input "3" at bounding box center [489, 401] width 18 height 18
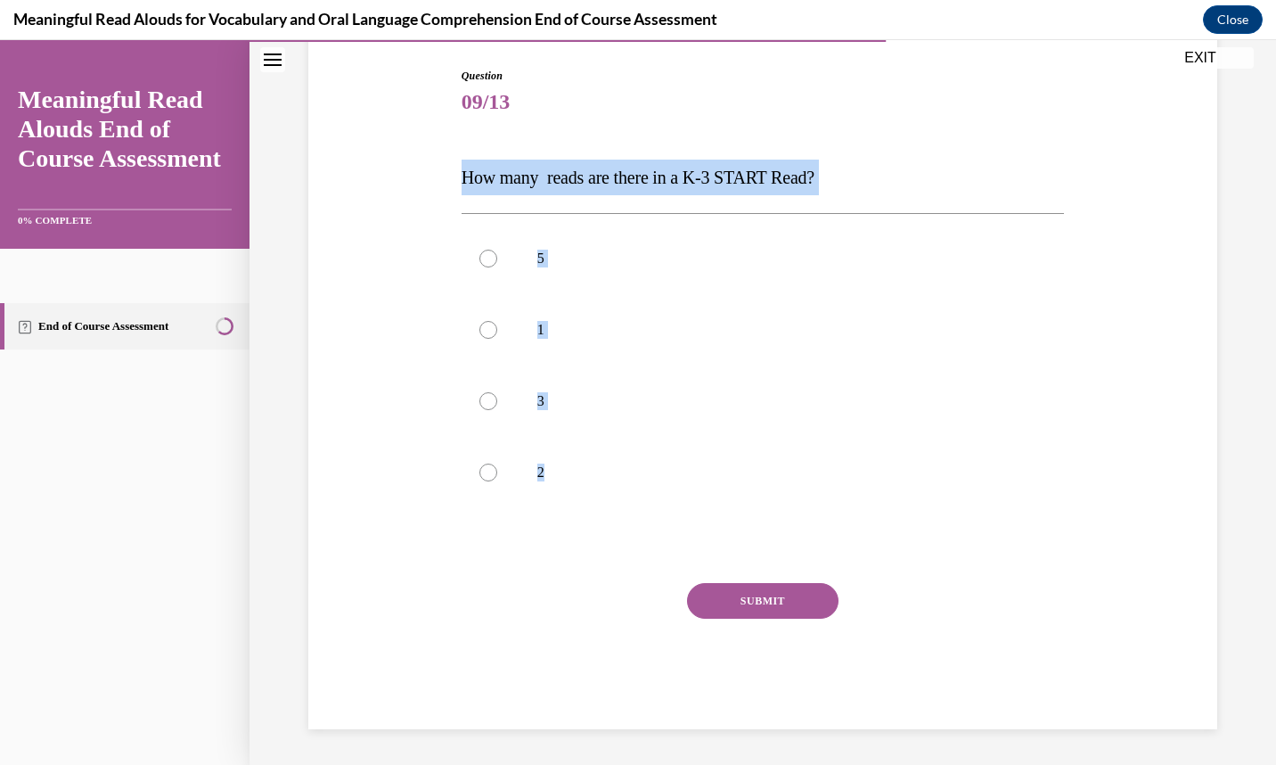
radio input "true"
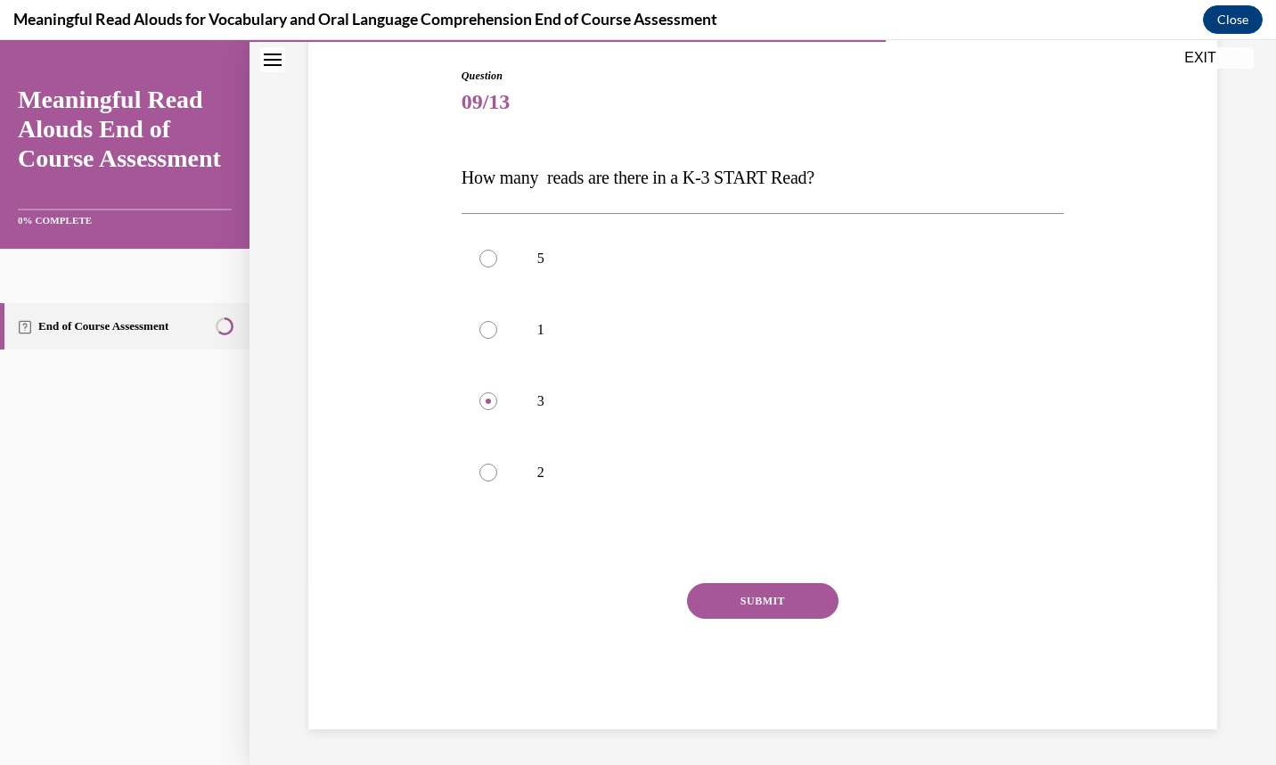
click at [718, 584] on button "SUBMIT" at bounding box center [763, 601] width 152 height 36
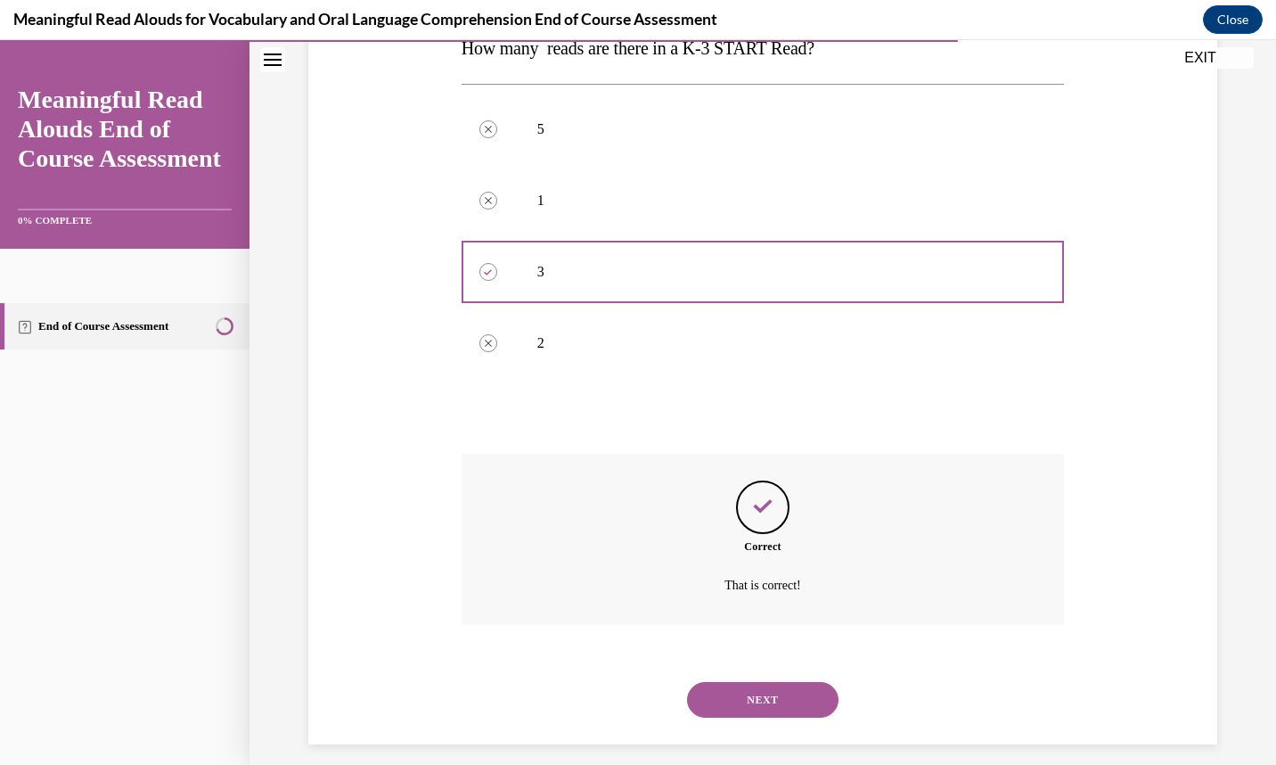
scroll to position [324, 0]
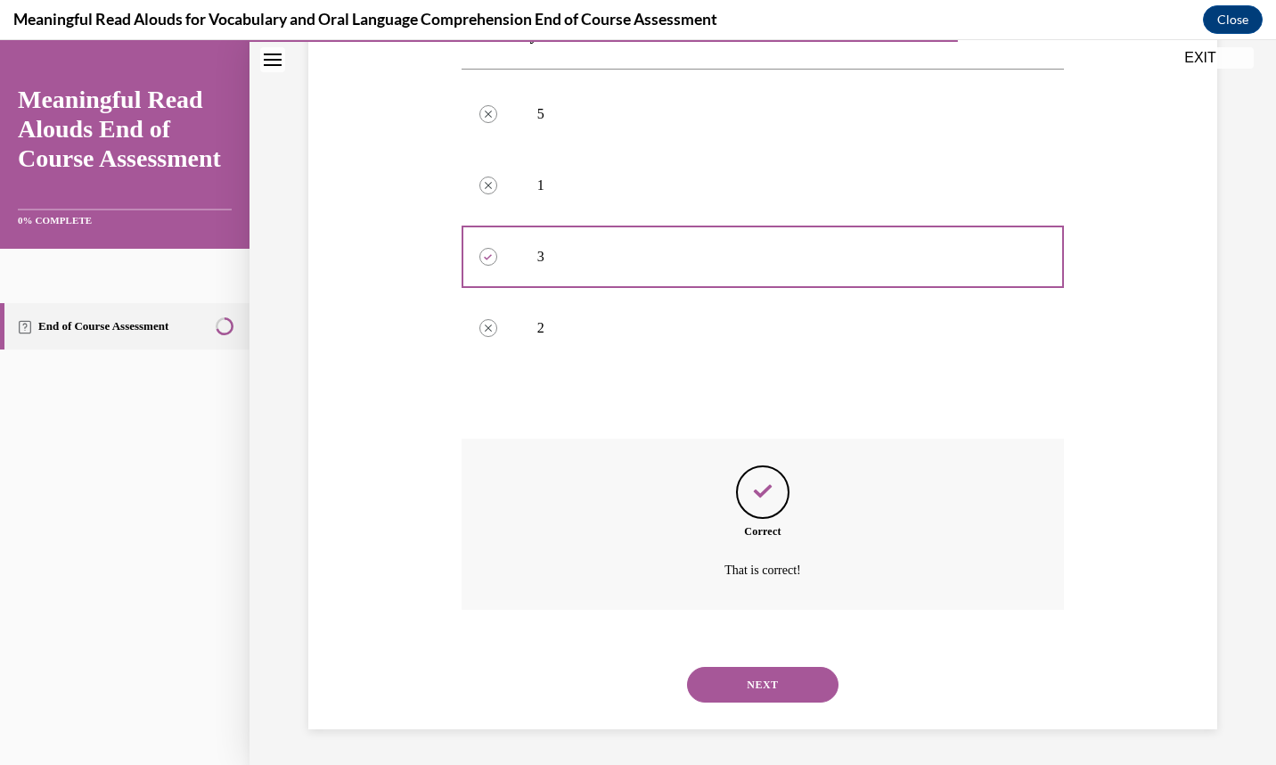
click at [724, 661] on div "NEXT" at bounding box center [763, 684] width 603 height 71
click at [723, 691] on button "NEXT" at bounding box center [763, 685] width 152 height 36
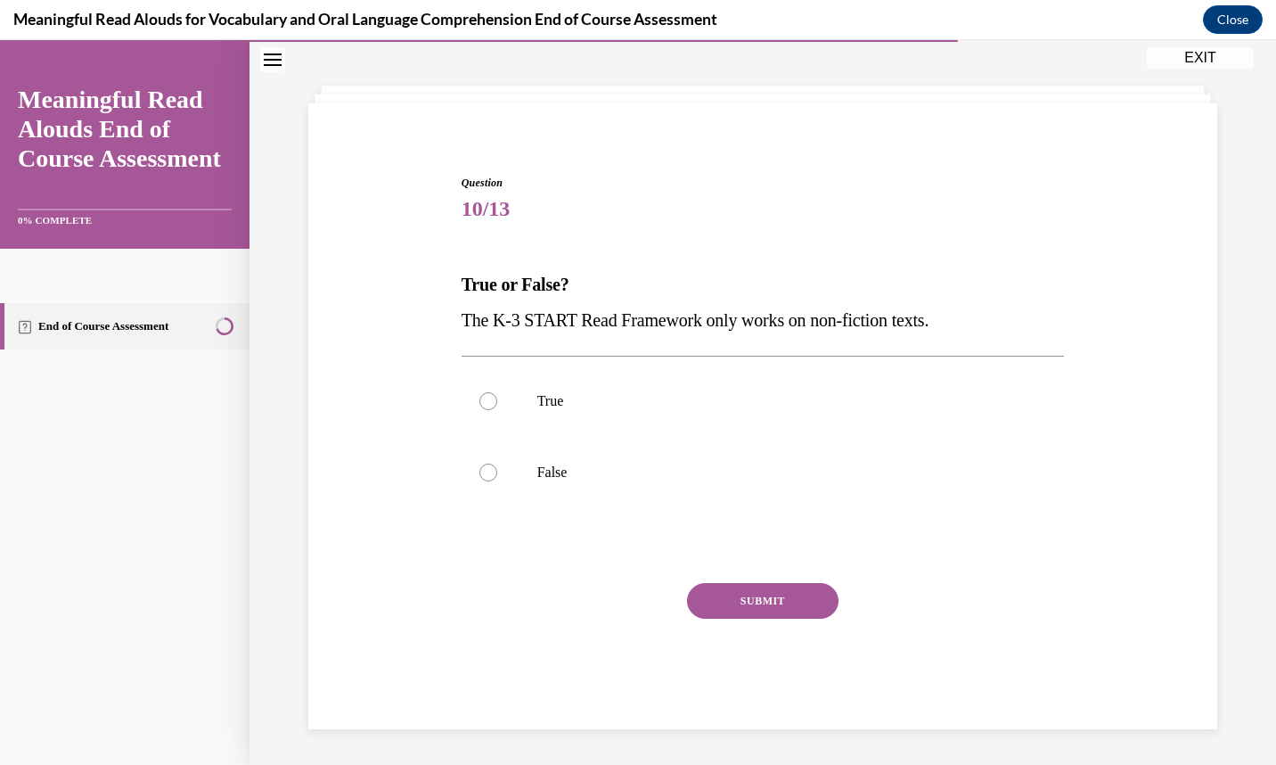
scroll to position [73, 0]
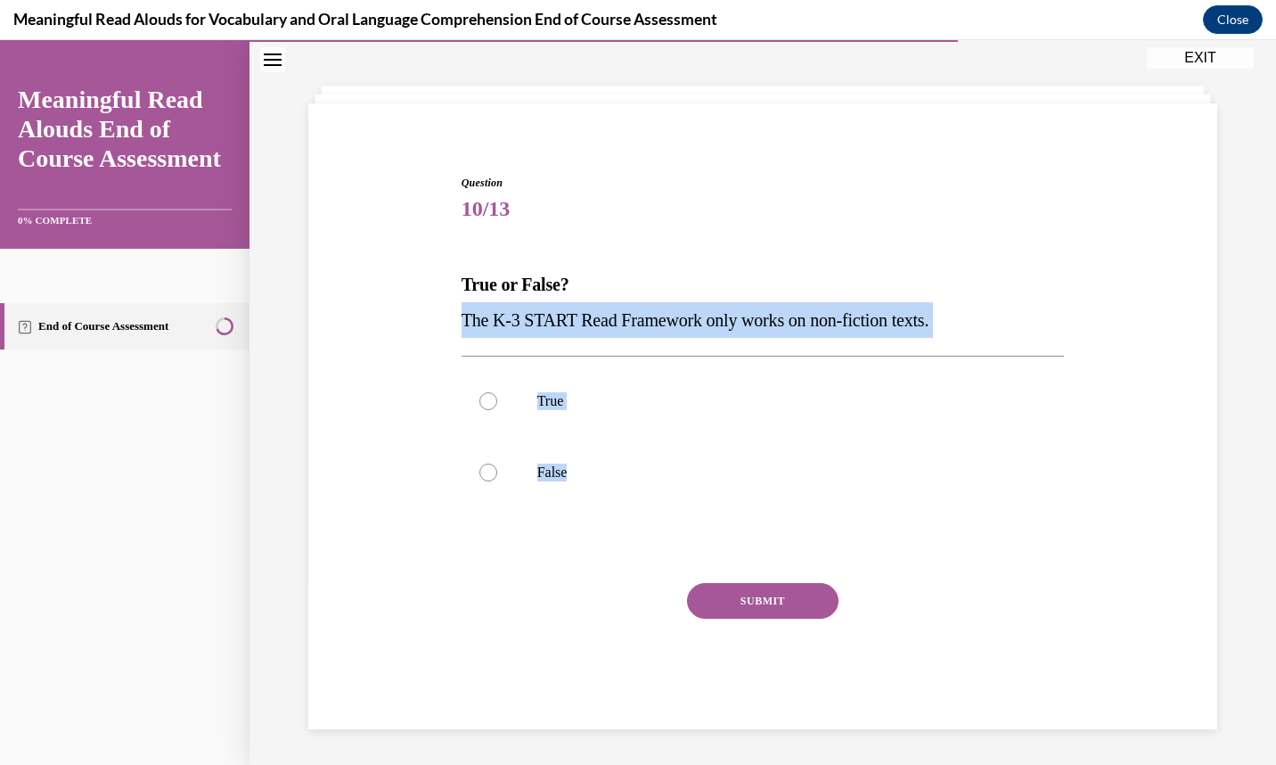
drag, startPoint x: 602, startPoint y: 476, endPoint x: 429, endPoint y: 327, distance: 228.2
click at [429, 327] on div "Question 10/13 True or False? The K-3 START Read Framework only works on non-fi…" at bounding box center [763, 425] width 918 height 608
copy div "The K-3 START Read Framework only works on non-fiction texts. True False"
click at [533, 501] on label "False" at bounding box center [763, 472] width 603 height 71
click at [497, 481] on input "False" at bounding box center [489, 473] width 18 height 18
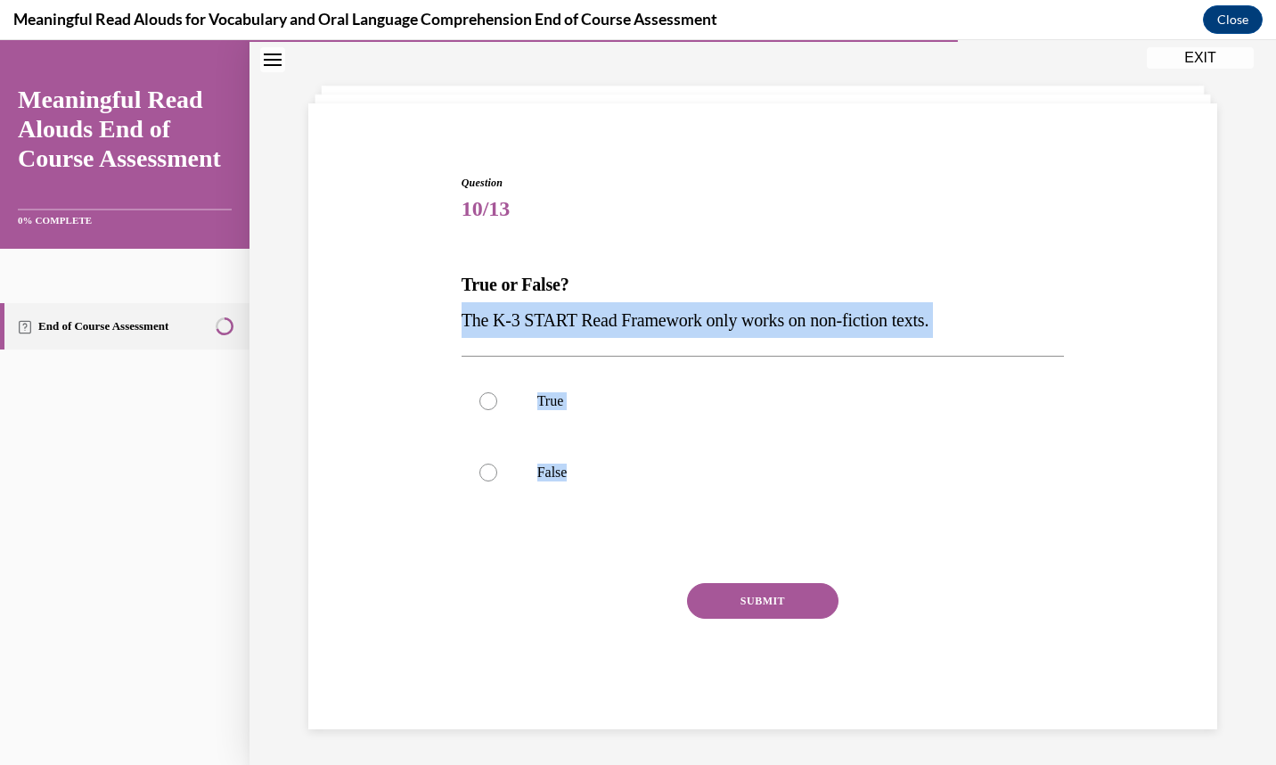
radio input "true"
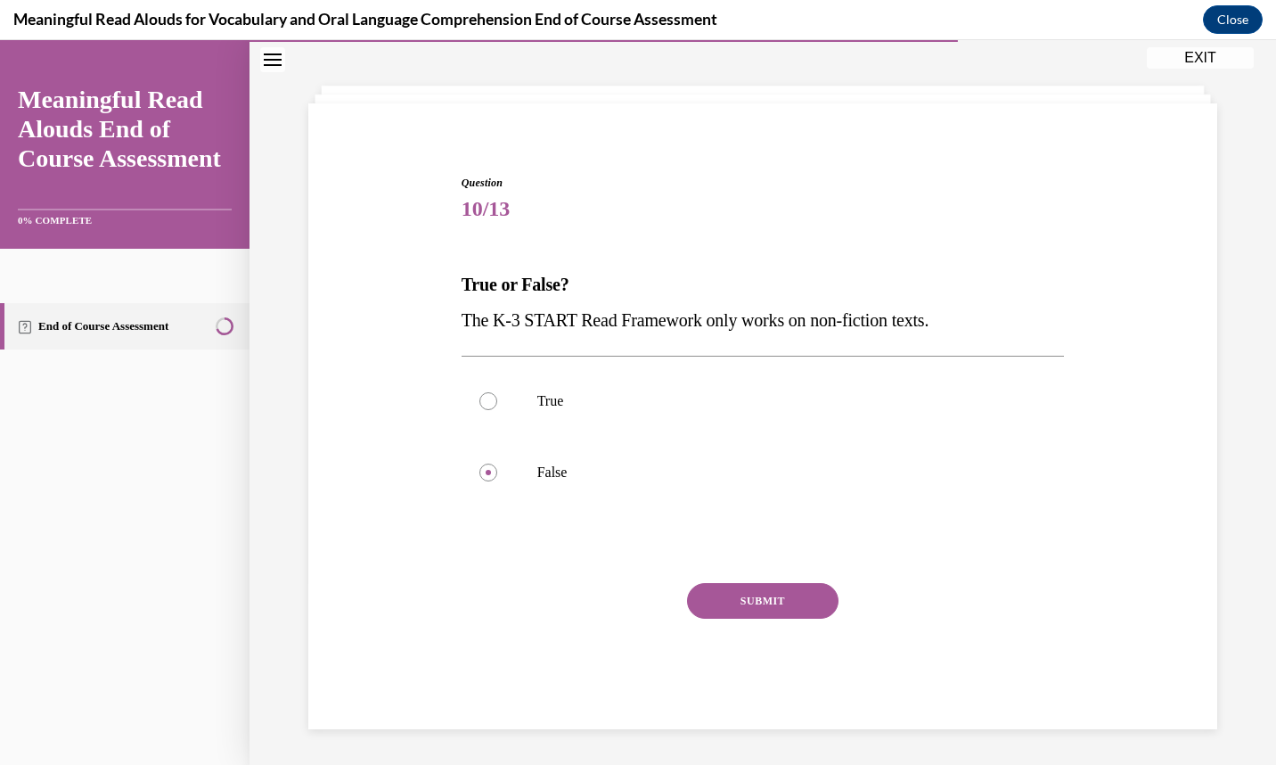
click at [720, 582] on div "Question 10/13 True or False? The K-3 START Read Framework only works on non-fi…" at bounding box center [763, 452] width 603 height 554
click at [727, 612] on button "SUBMIT" at bounding box center [763, 601] width 152 height 36
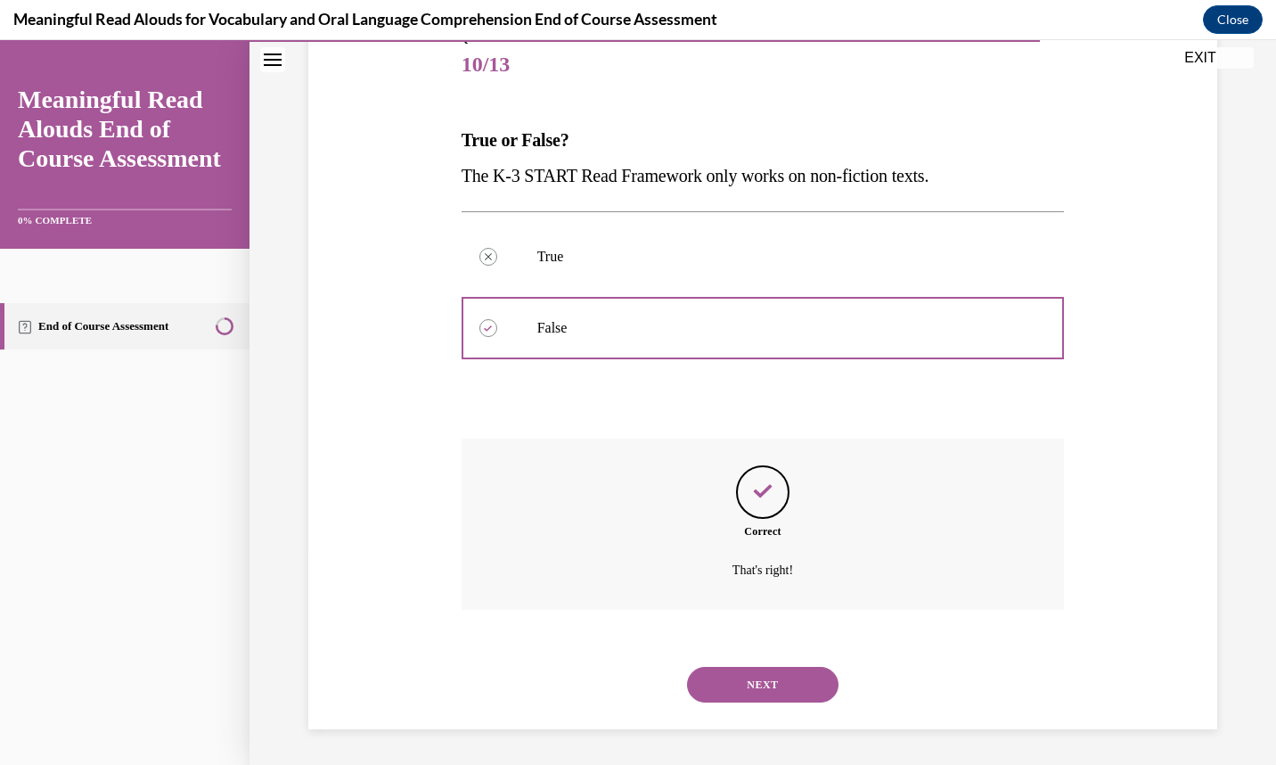
click at [745, 684] on button "NEXT" at bounding box center [763, 685] width 152 height 36
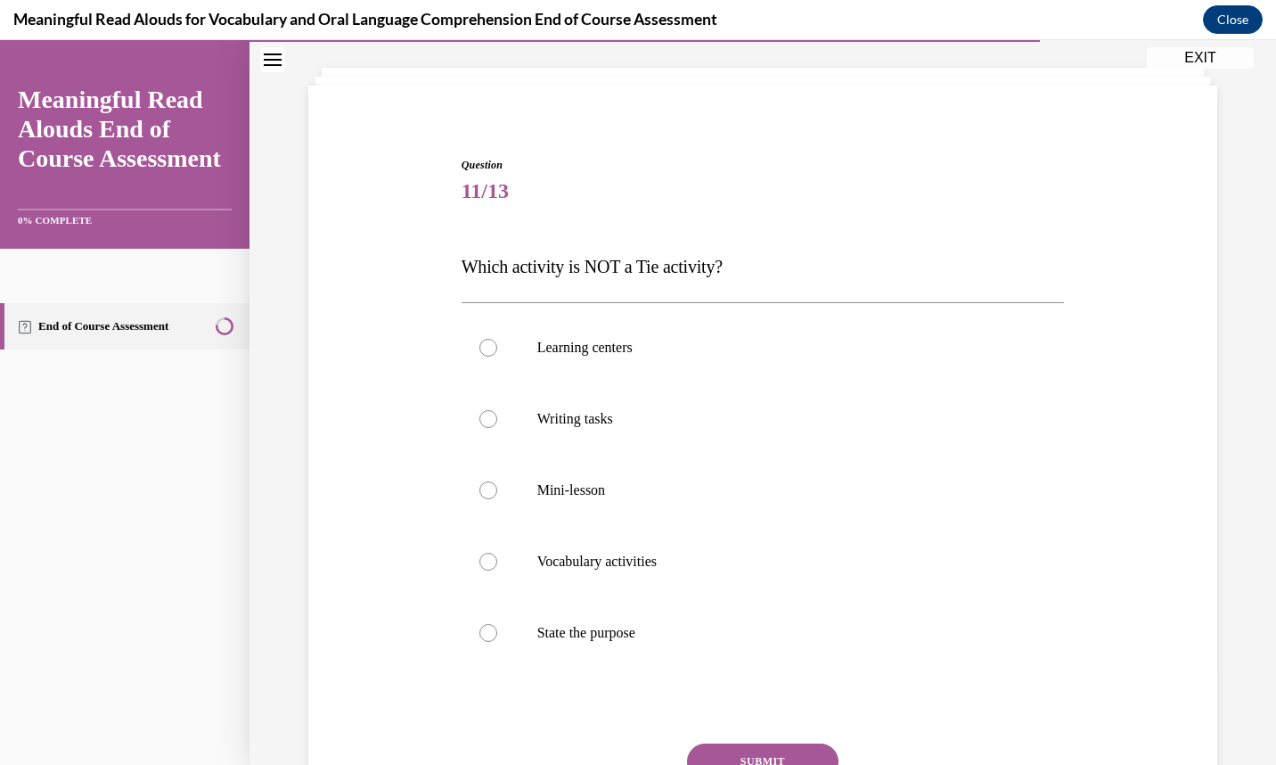
scroll to position [92, 0]
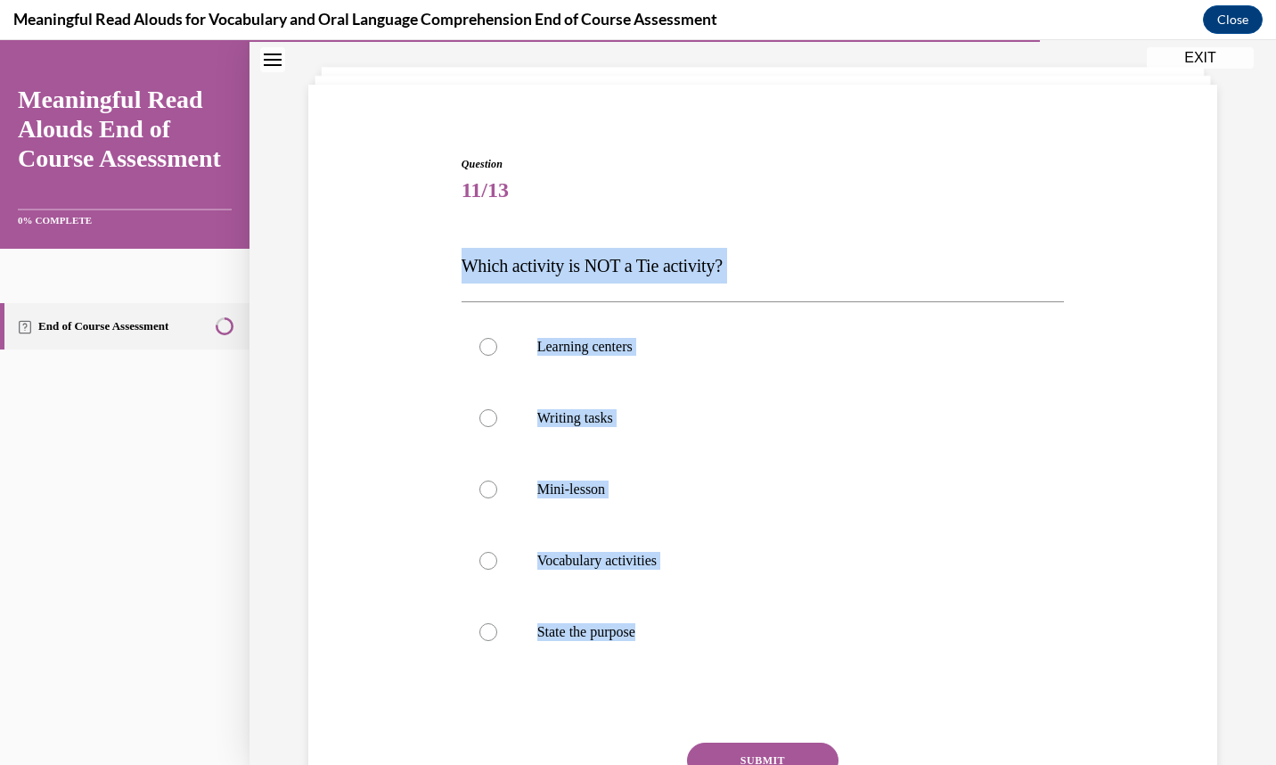
drag, startPoint x: 665, startPoint y: 614, endPoint x: 447, endPoint y: 275, distance: 403.0
click at [447, 275] on div "Question 11/13 Which activity is NOT a Tie activity? Learning centers Writing t…" at bounding box center [763, 496] width 918 height 786
copy div "Which activity is NOT a Tie activity? Learning centers Writing tasks Mini-lesso…"
click at [567, 632] on p "State the purpose" at bounding box center [778, 632] width 483 height 18
click at [497, 632] on input "State the purpose" at bounding box center [489, 632] width 18 height 18
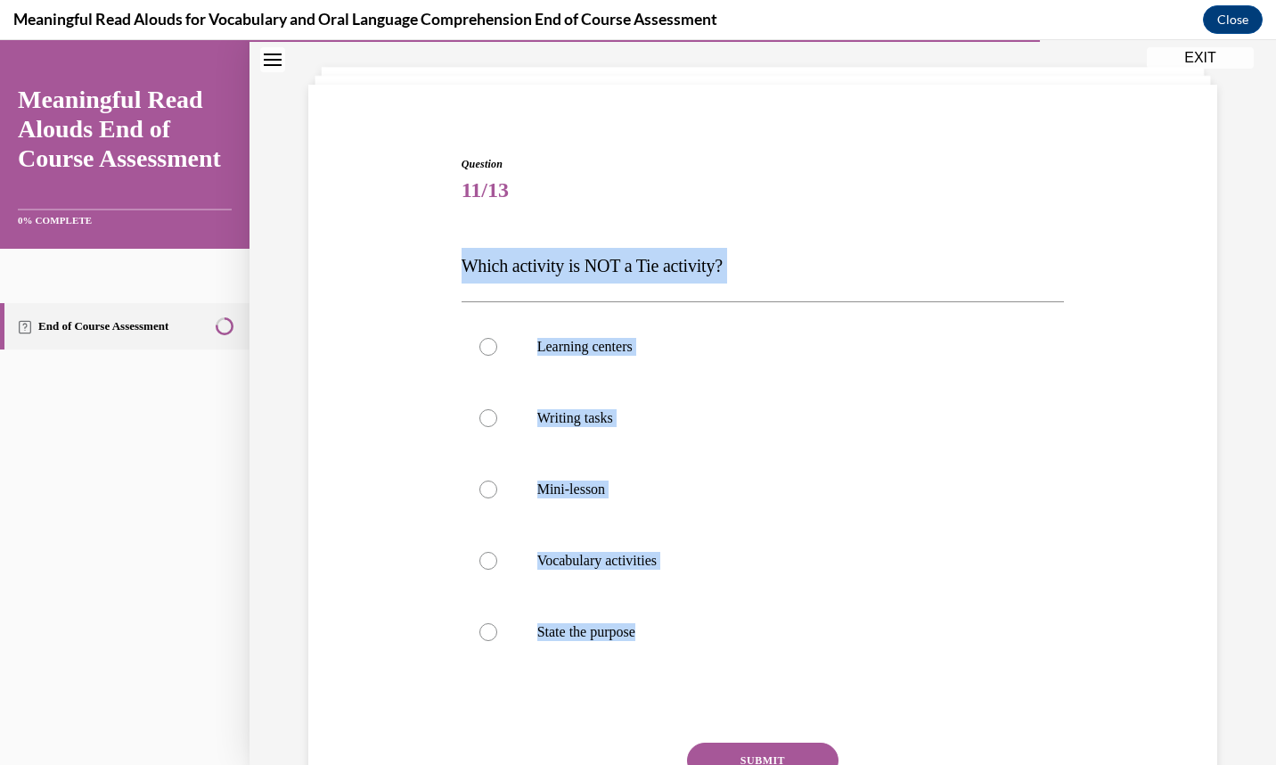
radio input "true"
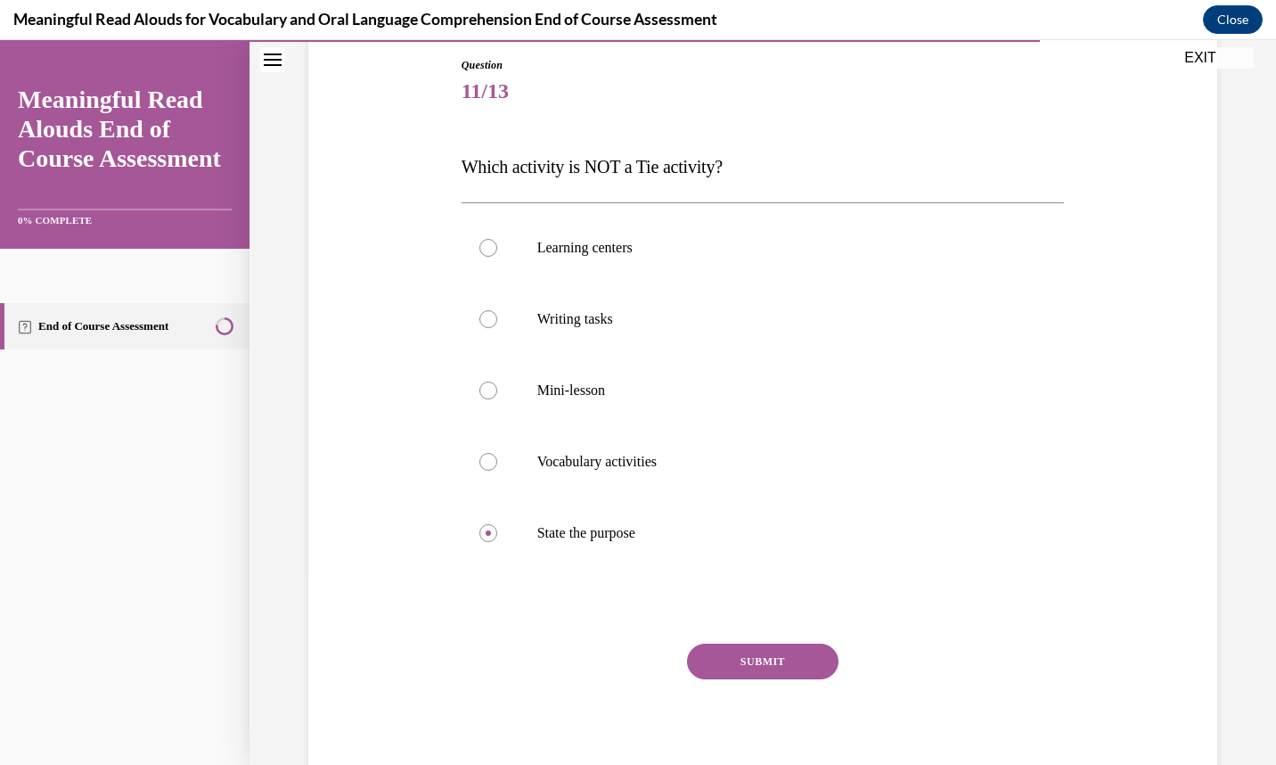
click at [720, 659] on button "SUBMIT" at bounding box center [763, 662] width 152 height 36
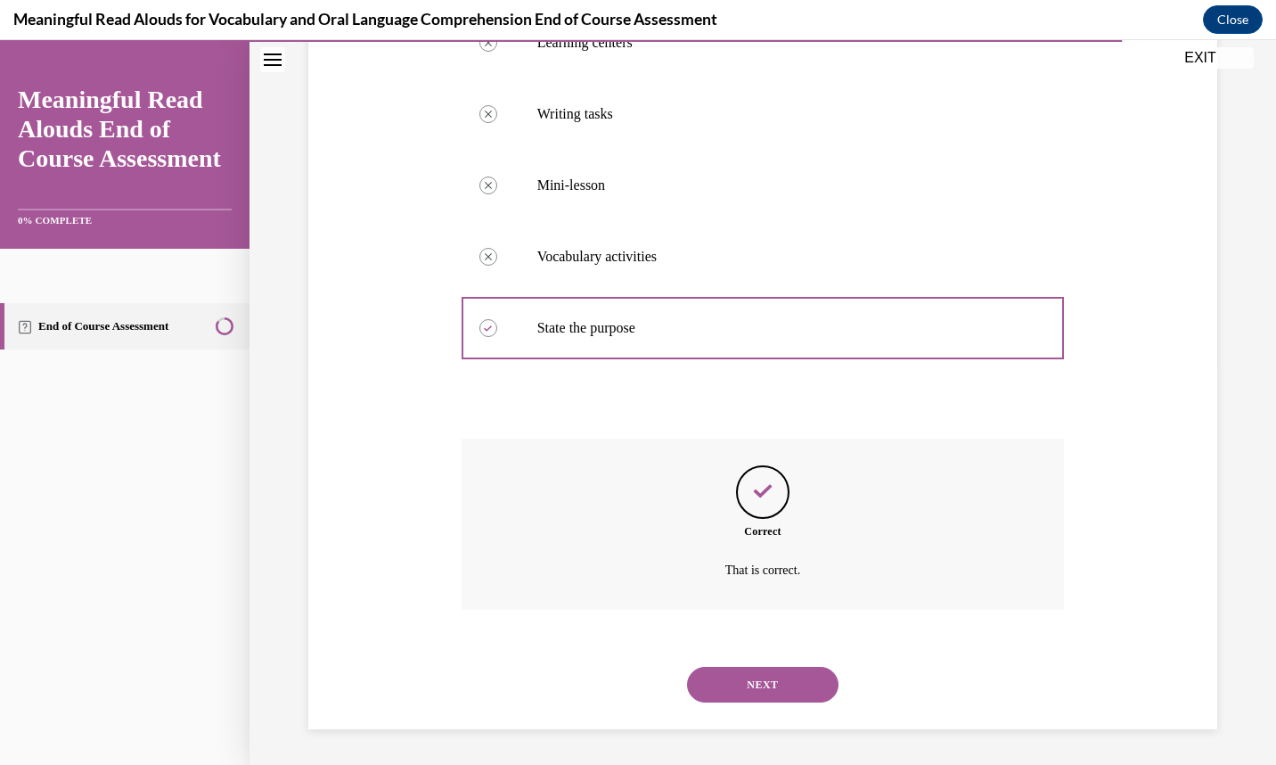
click at [737, 683] on button "NEXT" at bounding box center [763, 685] width 152 height 36
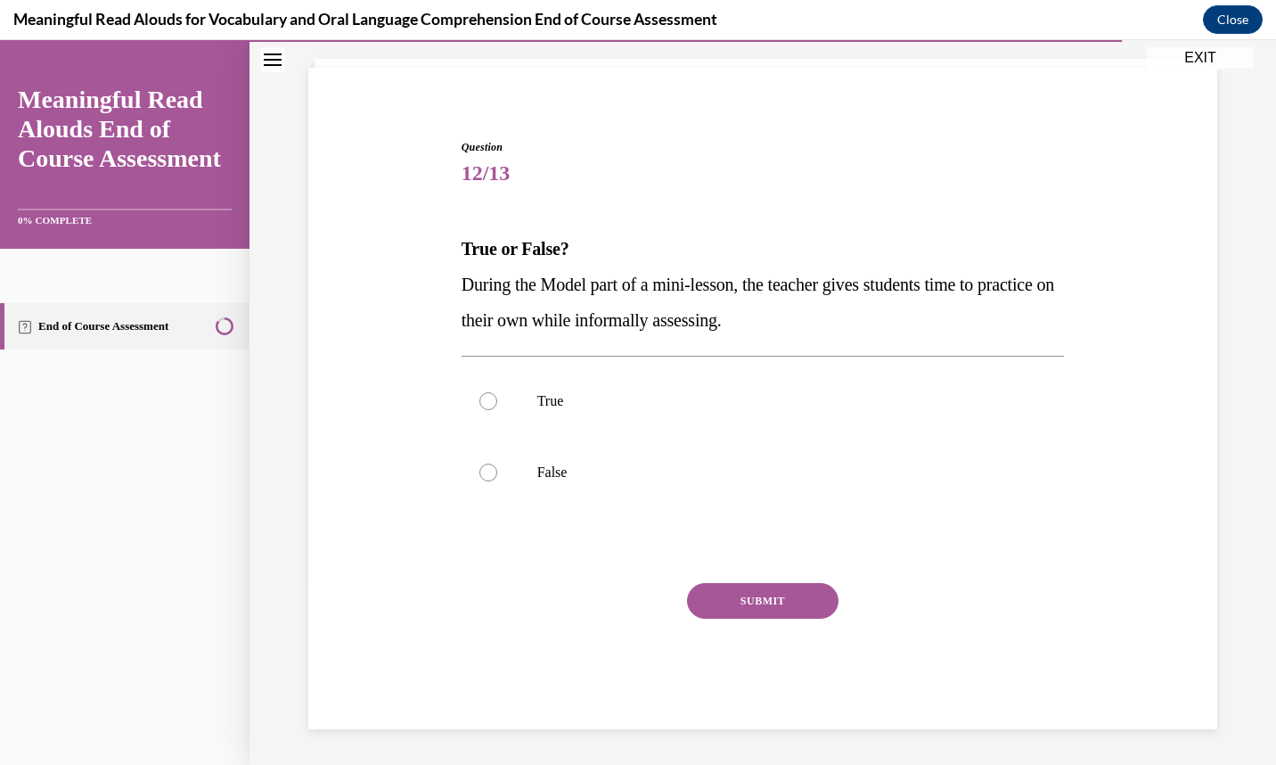
scroll to position [109, 0]
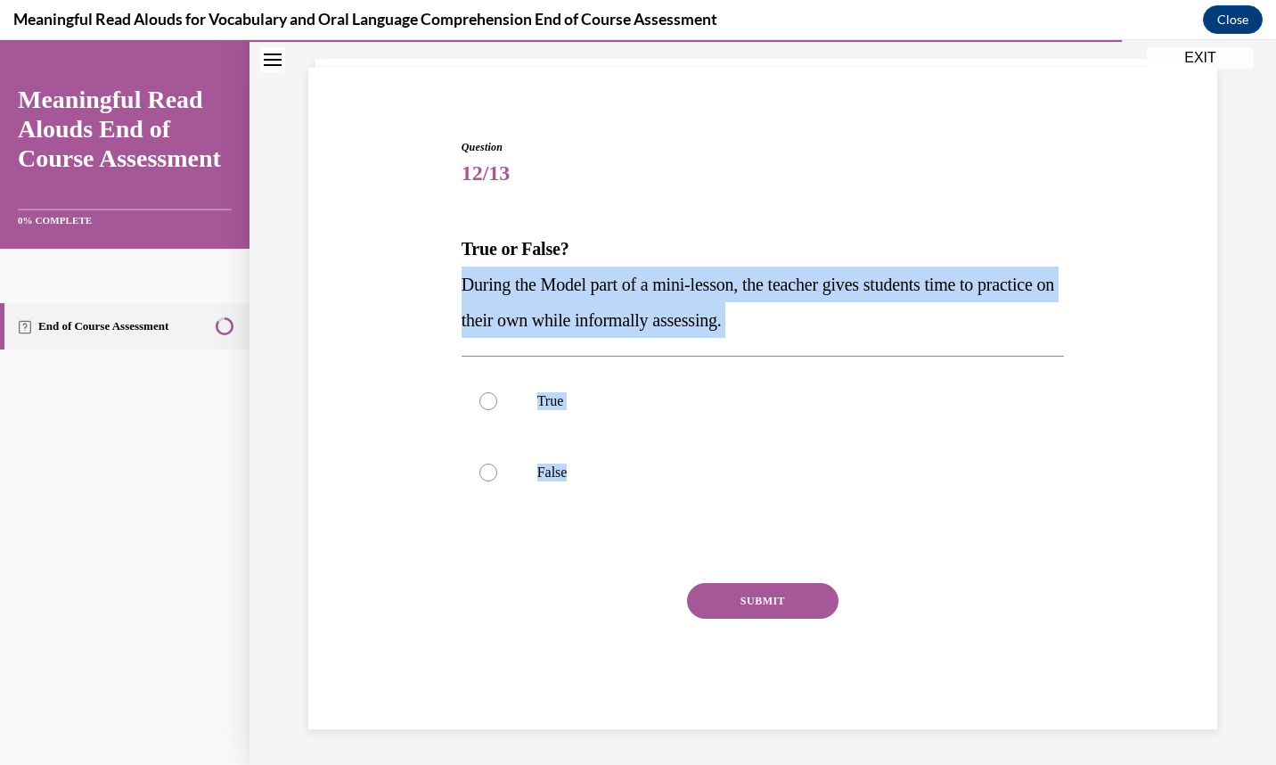
drag, startPoint x: 612, startPoint y: 479, endPoint x: 434, endPoint y: 275, distance: 270.3
click at [434, 275] on div "Question 12/13 True or False? During the Model part of a mini-lesson, the teach…" at bounding box center [763, 408] width 918 height 644
copy div "During the Model part of a mini-lesson, the teacher gives students time to prac…"
click at [498, 501] on label "False" at bounding box center [763, 472] width 603 height 71
click at [497, 481] on input "False" at bounding box center [489, 473] width 18 height 18
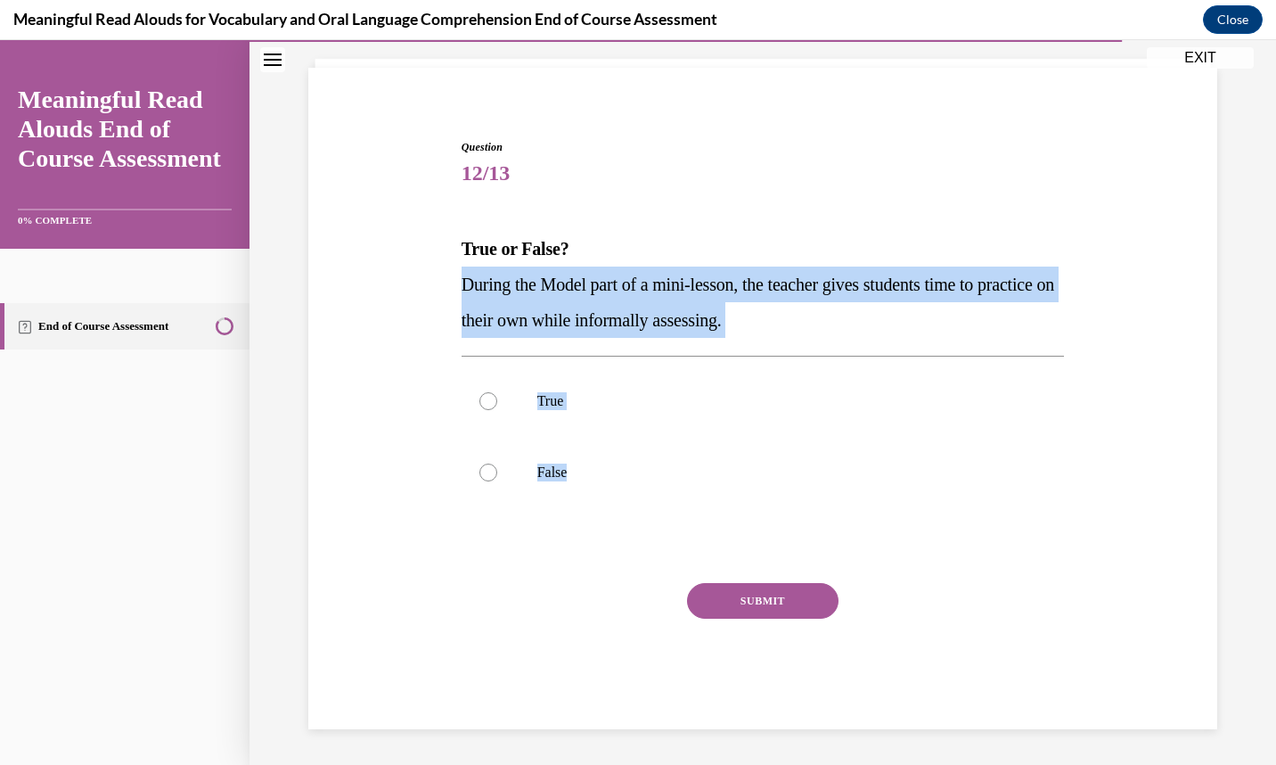
radio input "true"
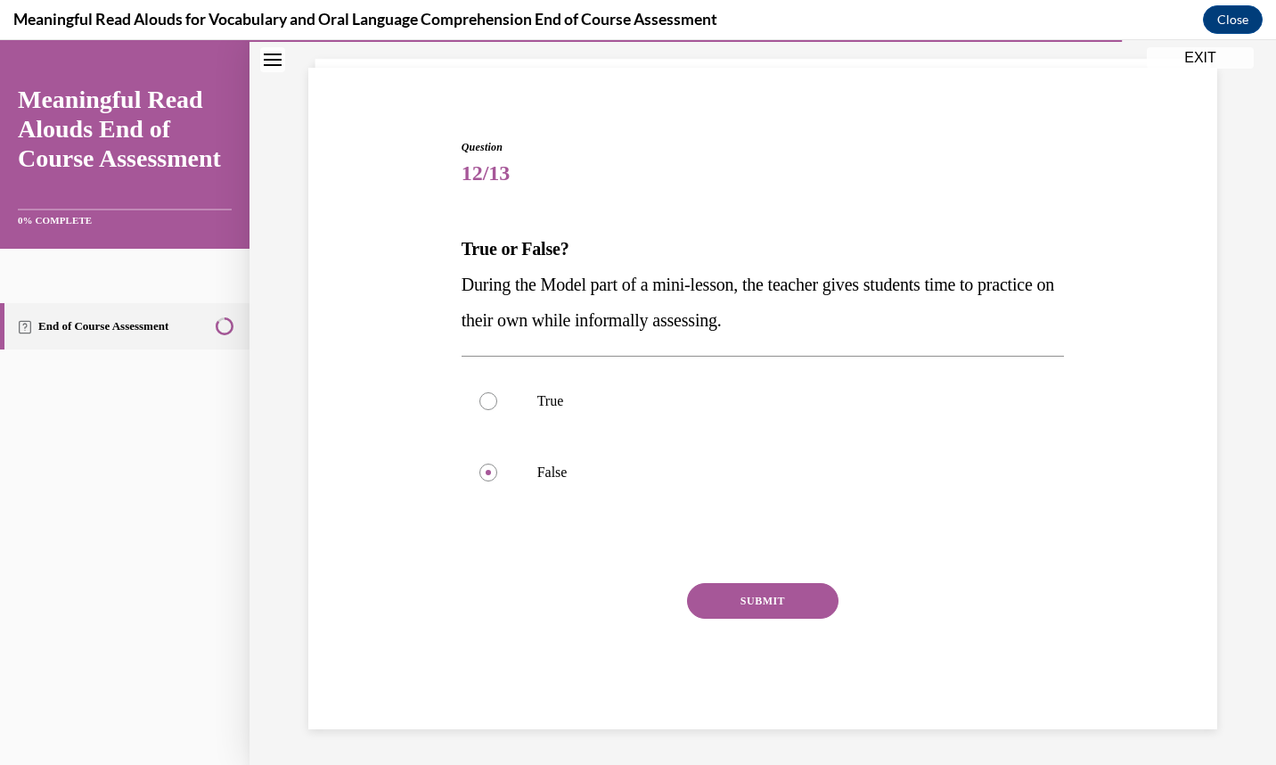
click at [738, 558] on div "Question 12/13 True or False? During the Model part of a mini-lesson, the teach…" at bounding box center [763, 434] width 603 height 590
click at [740, 595] on button "SUBMIT" at bounding box center [763, 601] width 152 height 36
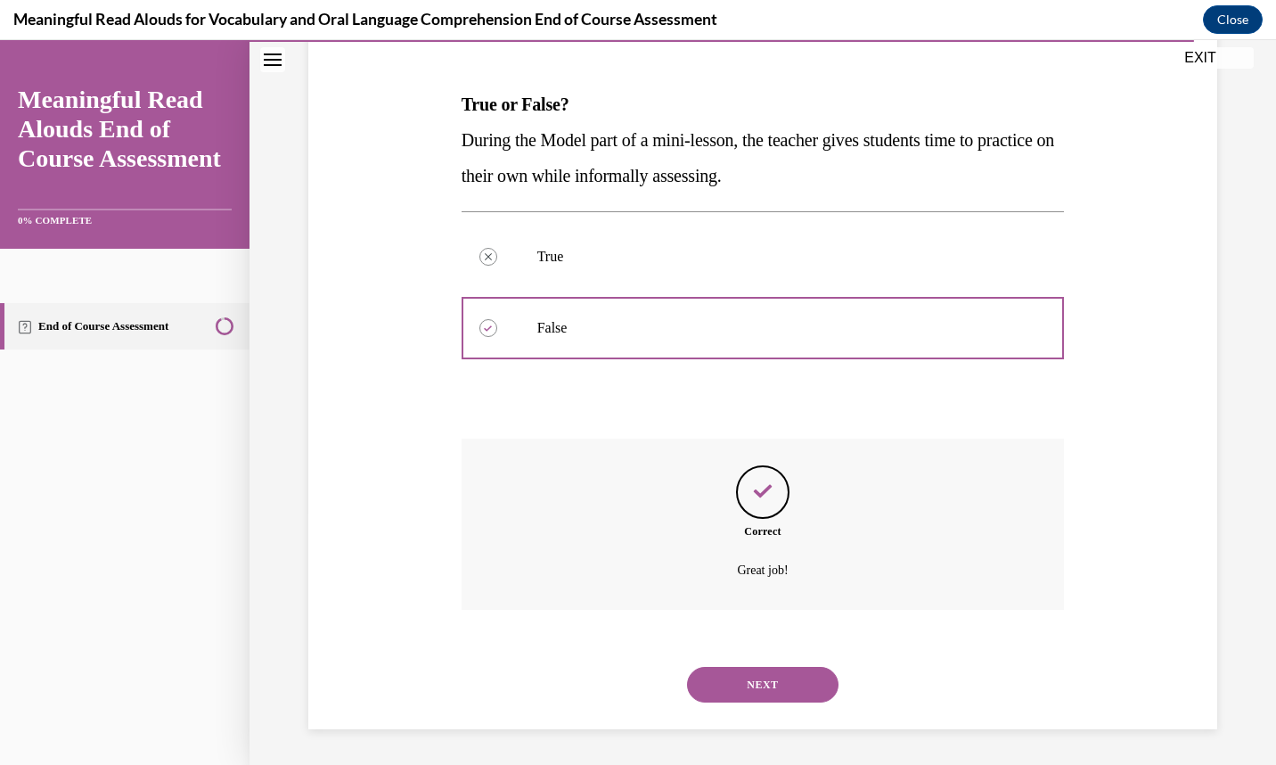
click at [741, 689] on button "NEXT" at bounding box center [763, 685] width 152 height 36
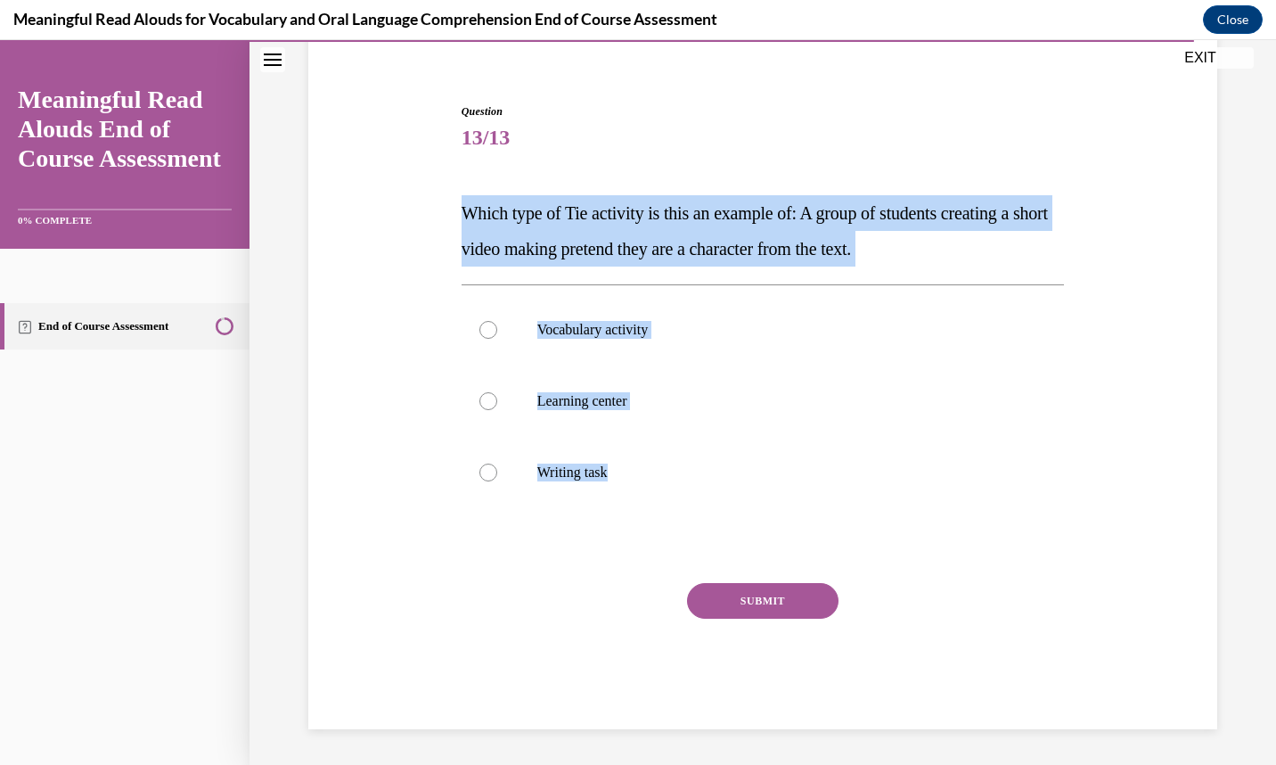
drag, startPoint x: 683, startPoint y: 458, endPoint x: 451, endPoint y: 216, distance: 335.4
click at [457, 216] on div "Question 13/13 Which type of Tie activity is this an example of: A group of stu…" at bounding box center [763, 403] width 612 height 652
copy div "Which type of Tie activity is this an example of: A group of students creating …"
click at [559, 412] on label "Learning center" at bounding box center [763, 400] width 603 height 71
click at [497, 410] on input "Learning center" at bounding box center [489, 401] width 18 height 18
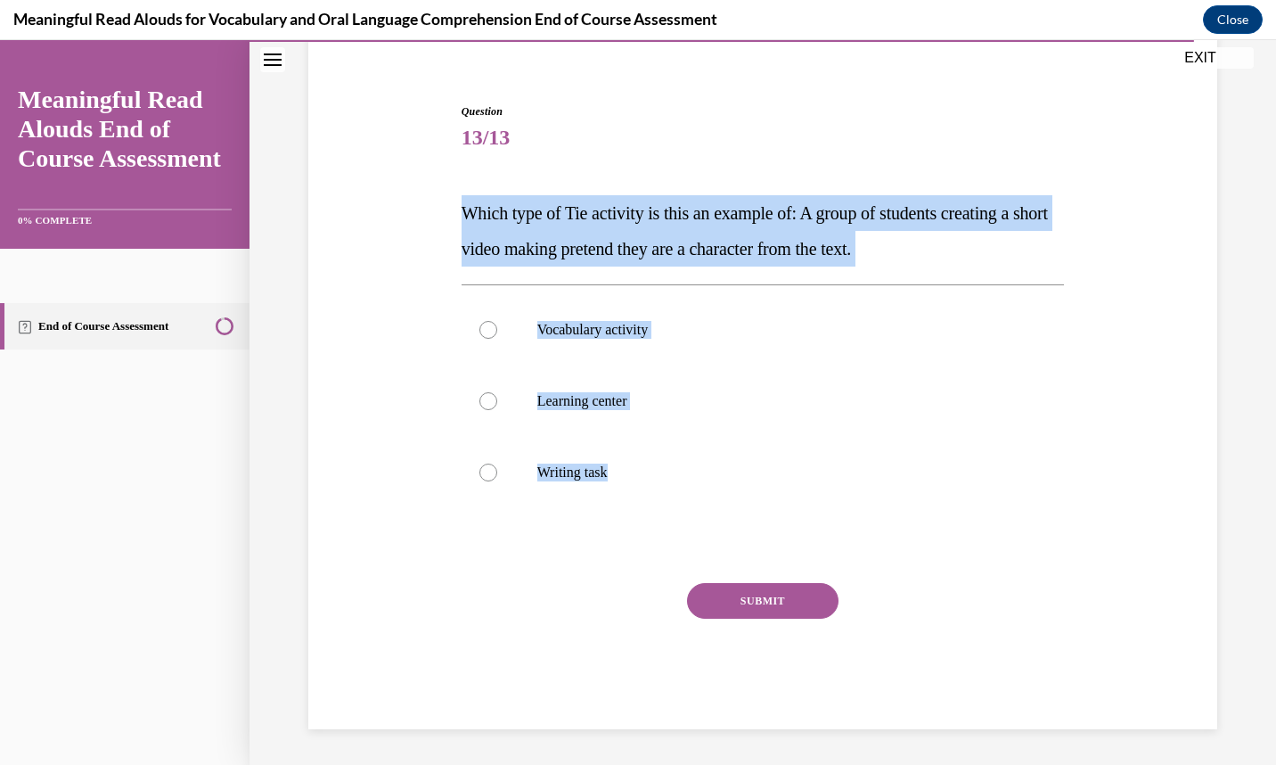
radio input "true"
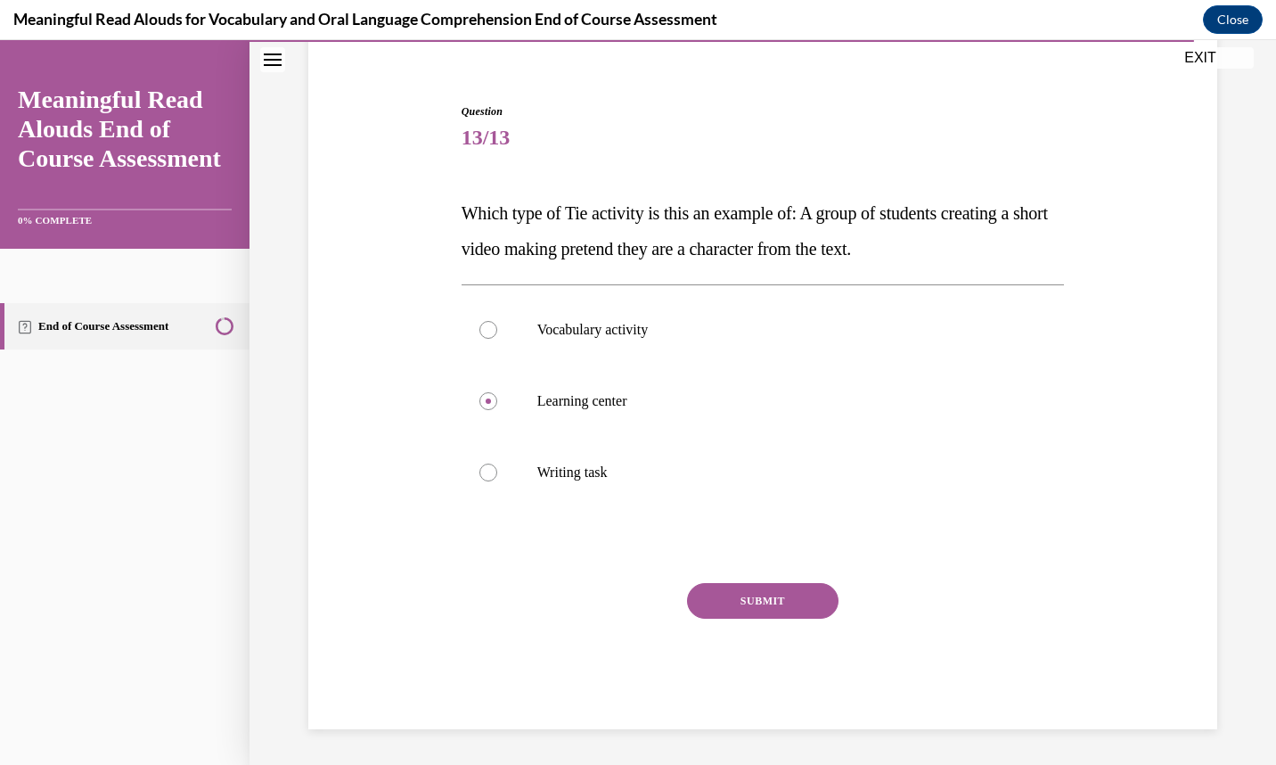
click at [728, 563] on div "Question 13/13 Which type of Tie activity is this an example of: A group of stu…" at bounding box center [763, 416] width 603 height 626
click at [724, 590] on button "SUBMIT" at bounding box center [763, 601] width 152 height 36
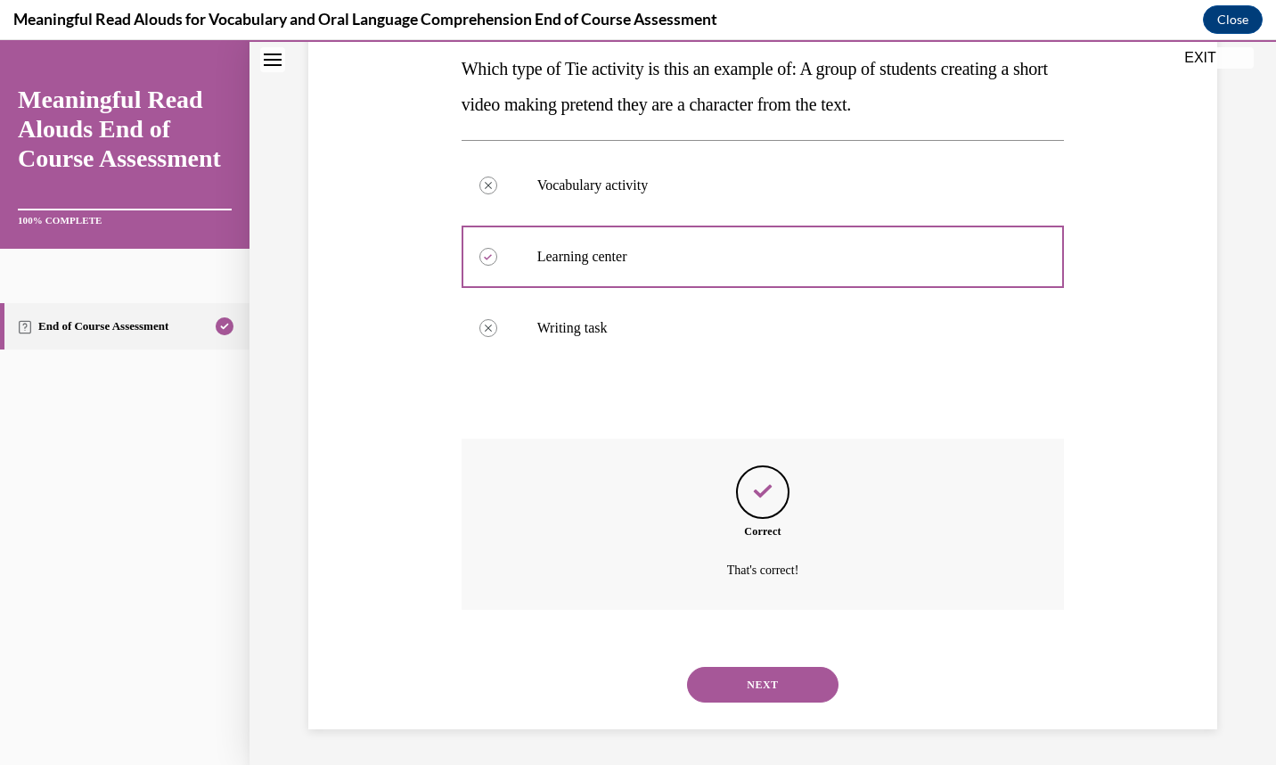
click at [800, 682] on button "NEXT" at bounding box center [763, 685] width 152 height 36
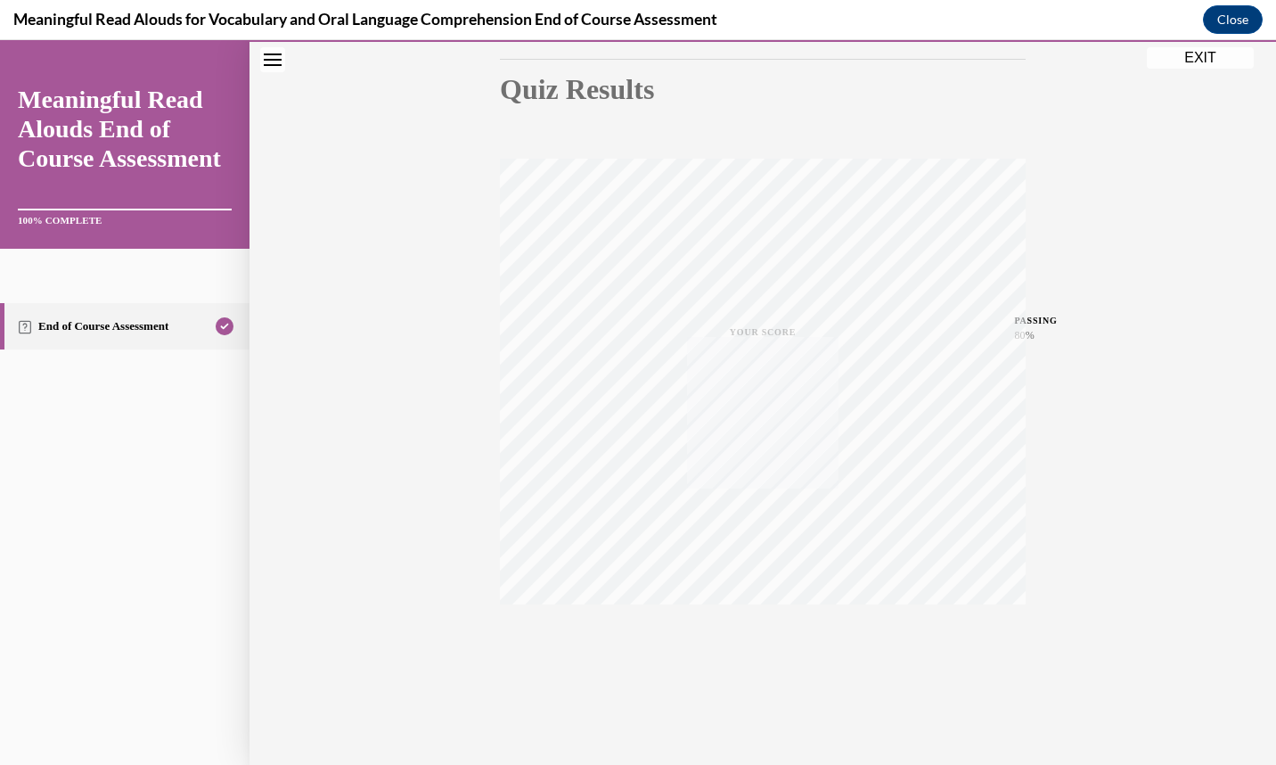
scroll to position [189, 0]
click at [1189, 64] on button "EXIT" at bounding box center [1200, 57] width 107 height 21
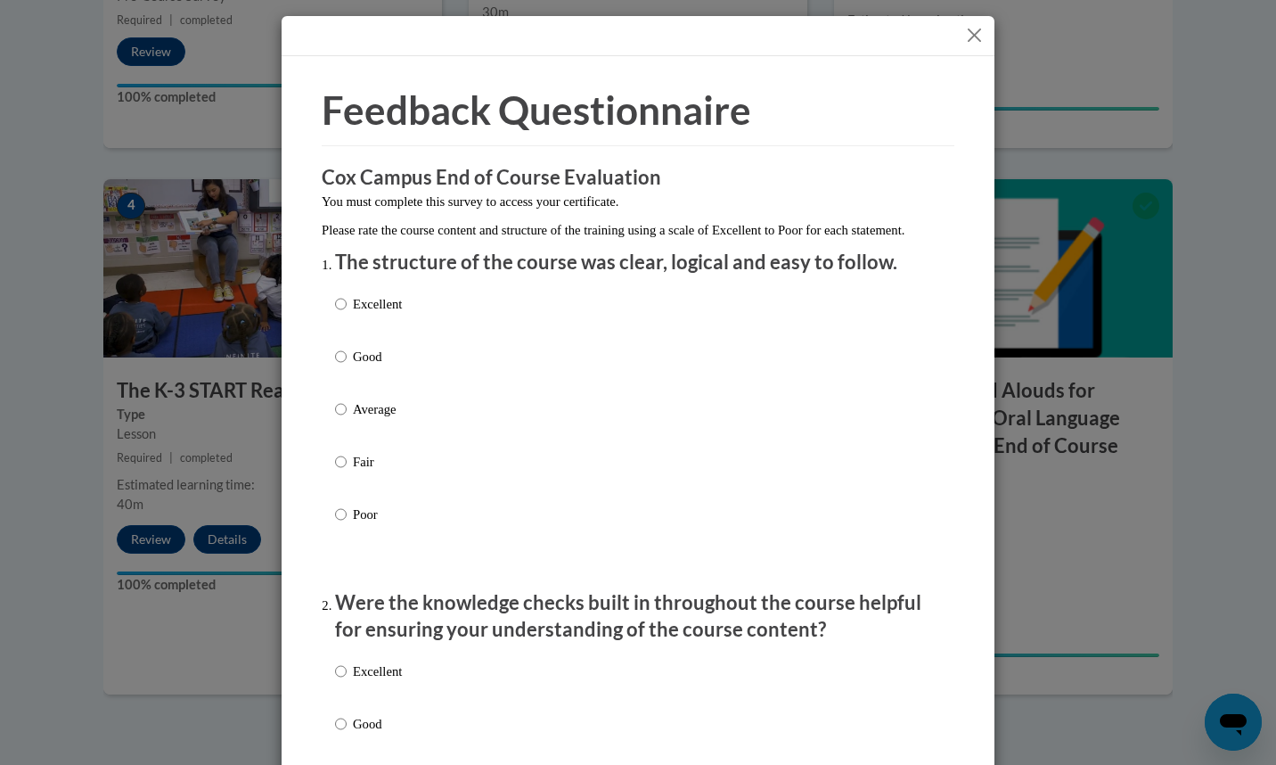
click at [466, 308] on div "Excellent Good Average Fair Poor" at bounding box center [638, 430] width 606 height 291
click at [381, 314] on p "Excellent" at bounding box center [377, 304] width 49 height 20
click at [347, 314] on input "Excellent" at bounding box center [341, 304] width 12 height 20
radio input "true"
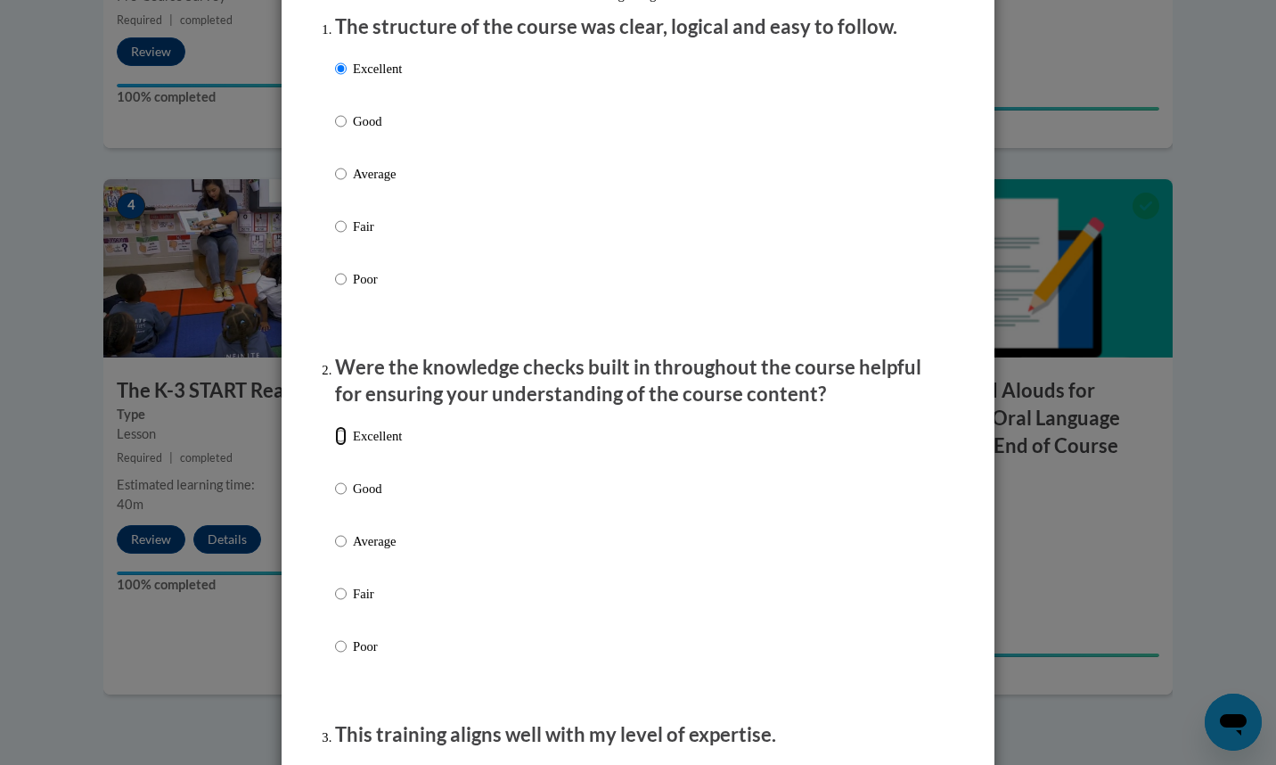
click at [335, 446] on input "Excellent" at bounding box center [341, 436] width 12 height 20
radio input "true"
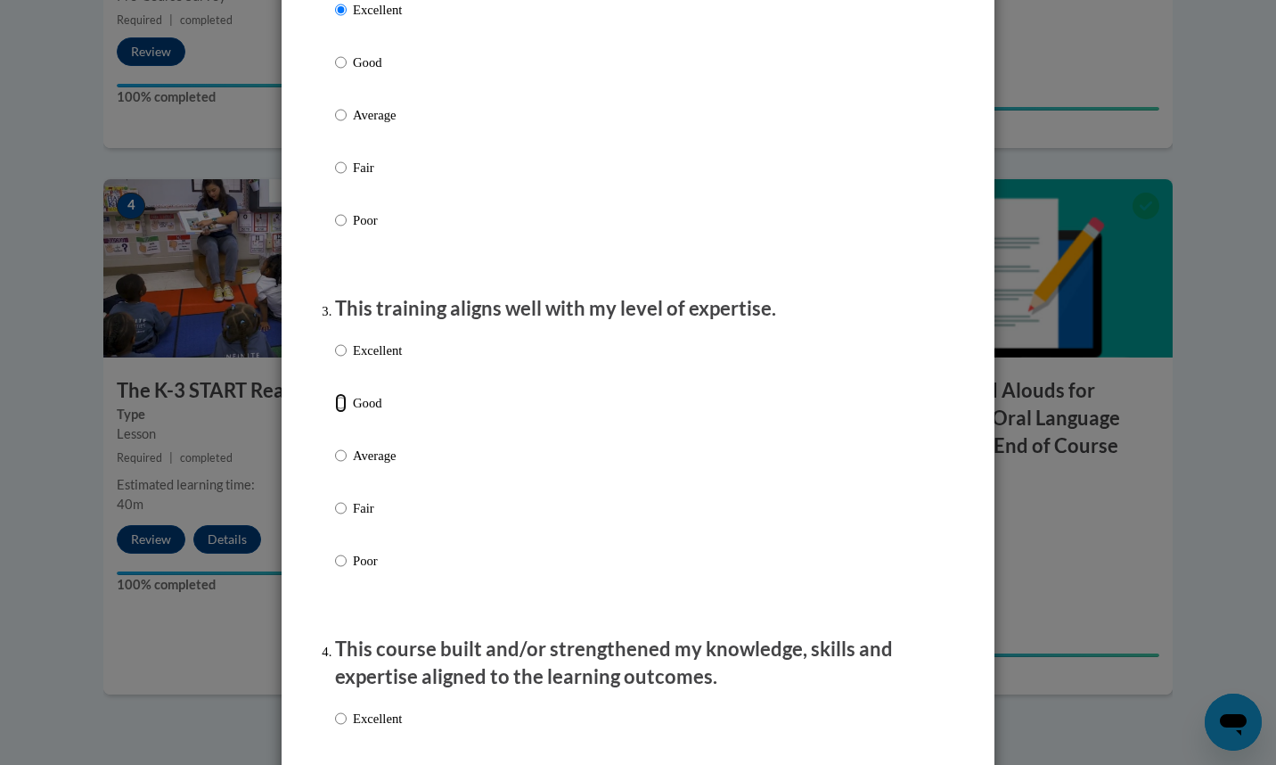
click at [335, 413] on input "Good" at bounding box center [341, 403] width 12 height 20
radio input "true"
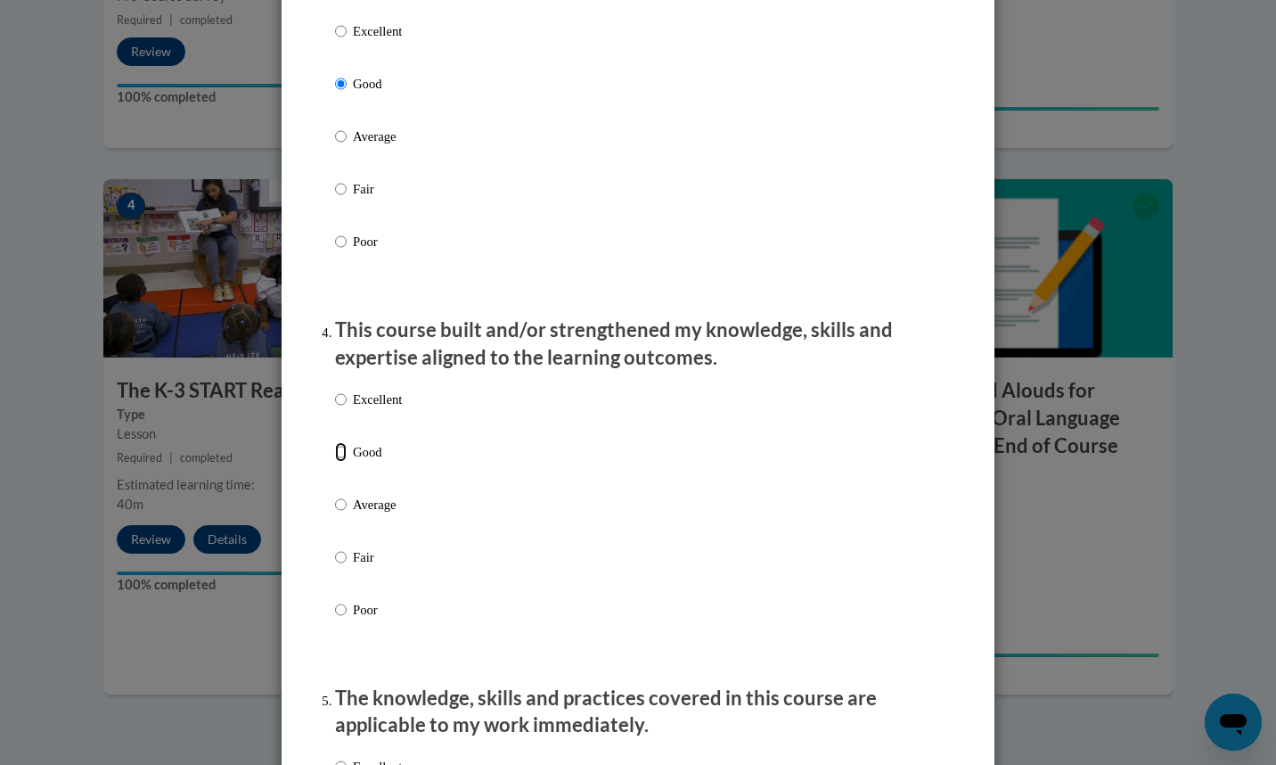
click at [335, 462] on input "Good" at bounding box center [341, 452] width 12 height 20
radio input "true"
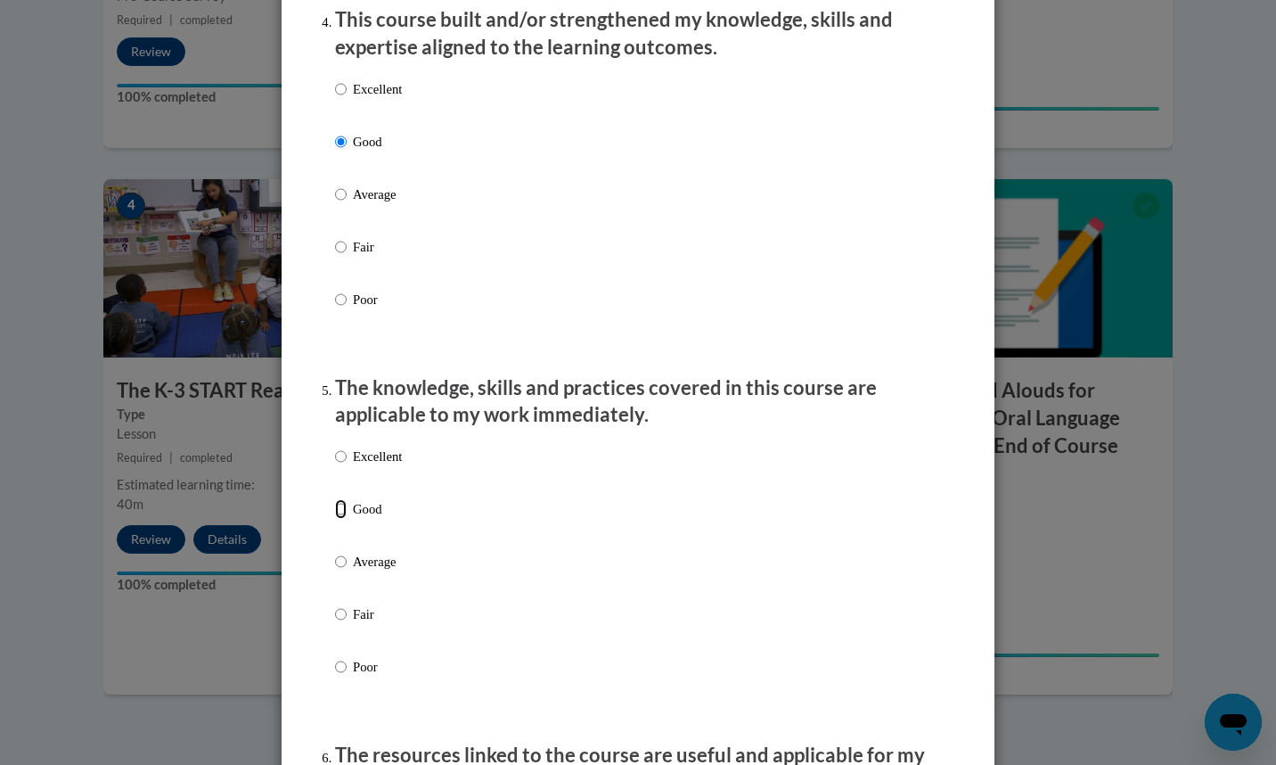
click at [335, 519] on input "Good" at bounding box center [341, 509] width 12 height 20
radio input "true"
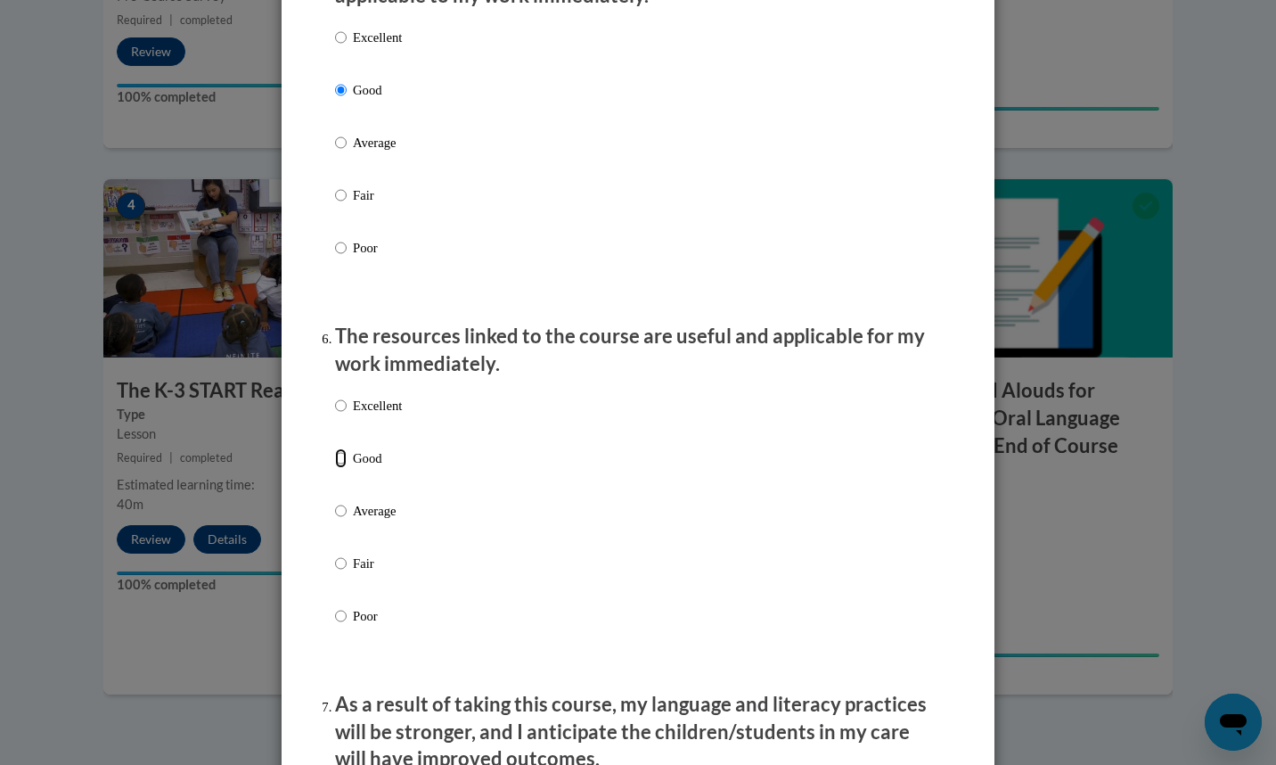
click at [335, 468] on input "Good" at bounding box center [341, 458] width 12 height 20
radio input "true"
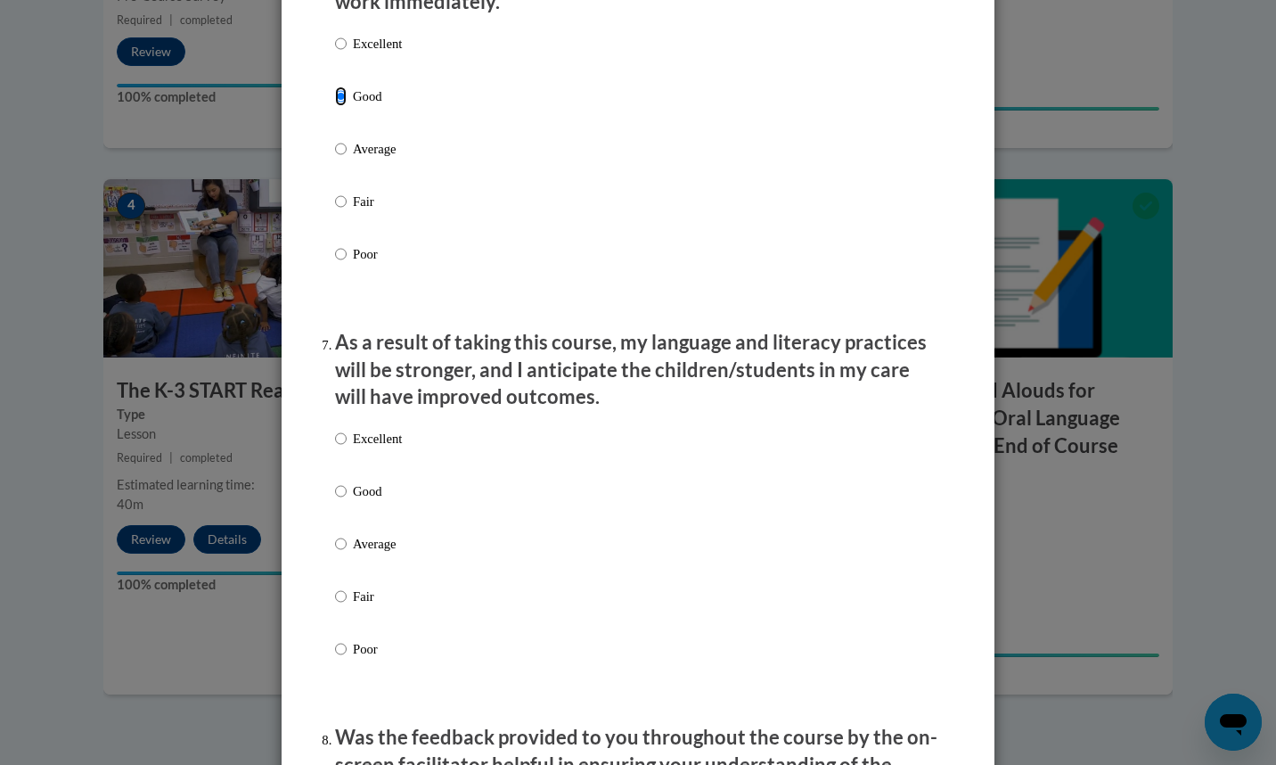
scroll to position [2072, 0]
click at [335, 447] on input "Excellent" at bounding box center [341, 438] width 12 height 20
radio input "true"
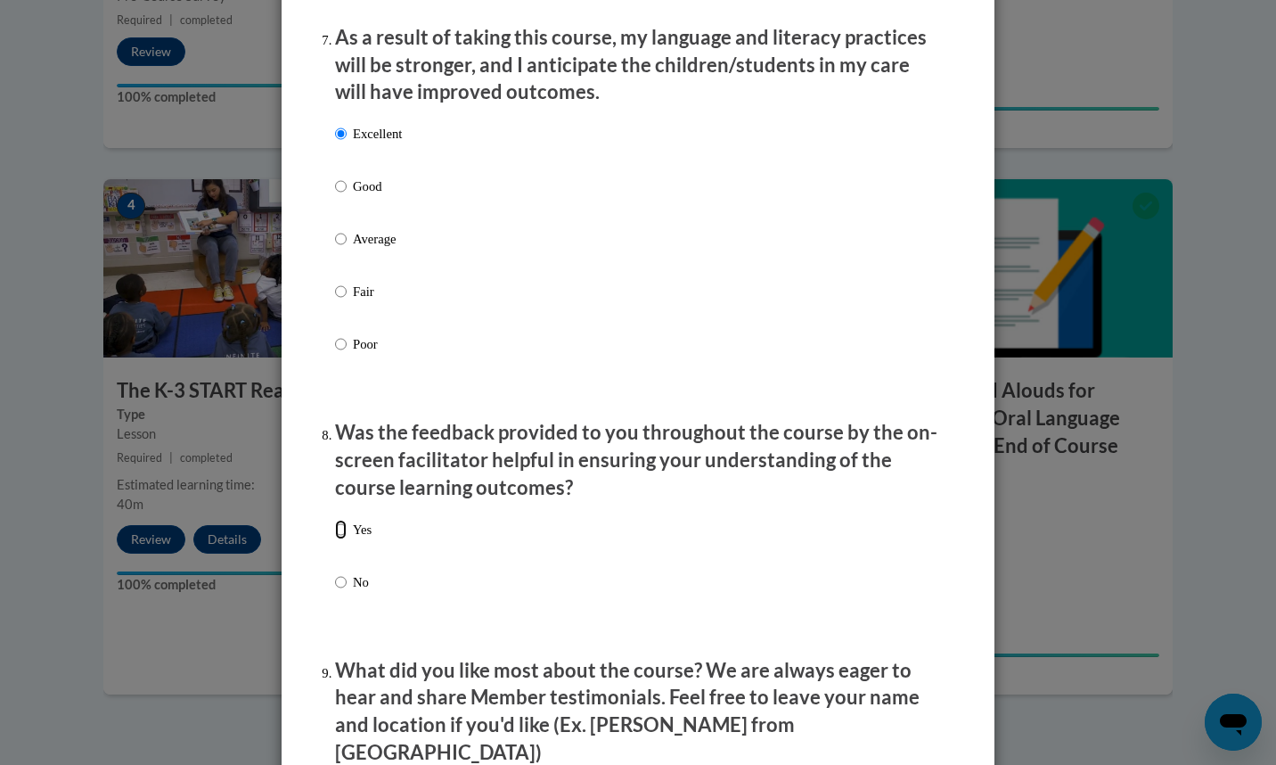
click at [335, 539] on input "Yes" at bounding box center [341, 530] width 12 height 20
radio input "true"
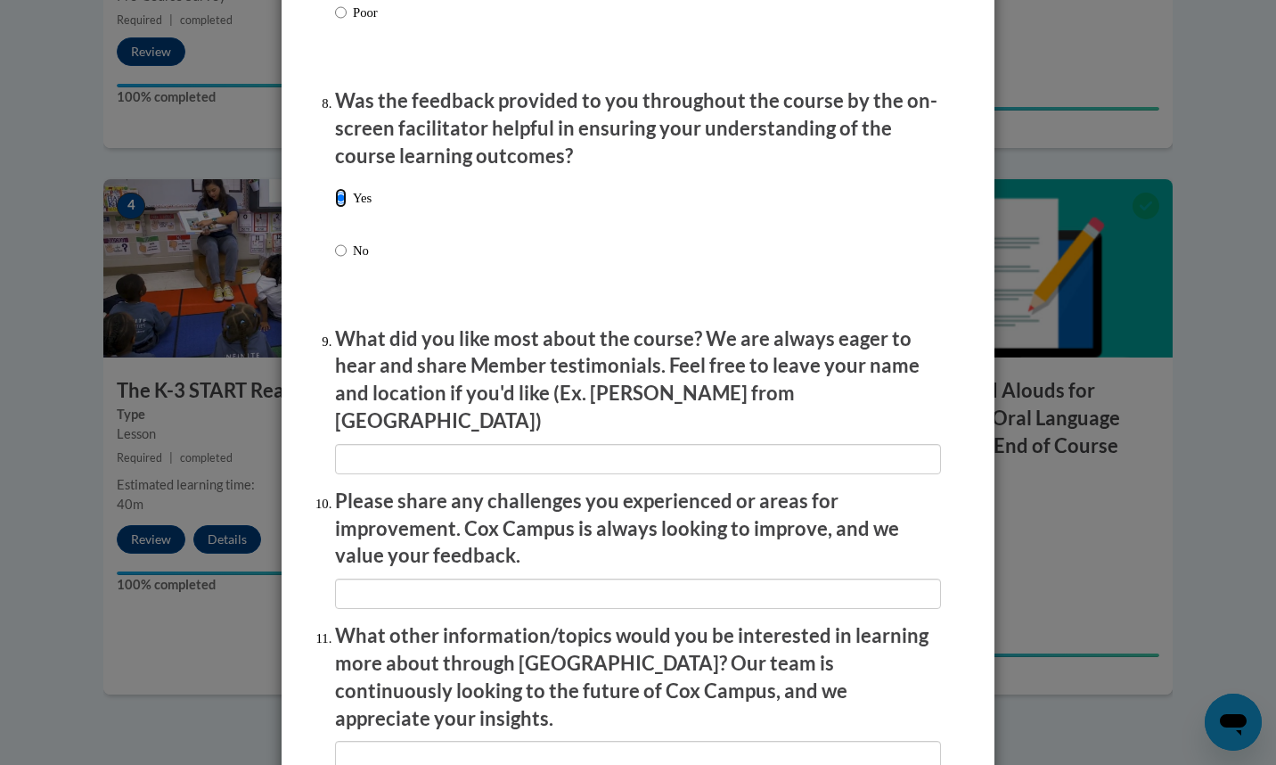
scroll to position [2943, 0]
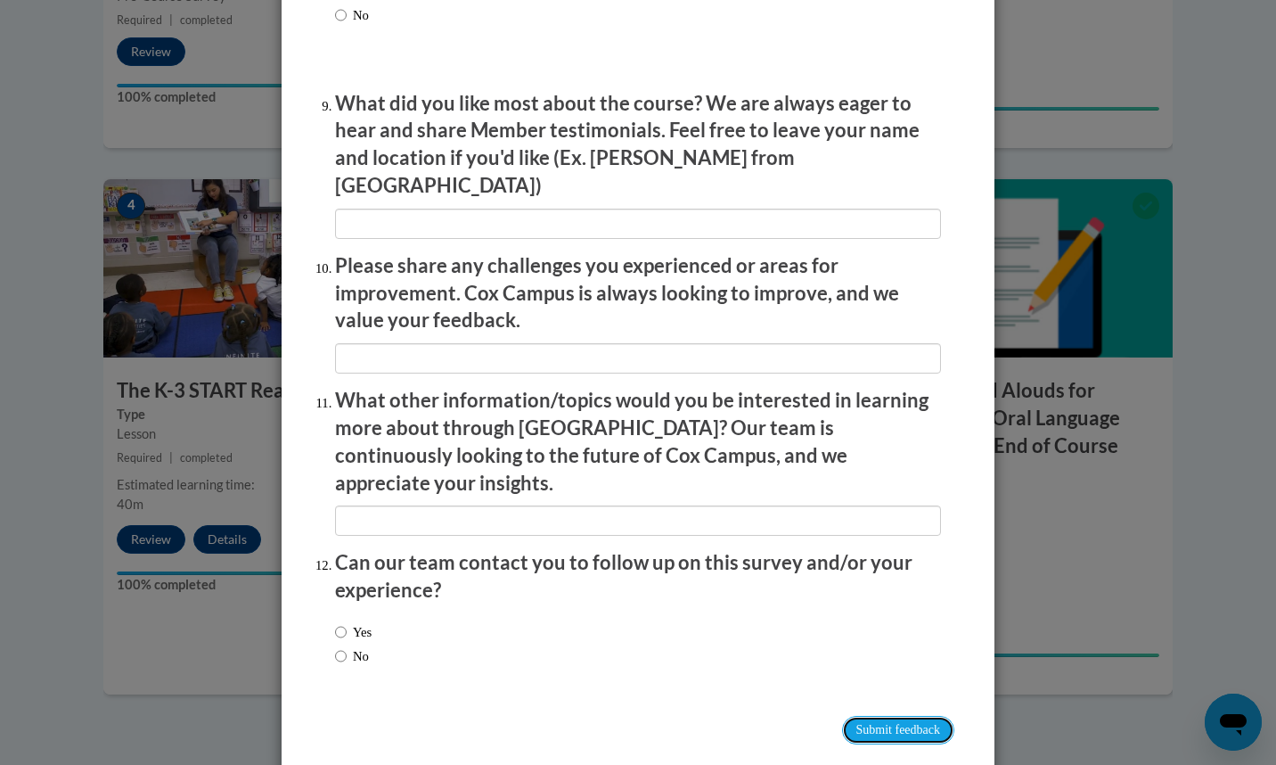
click at [908, 716] on input "Submit feedback" at bounding box center [898, 730] width 112 height 29
